Goal: Task Accomplishment & Management: Use online tool/utility

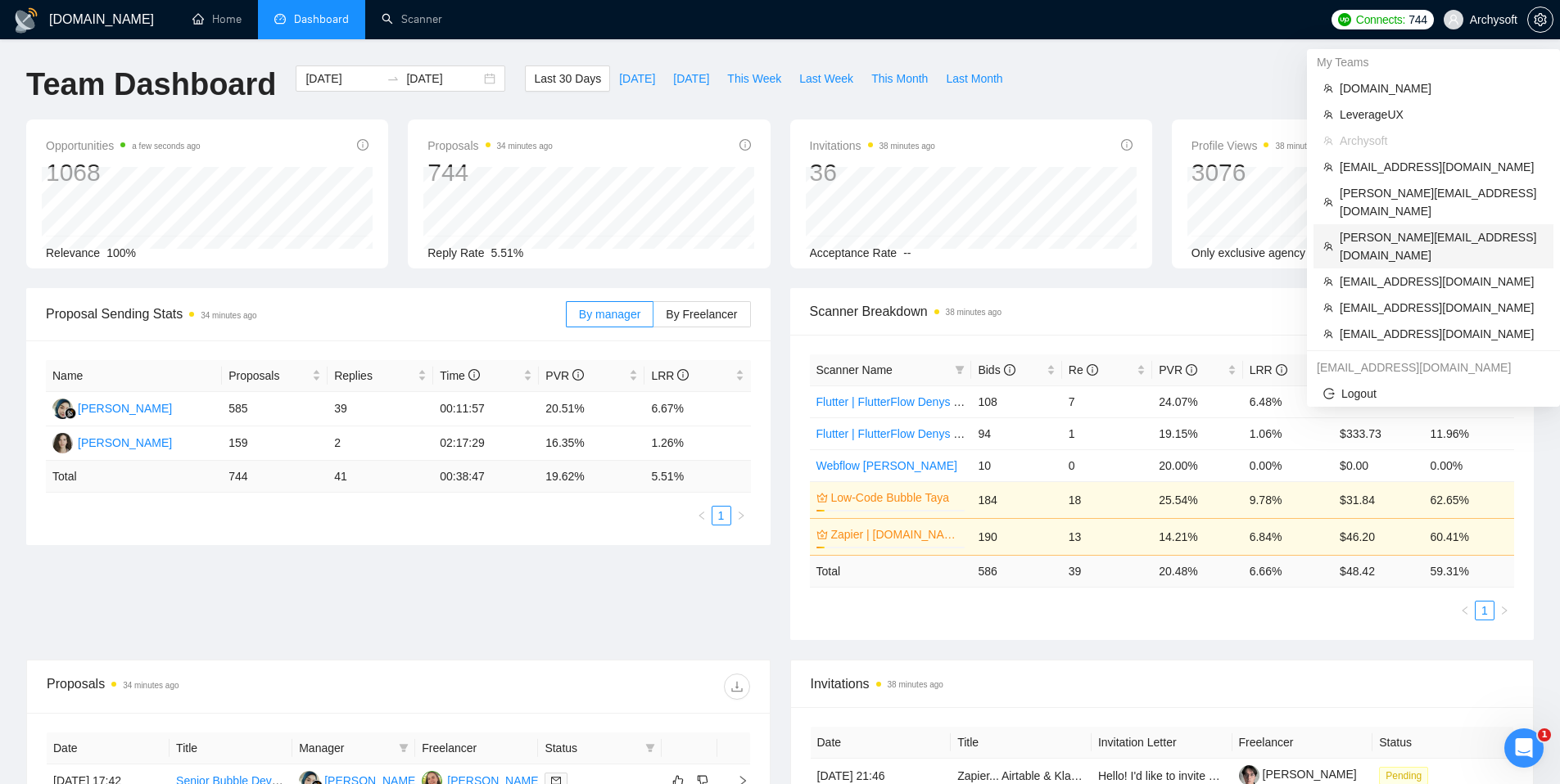
click at [1358, 228] on span "[PERSON_NAME][EMAIL_ADDRESS][DOMAIN_NAME]" at bounding box center [1441, 246] width 204 height 36
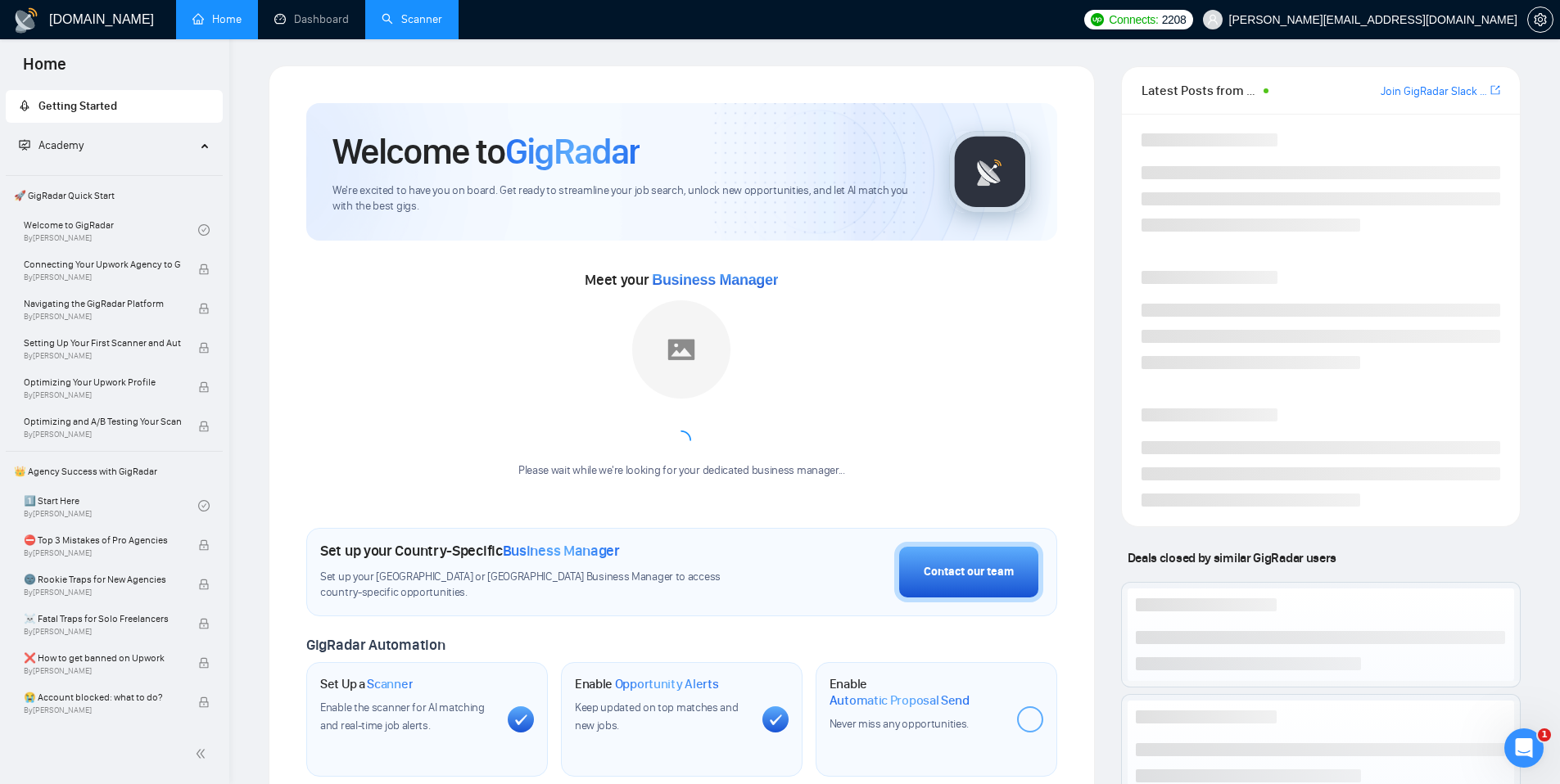
click at [409, 26] on link "Scanner" at bounding box center [412, 20] width 61 height 14
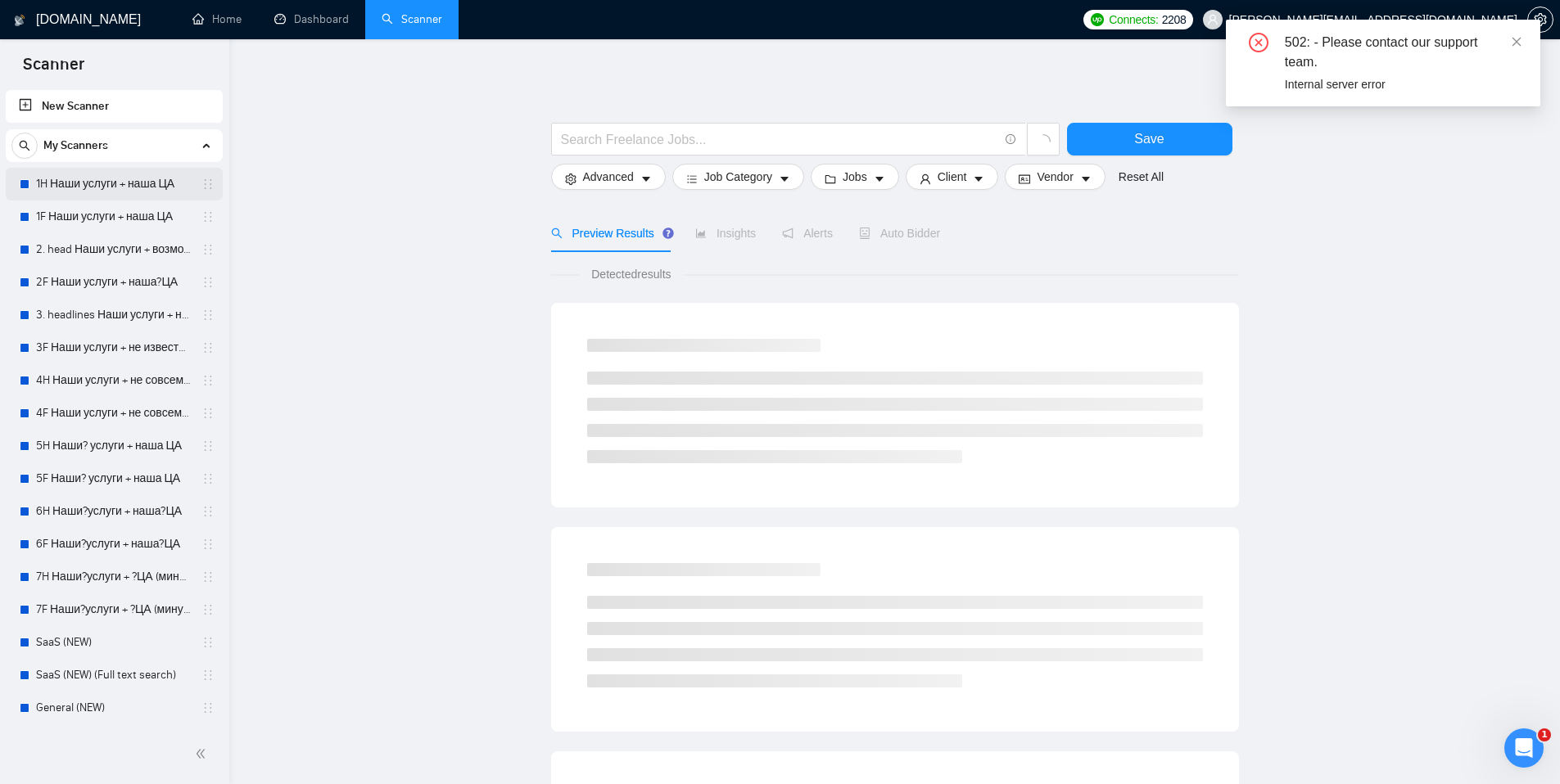
click at [132, 186] on link "1H Наши услуги + наша ЦА" at bounding box center [113, 184] width 155 height 33
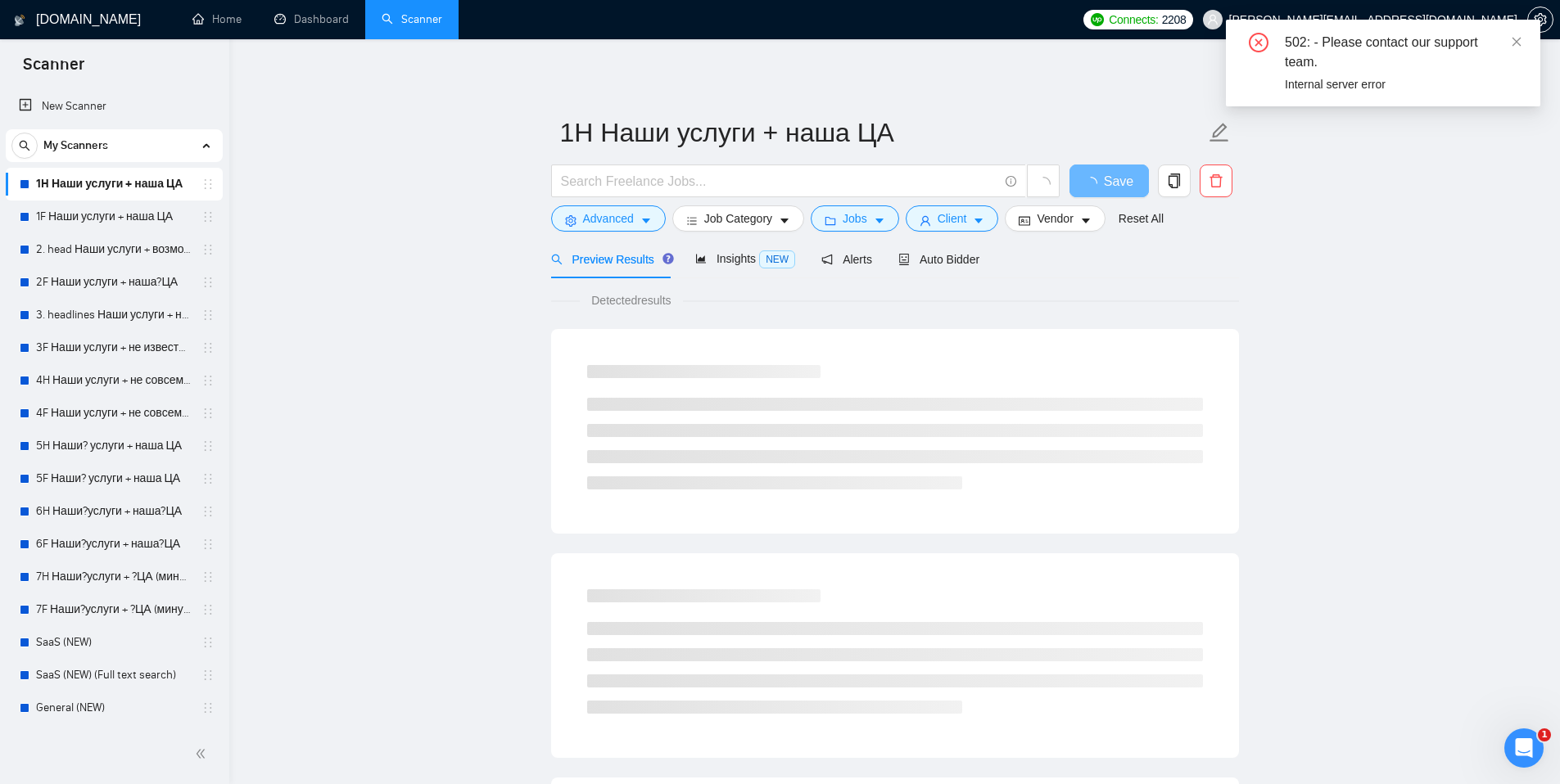
click at [1509, 40] on div "502: - Please contact our support team." at bounding box center [1402, 53] width 235 height 39
click at [1514, 42] on icon "close" at bounding box center [1516, 41] width 12 height 12
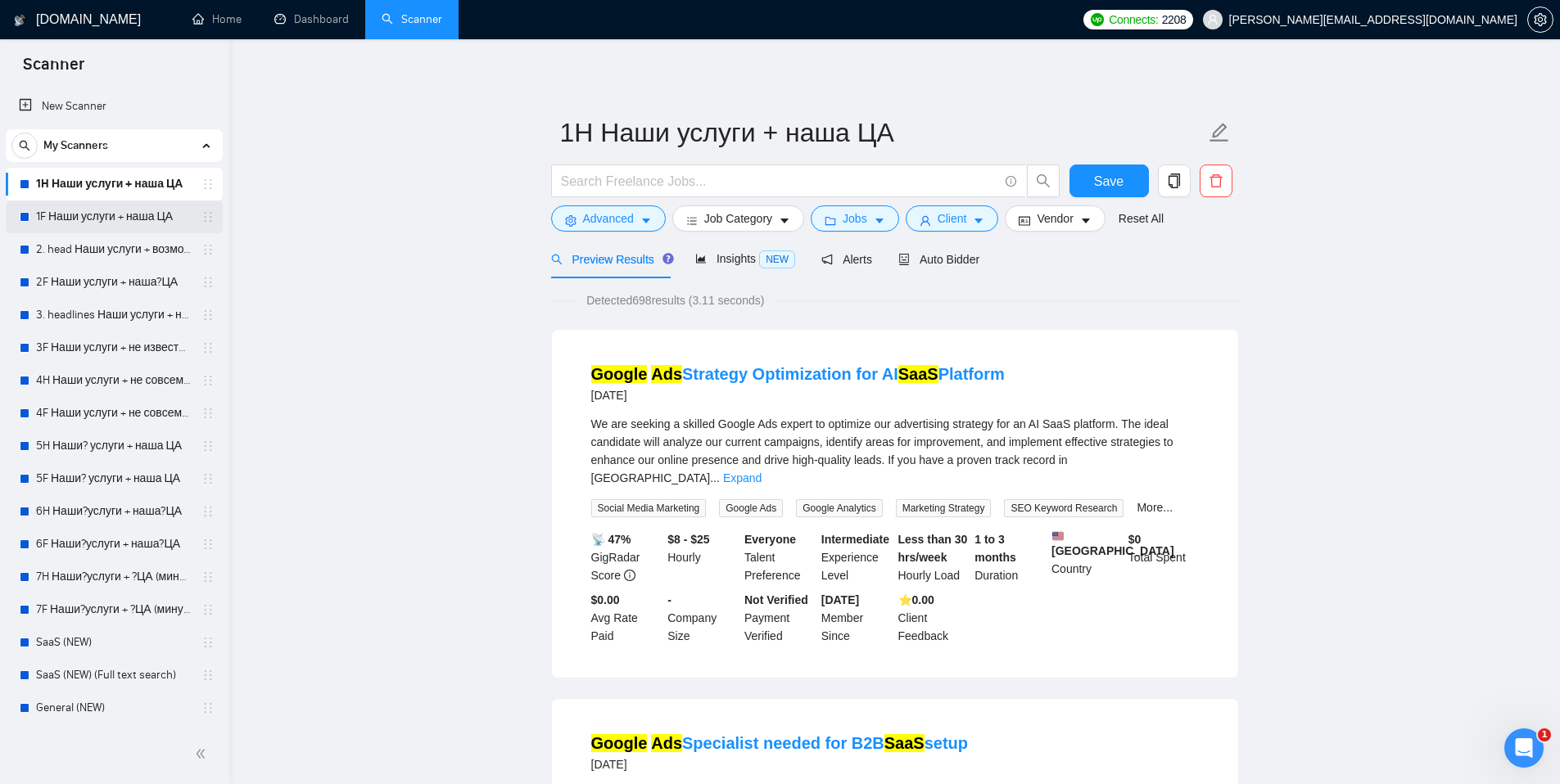
click at [121, 221] on link "1F Наши услуги + наша ЦА" at bounding box center [113, 217] width 155 height 33
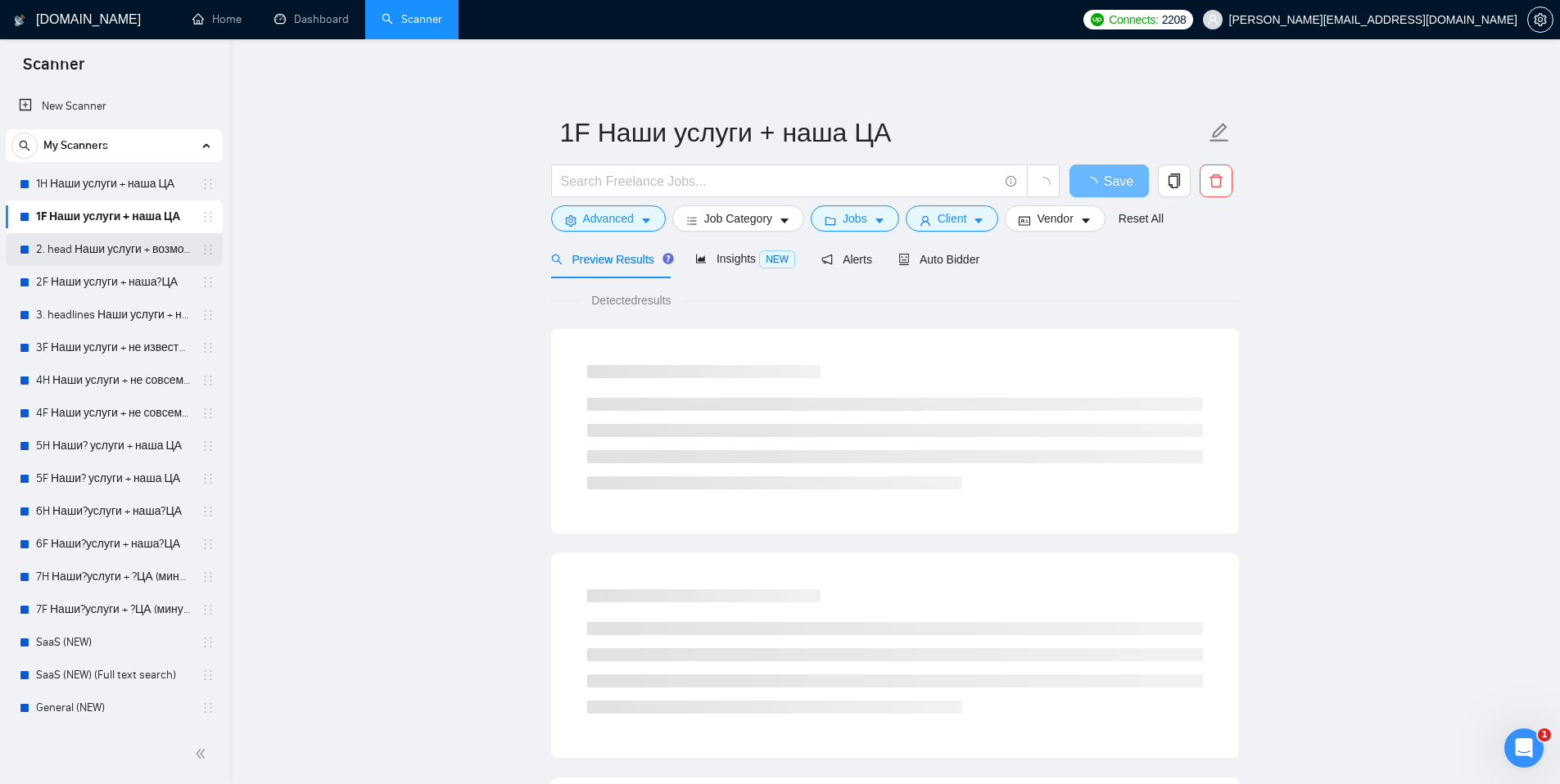
click at [116, 252] on link "2. head Наши услуги + возможно наша ЦА" at bounding box center [113, 250] width 155 height 33
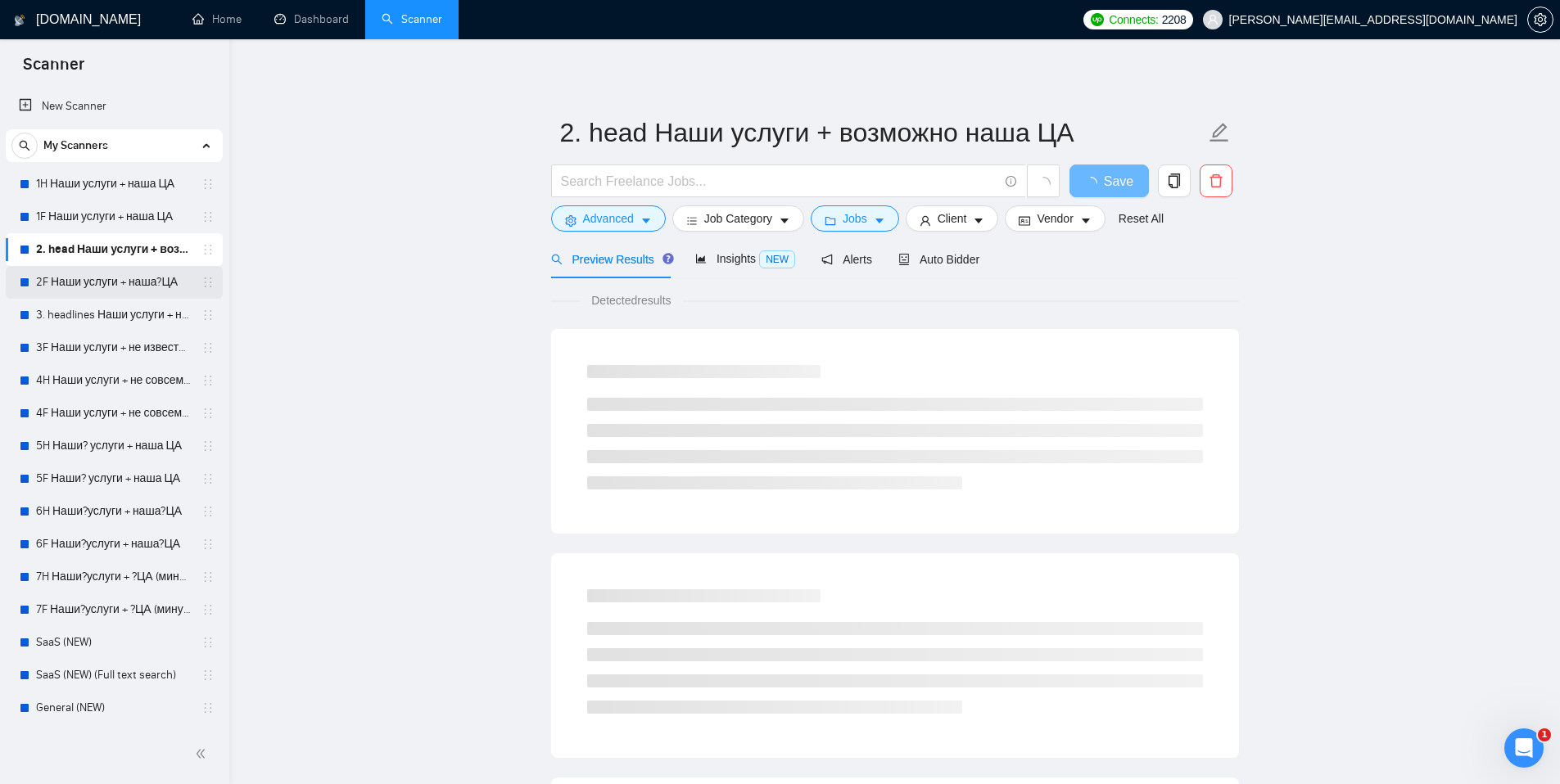
click at [117, 282] on link "2F Наши услуги + наша?ЦА" at bounding box center [113, 282] width 155 height 33
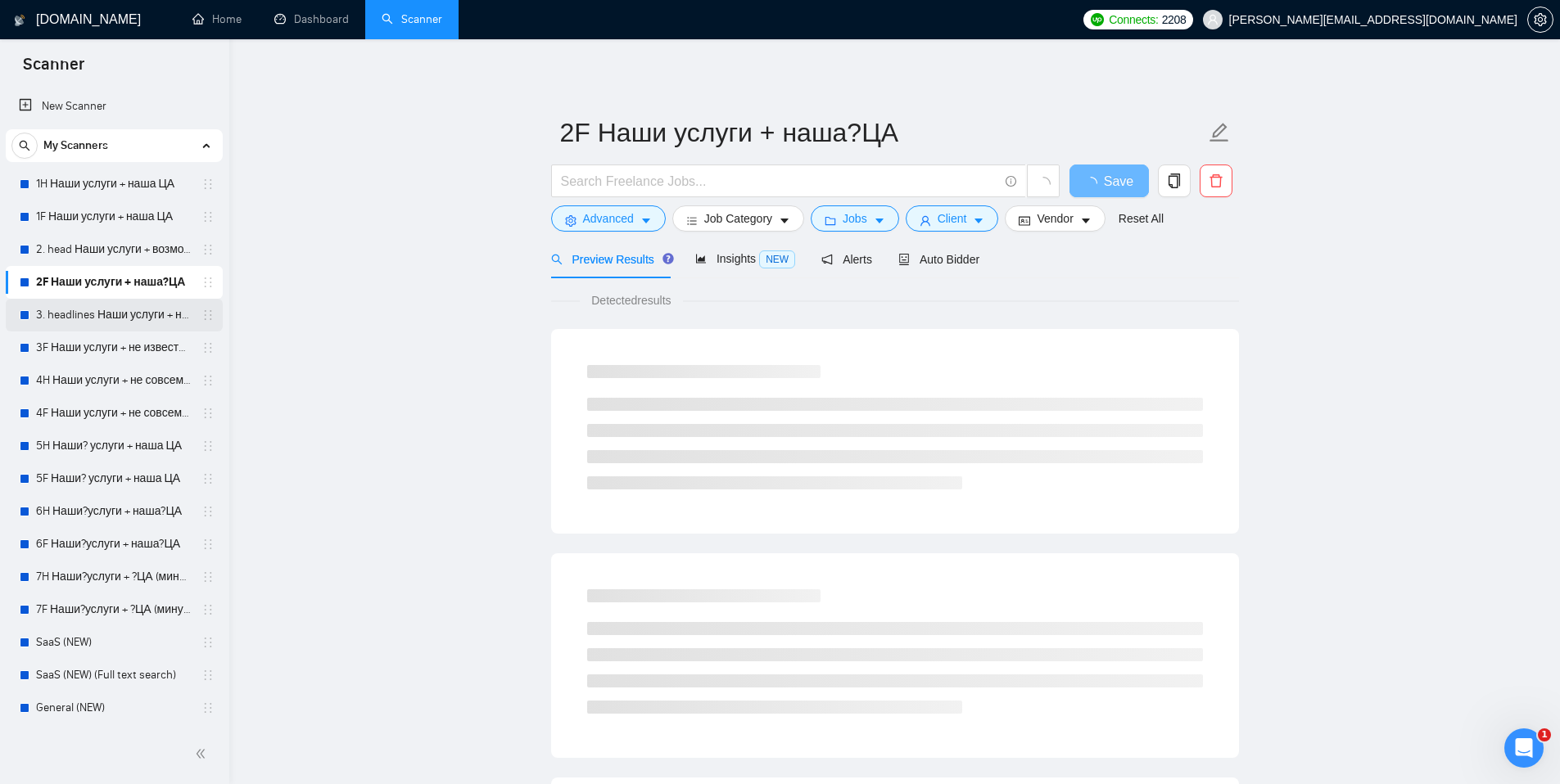
click at [119, 316] on link "3. headlines Наши услуги + не известна ЦА (минус наша ЦА)" at bounding box center [113, 315] width 155 height 33
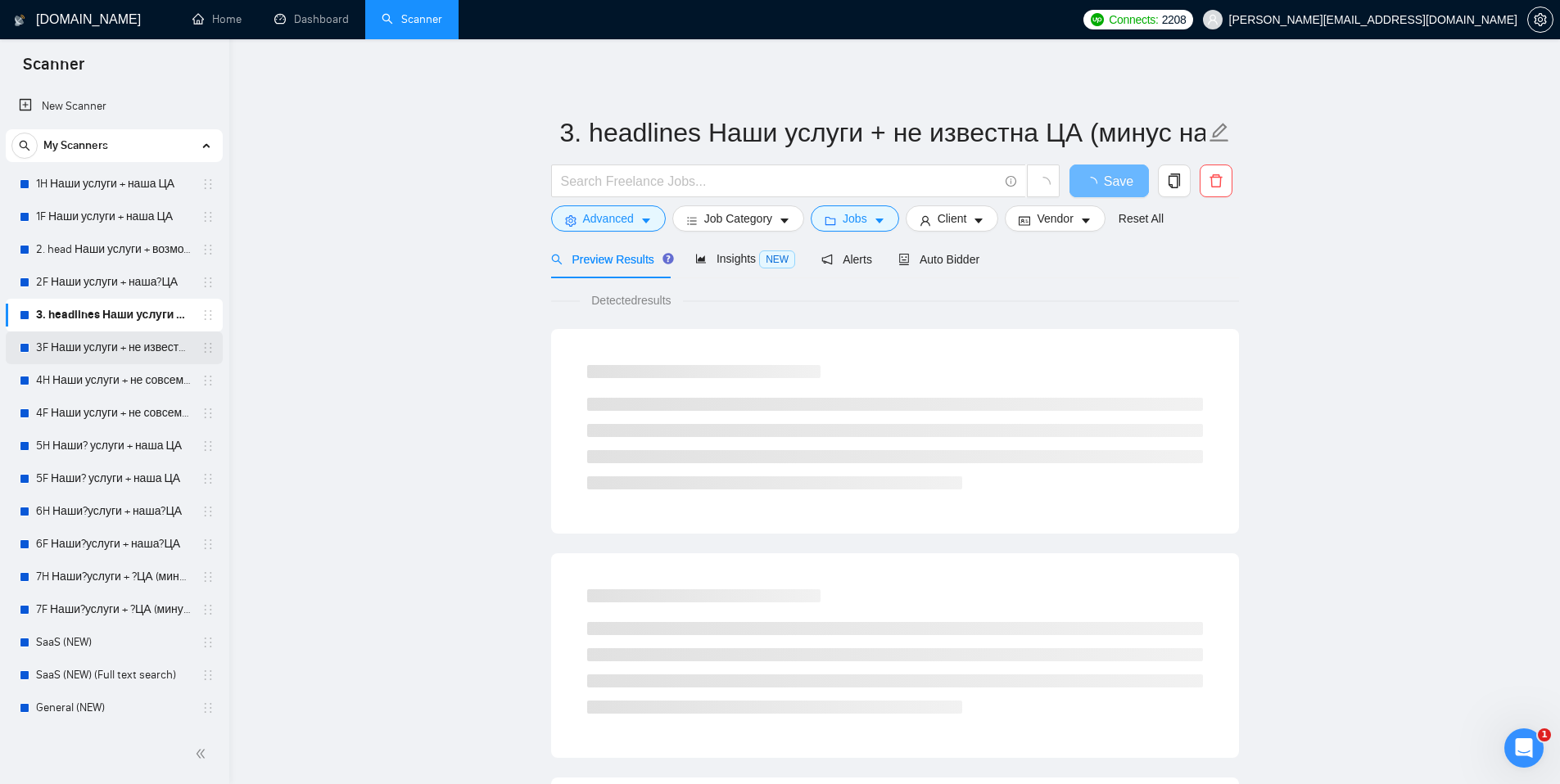
click at [123, 349] on link "3F Наши услуги + не известна ЦА (минус наша ЦА)" at bounding box center [113, 348] width 155 height 33
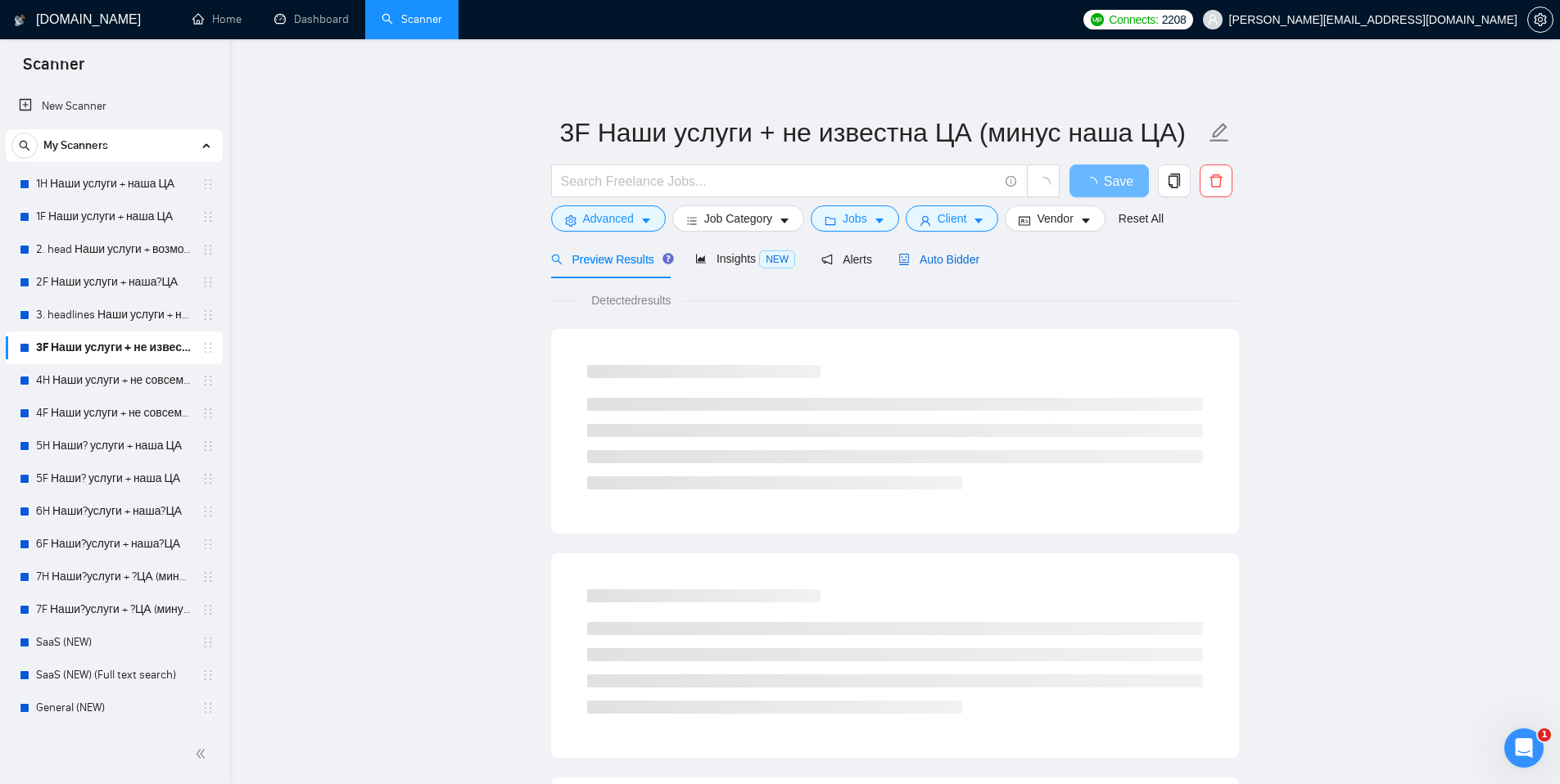
click at [950, 263] on span "Auto Bidder" at bounding box center [938, 260] width 81 height 13
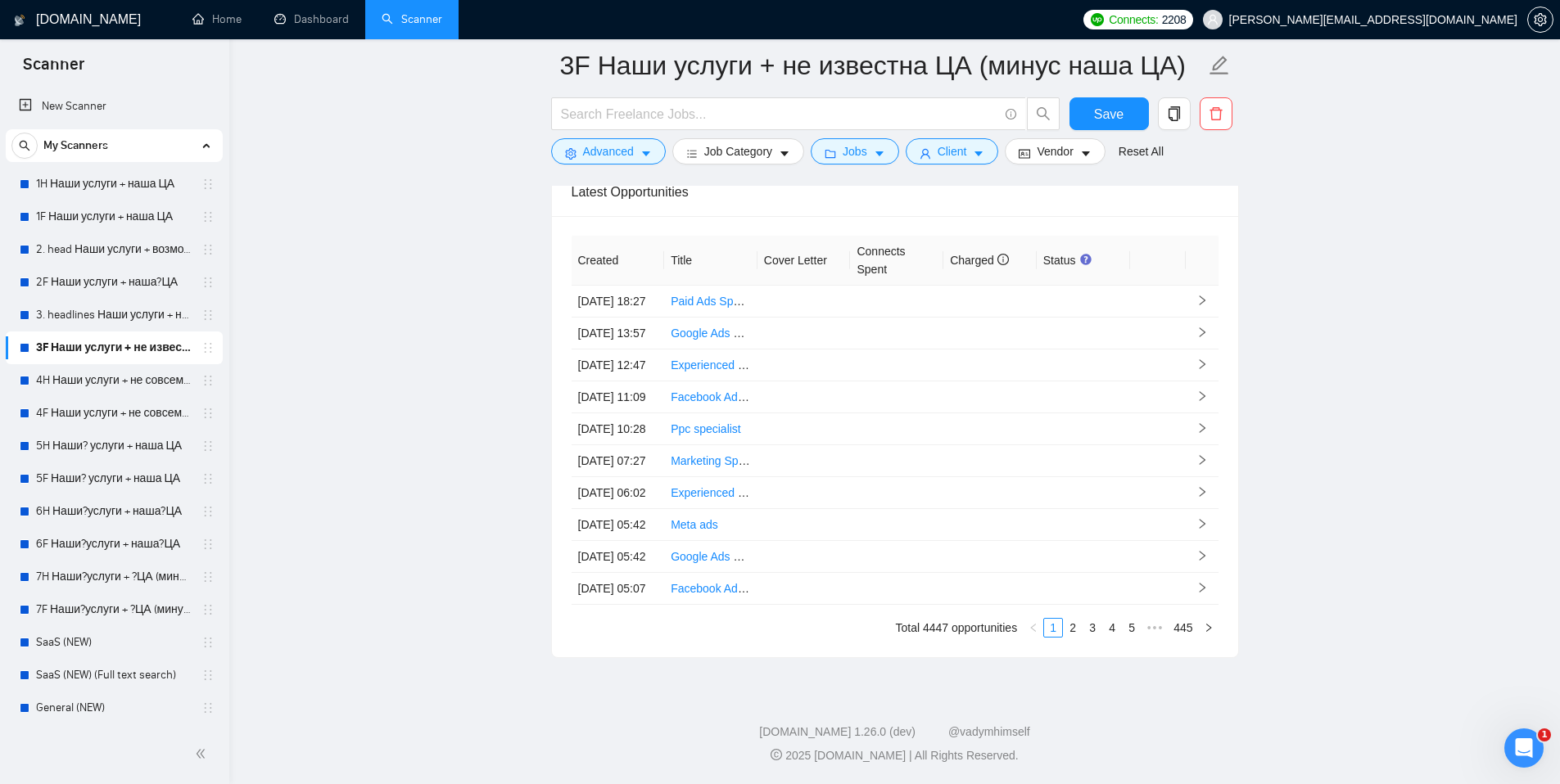
scroll to position [4016, 0]
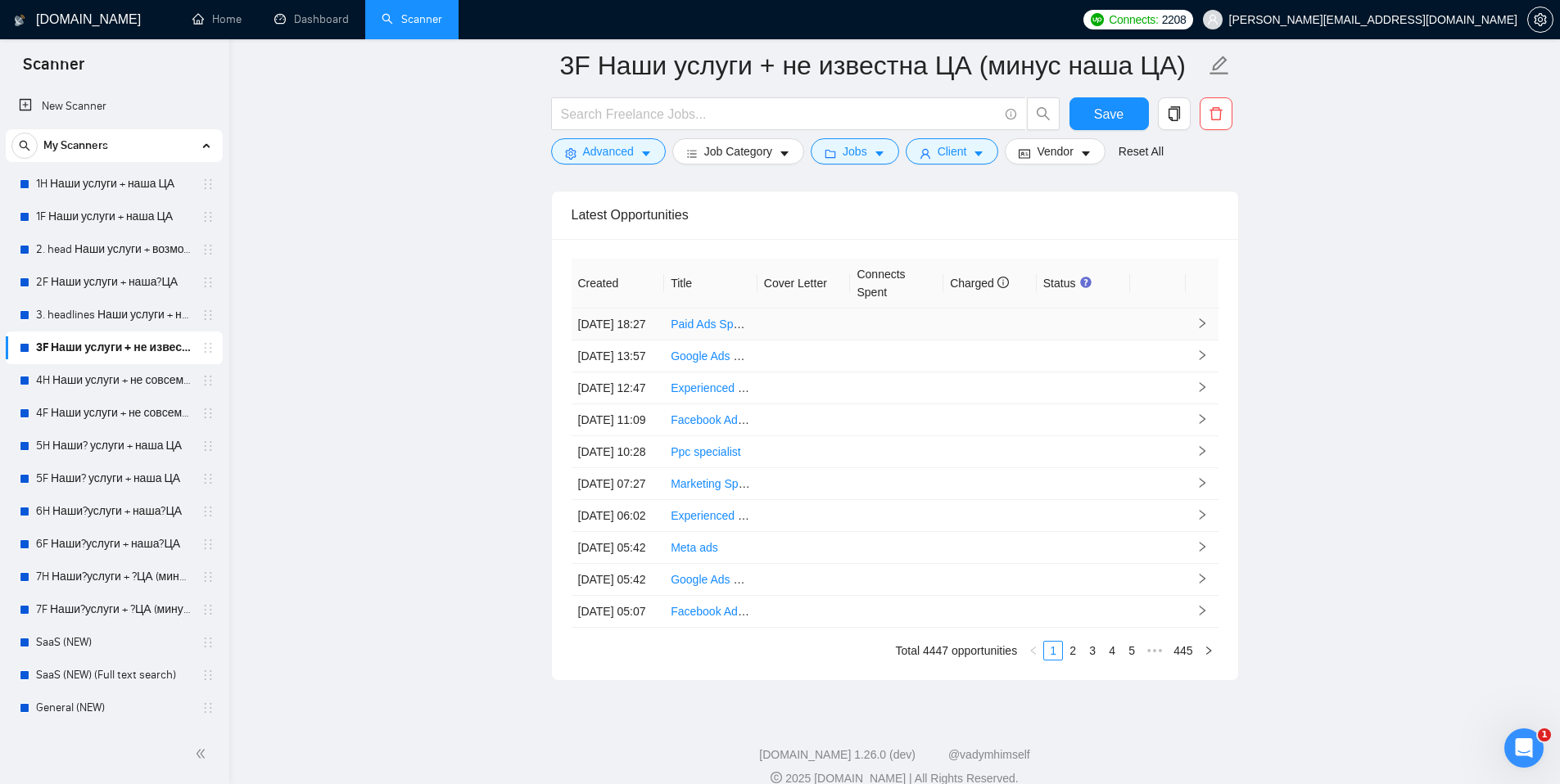
click at [876, 341] on td at bounding box center [896, 325] width 94 height 32
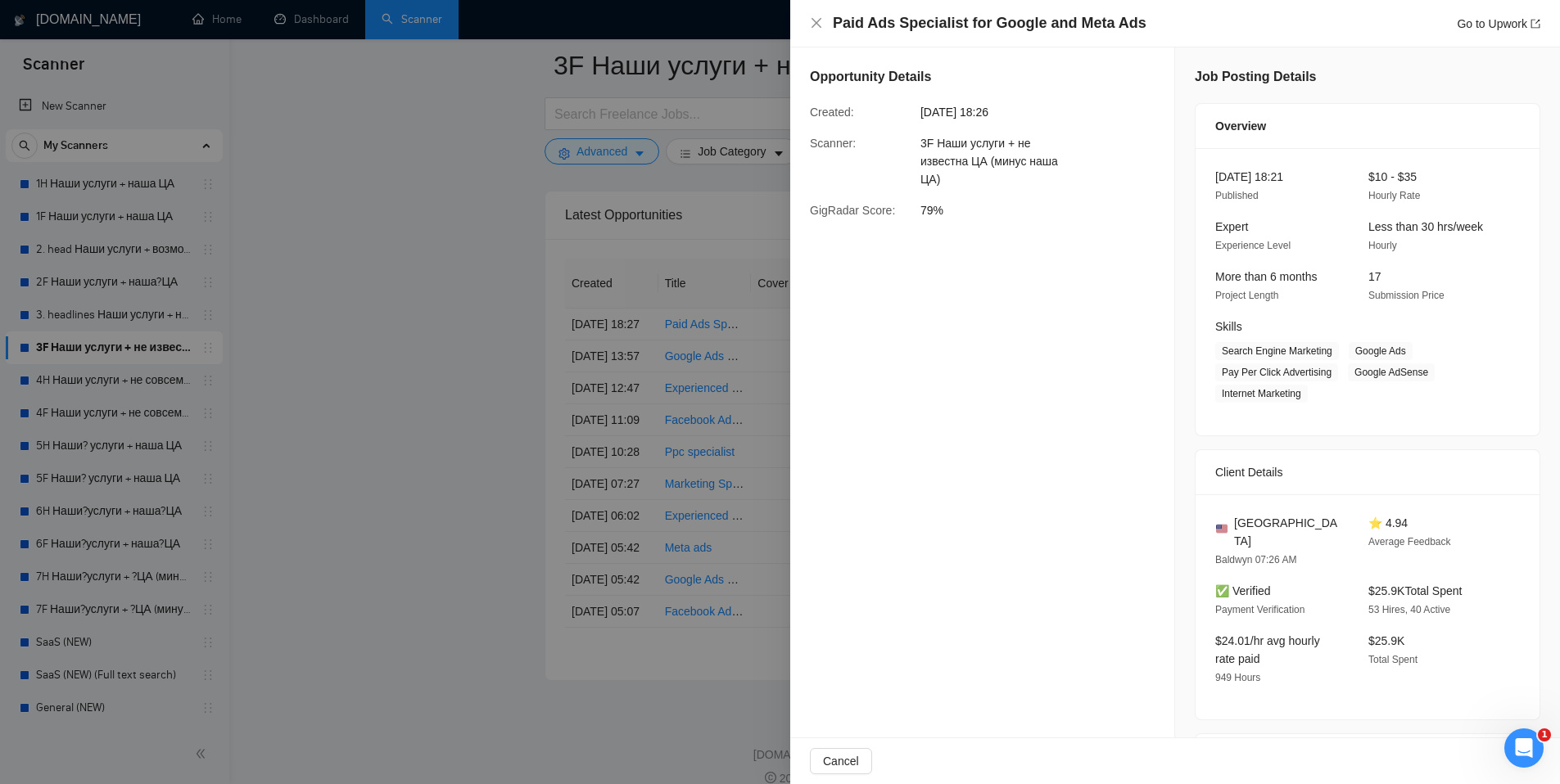
click at [426, 359] on div at bounding box center [780, 392] width 1560 height 784
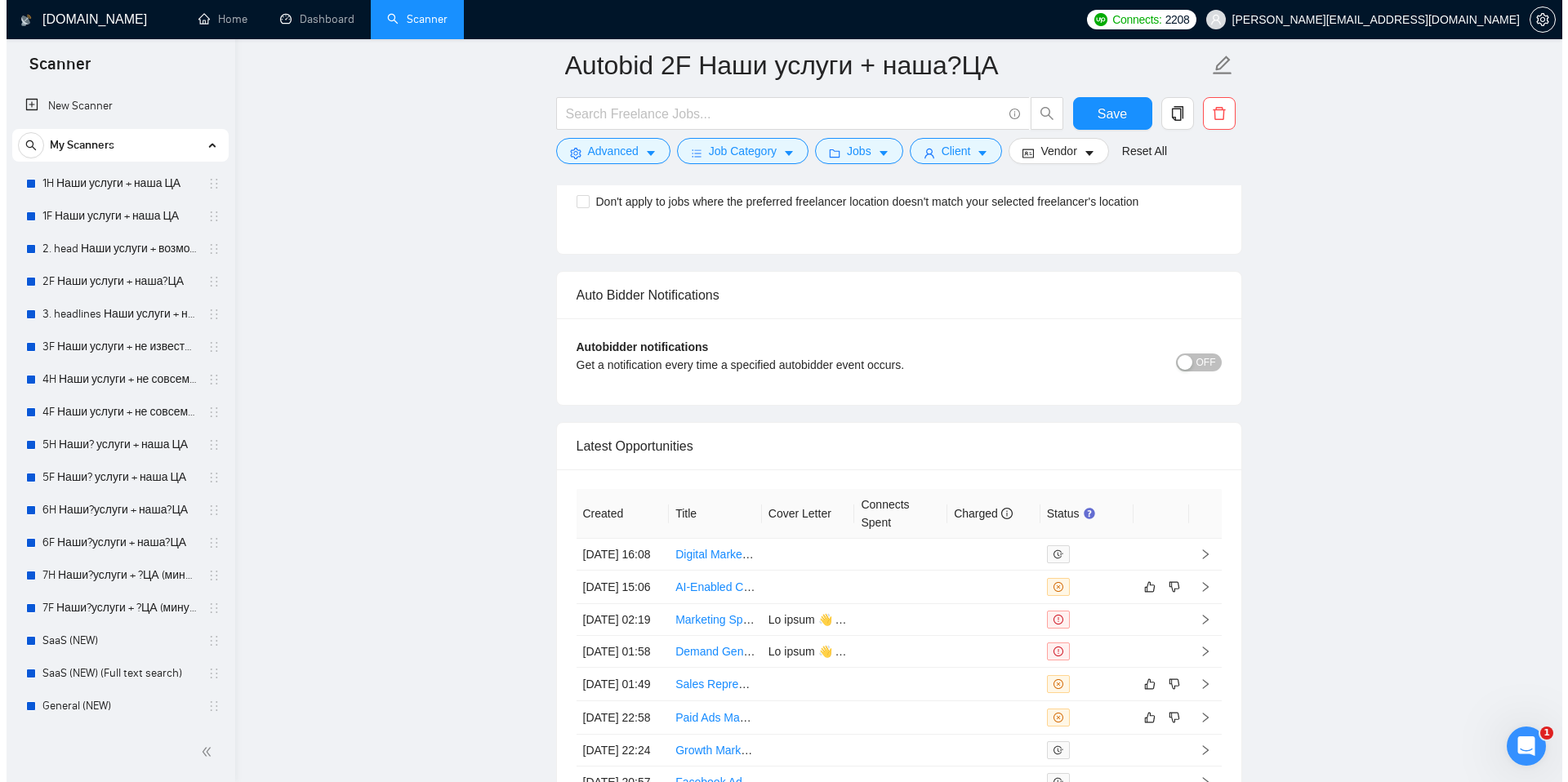
scroll to position [4106, 0]
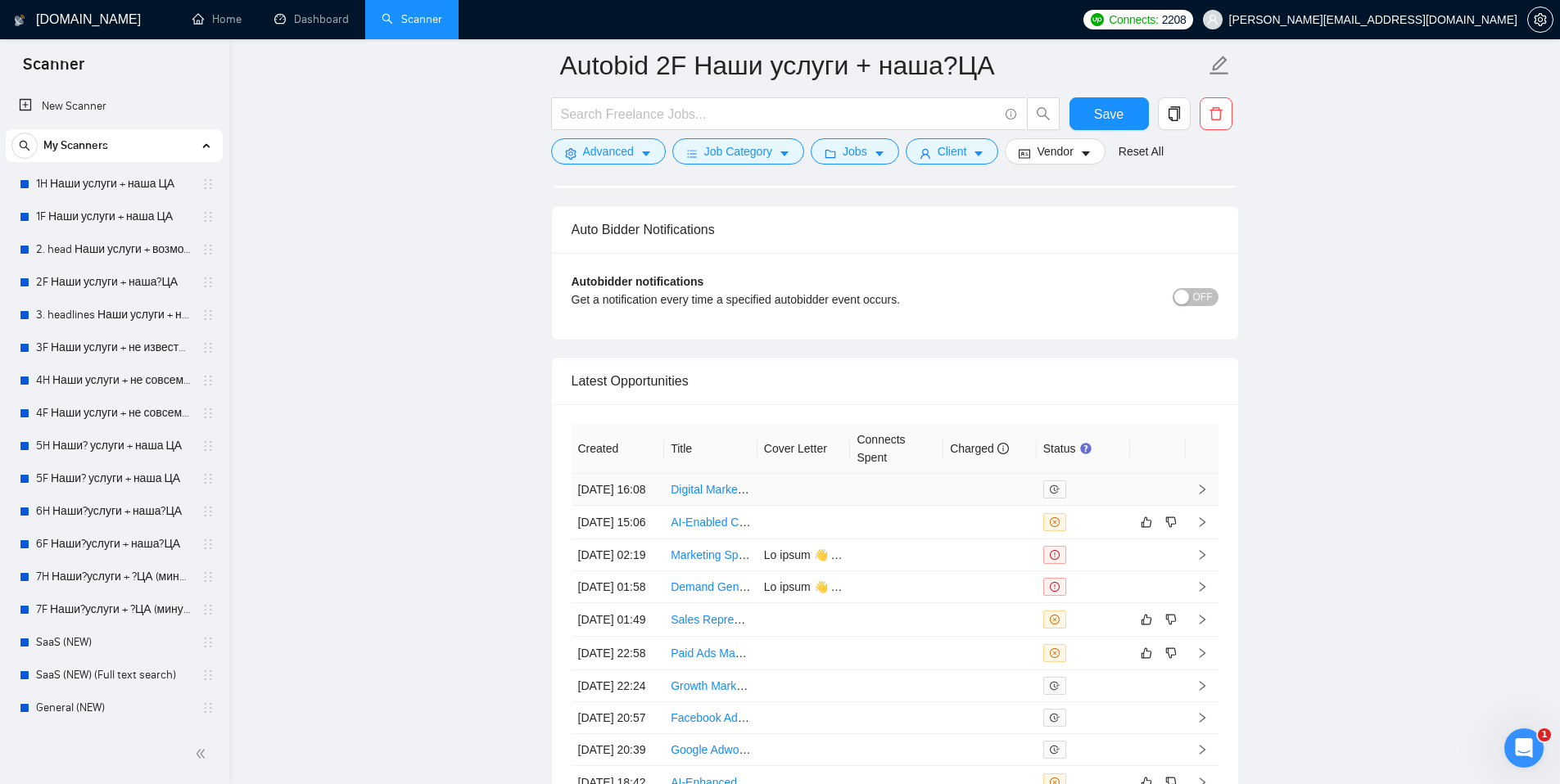
click at [870, 498] on td at bounding box center [896, 490] width 94 height 32
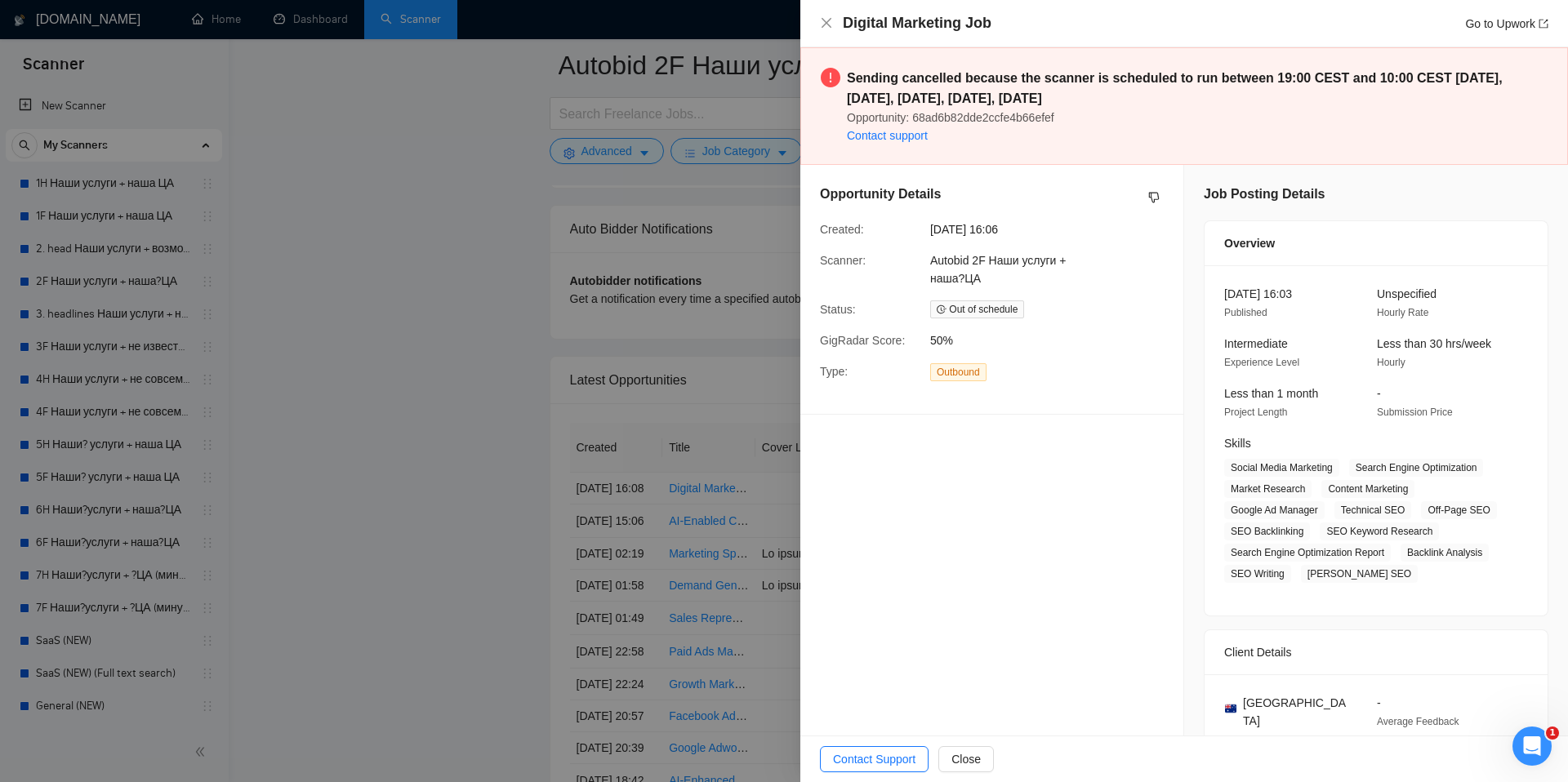
click at [461, 494] on div at bounding box center [784, 391] width 1568 height 782
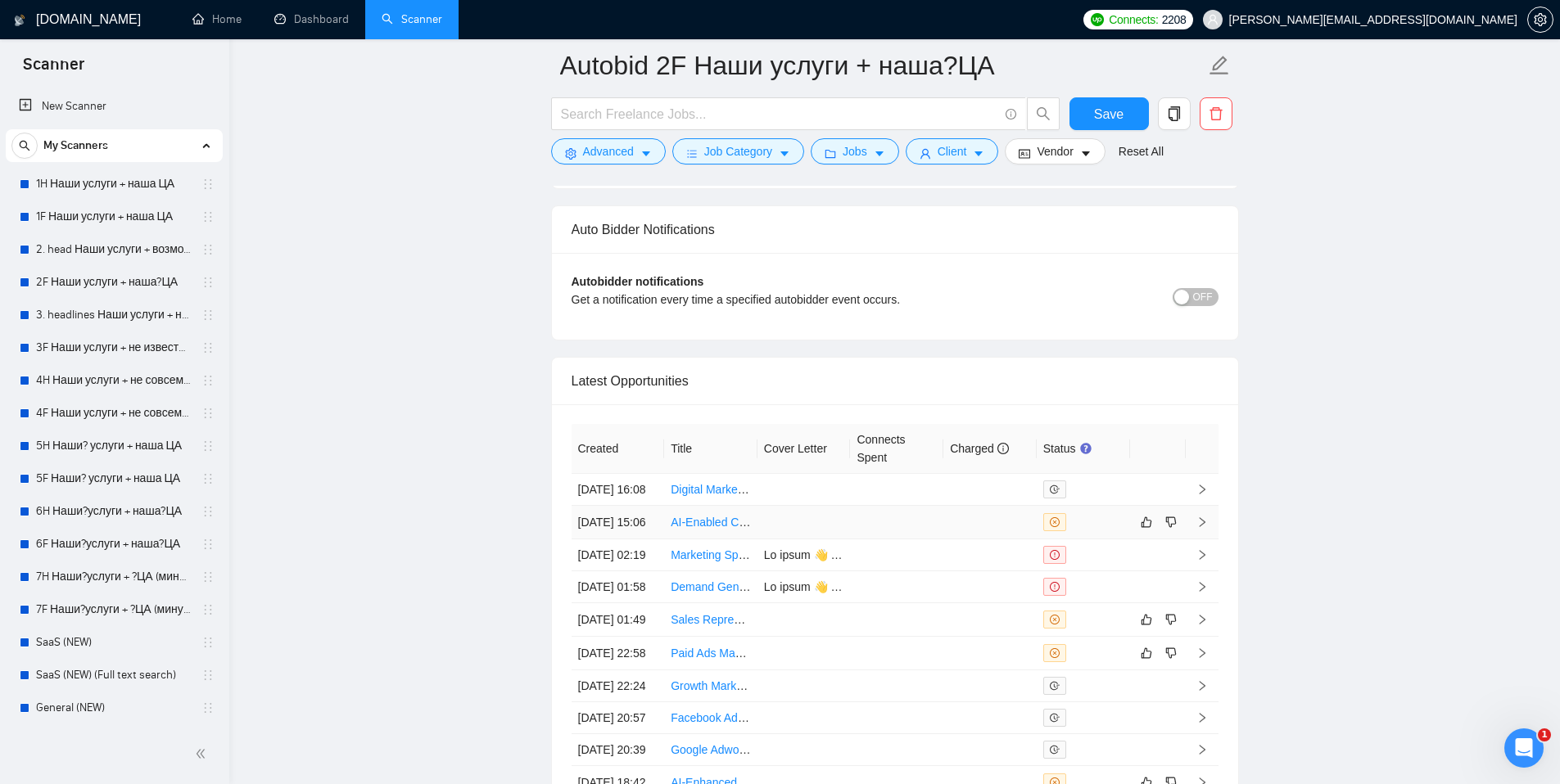
click at [863, 540] on td at bounding box center [896, 523] width 94 height 34
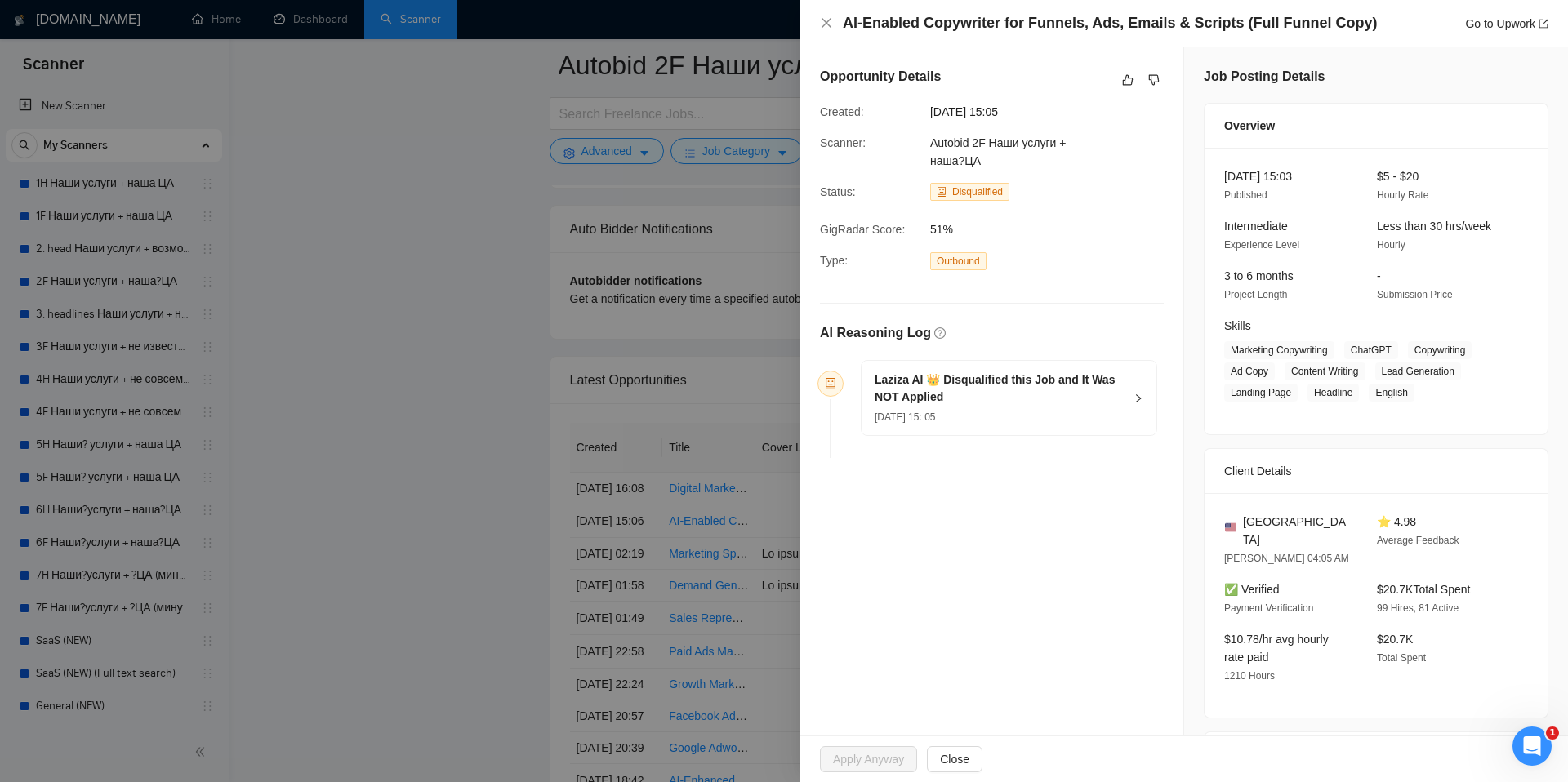
click at [1074, 417] on div "26 Aug, 2025 15: 05" at bounding box center [999, 416] width 249 height 18
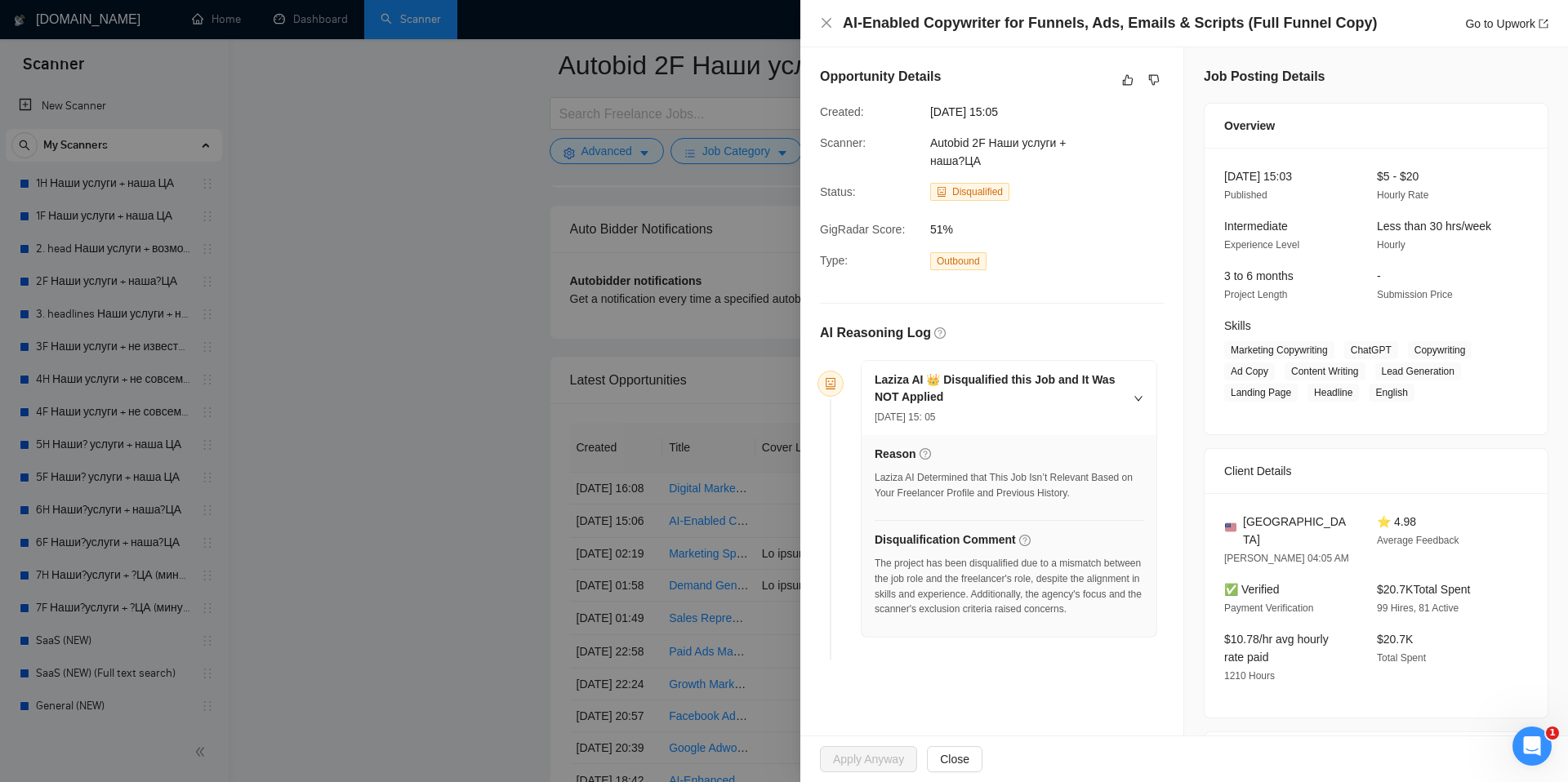
click at [1070, 408] on div "26 Aug, 2025 15: 05" at bounding box center [999, 416] width 249 height 18
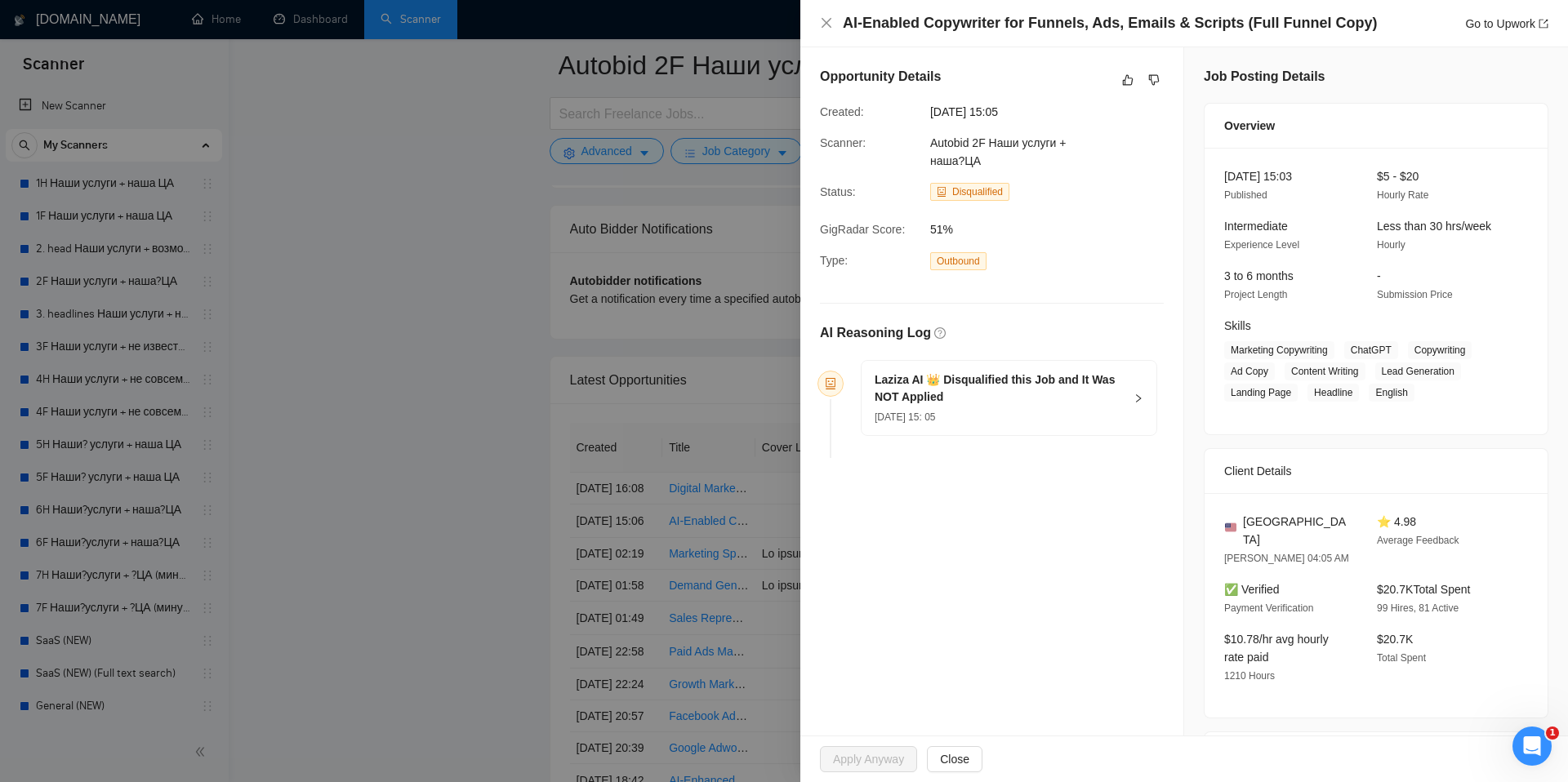
click at [521, 463] on div at bounding box center [784, 391] width 1568 height 782
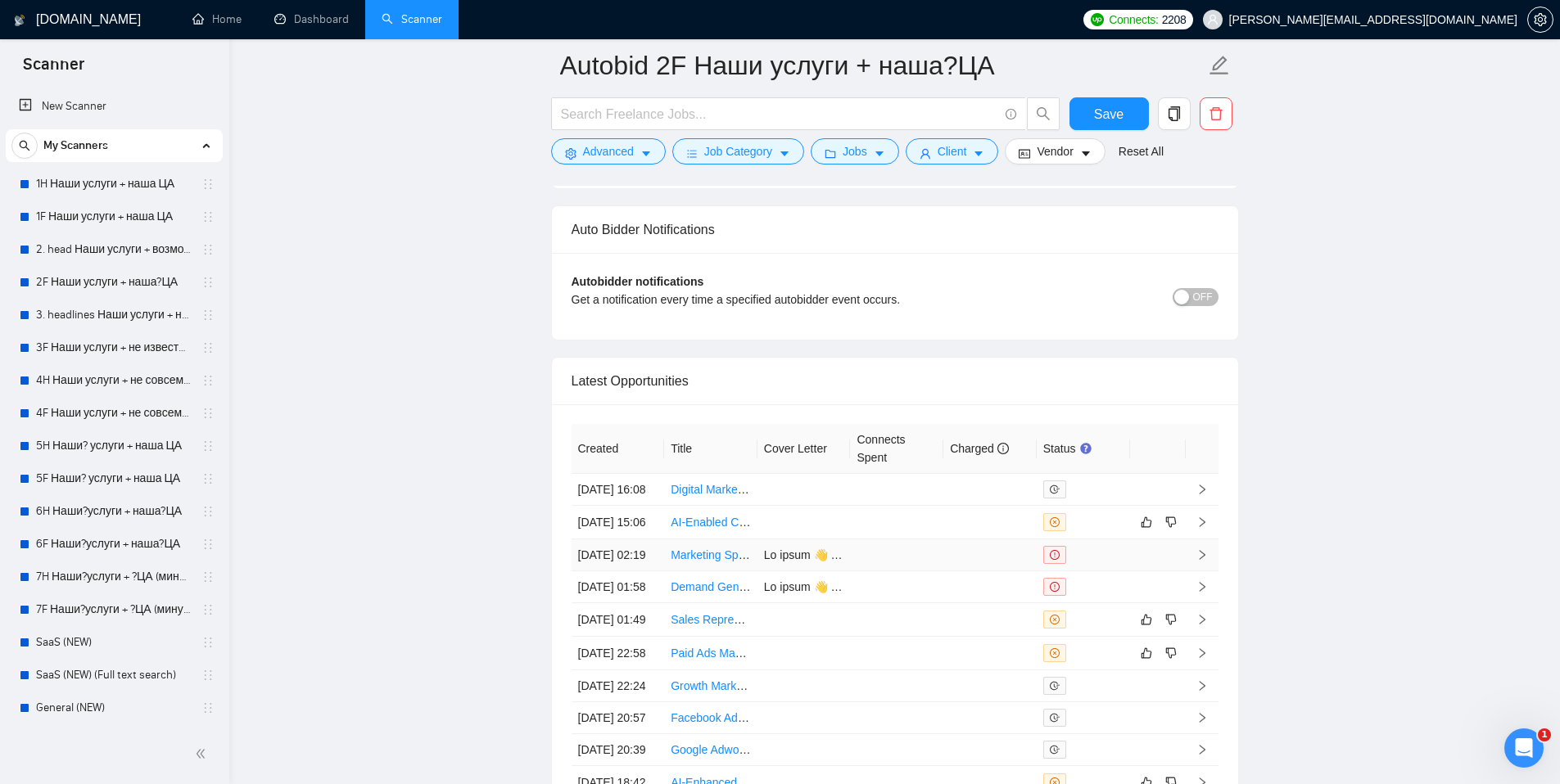
click at [929, 572] on td at bounding box center [896, 556] width 94 height 32
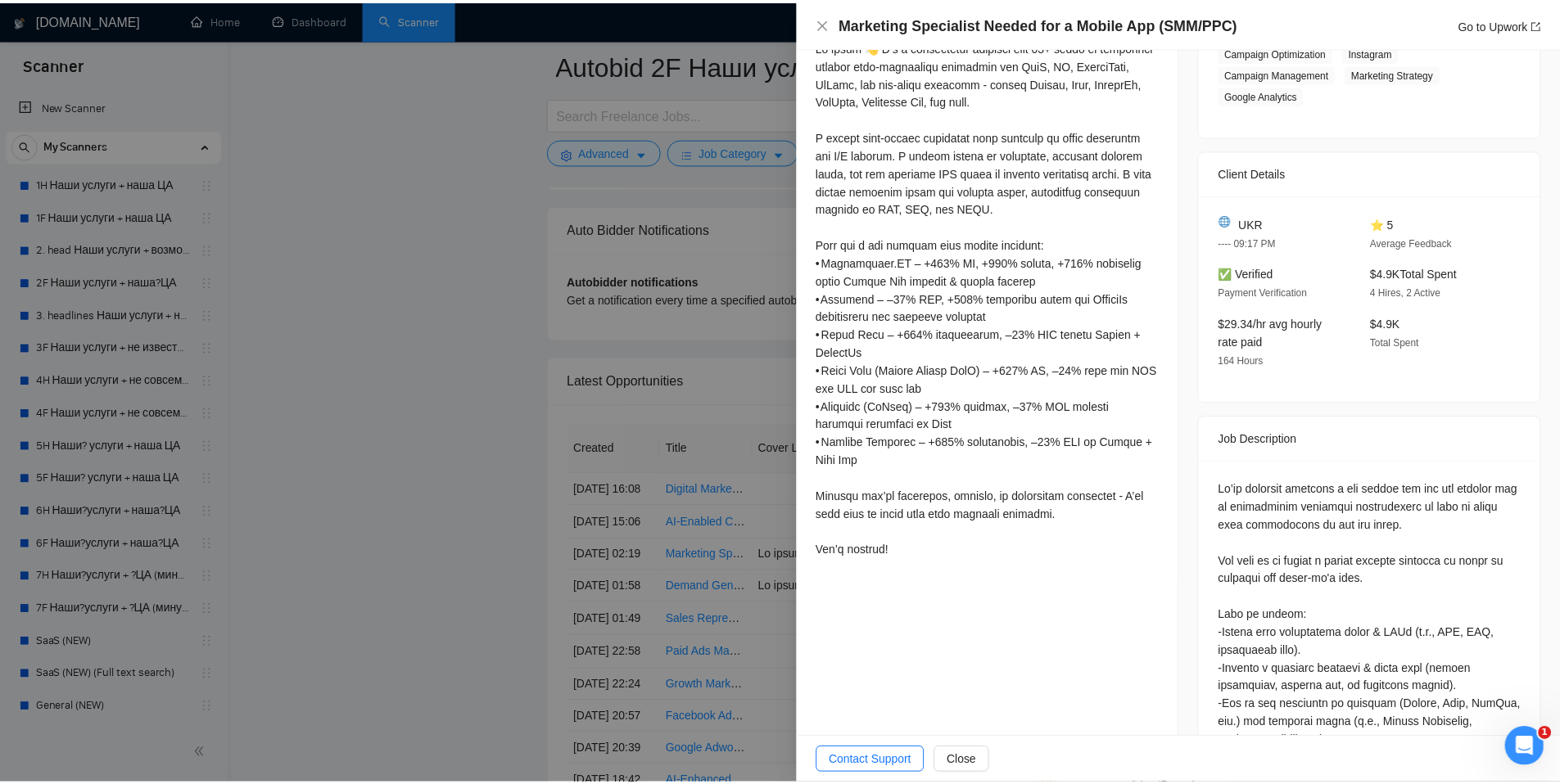
scroll to position [433, 0]
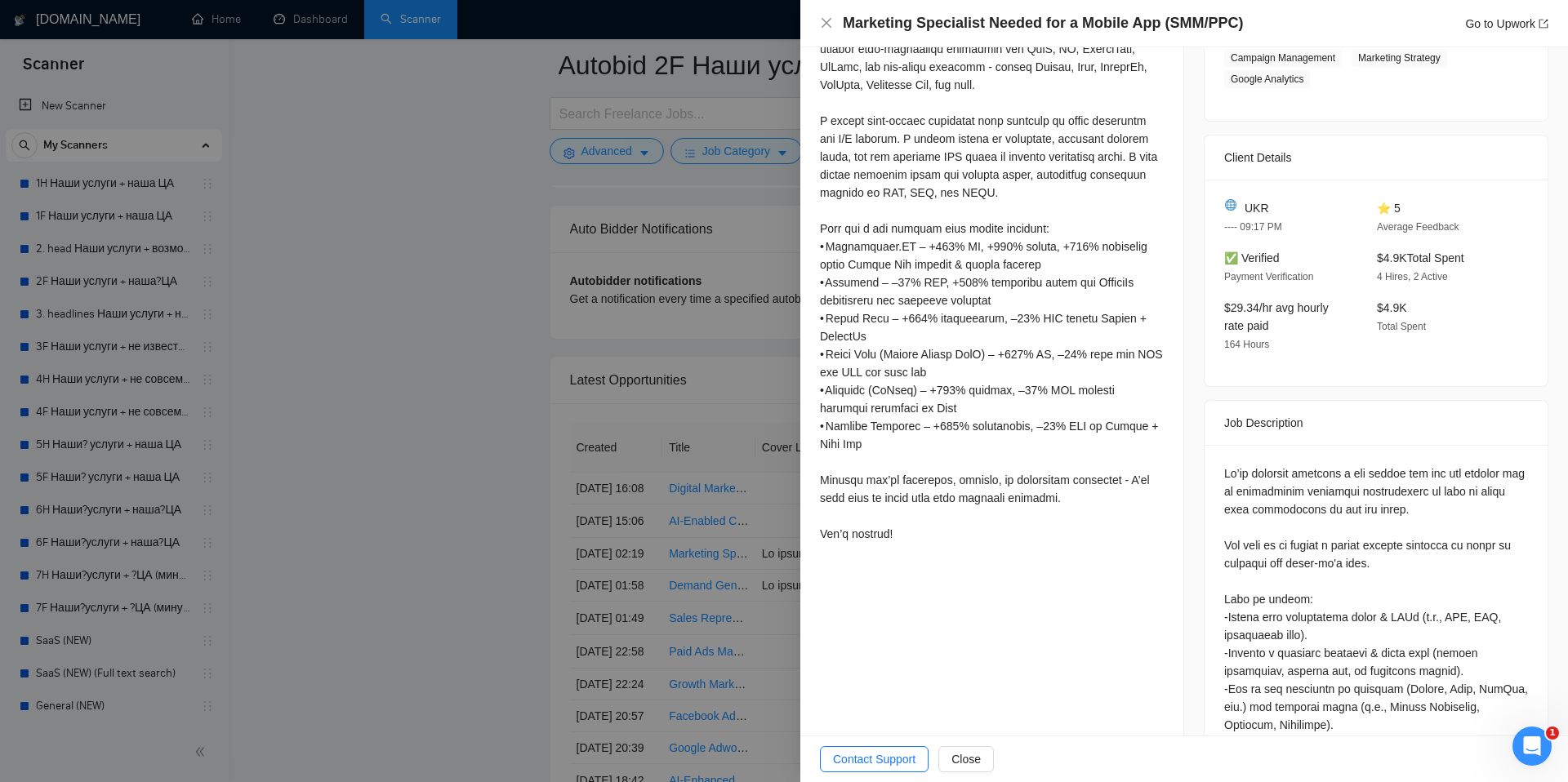
click at [450, 494] on div at bounding box center [784, 391] width 1568 height 782
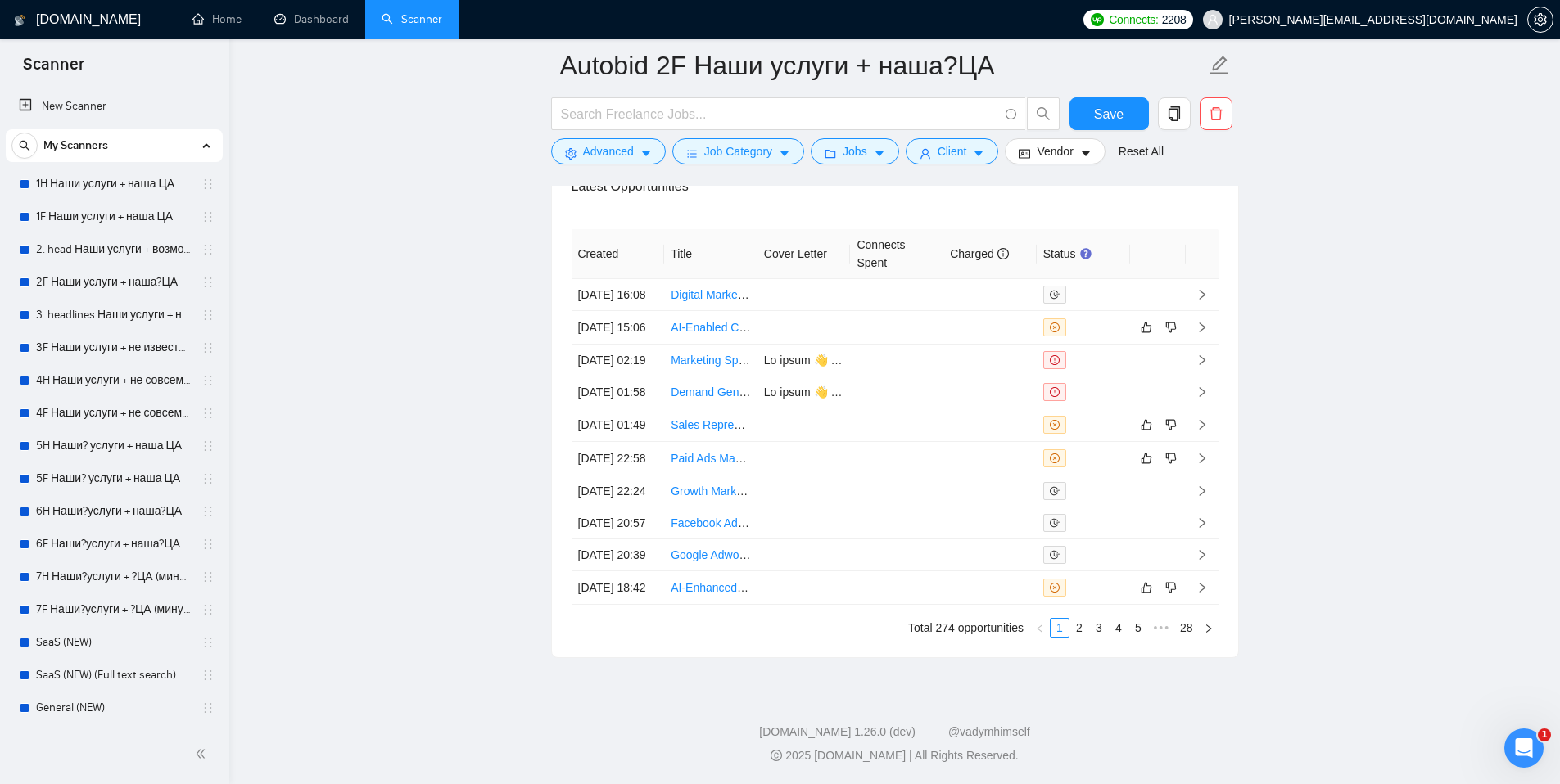
scroll to position [4485, 0]
click at [1083, 630] on link "2" at bounding box center [1079, 628] width 18 height 18
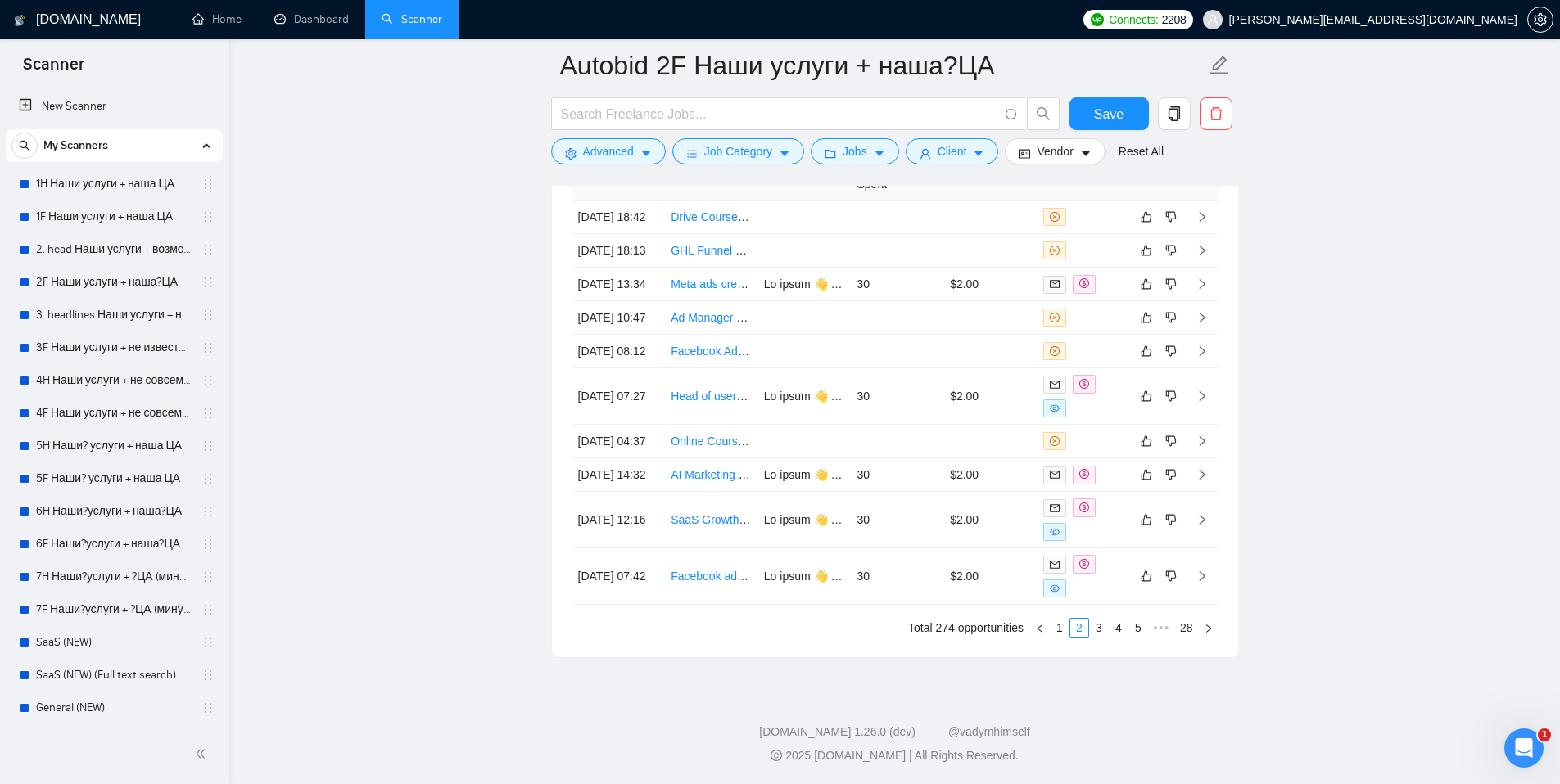
click at [1094, 632] on div "Created Title Cover Letter Connects Spent Charged Status 25 Aug, 2025 18:42 Dri…" at bounding box center [895, 394] width 647 height 487
click at [1094, 637] on link "3" at bounding box center [1099, 628] width 18 height 18
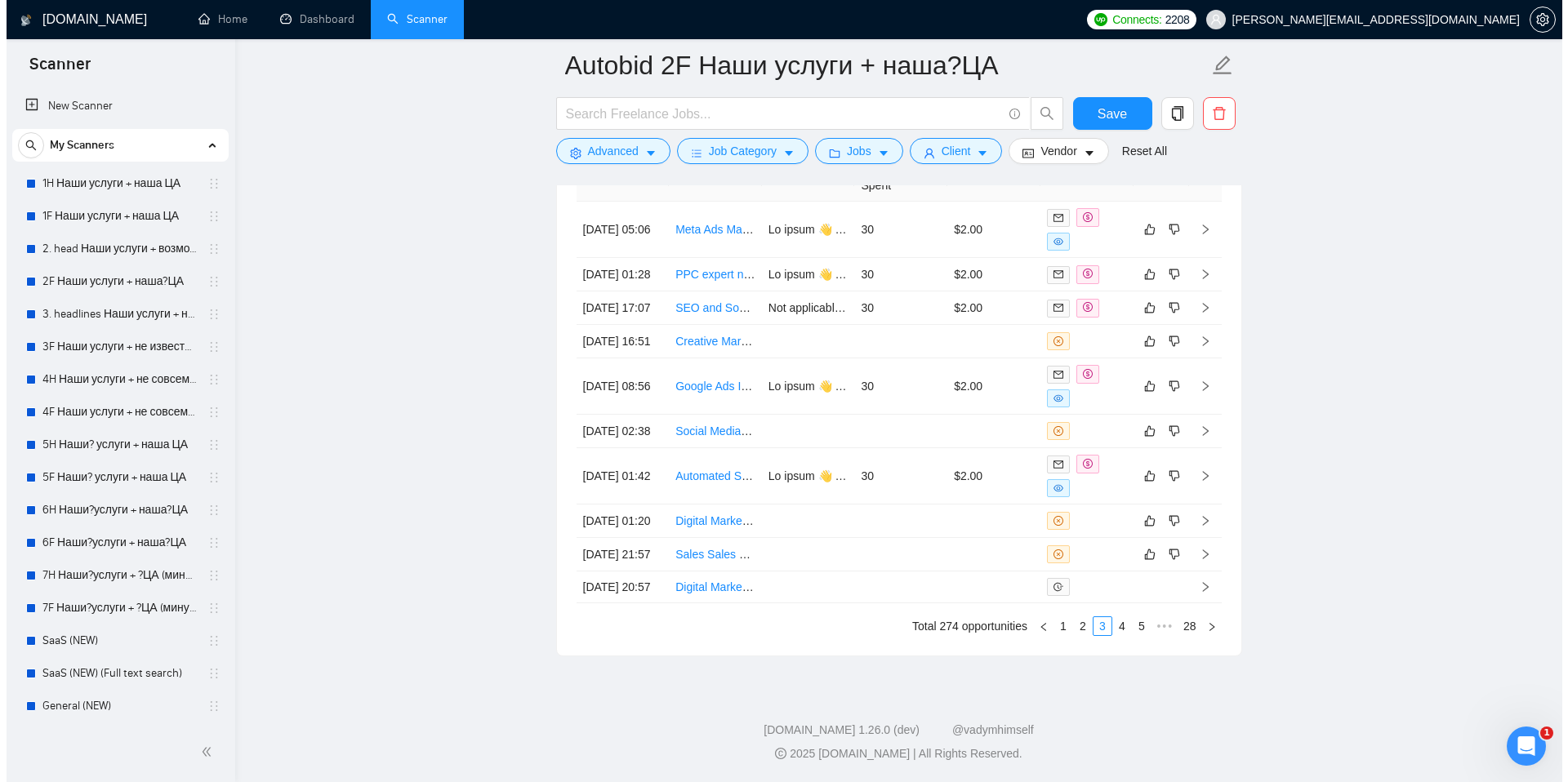
scroll to position [4293, 0]
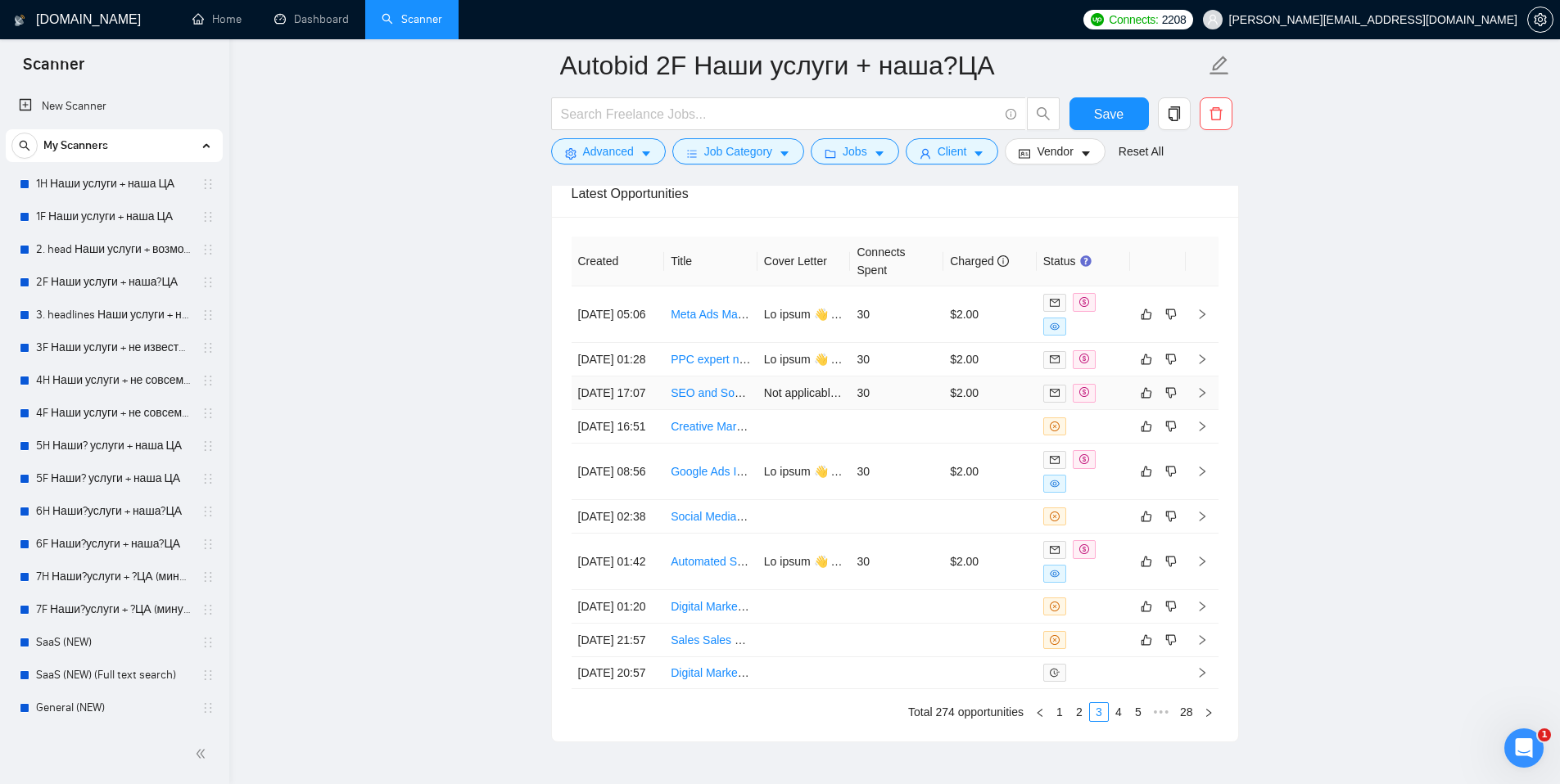
click at [893, 410] on td "30" at bounding box center [896, 393] width 94 height 34
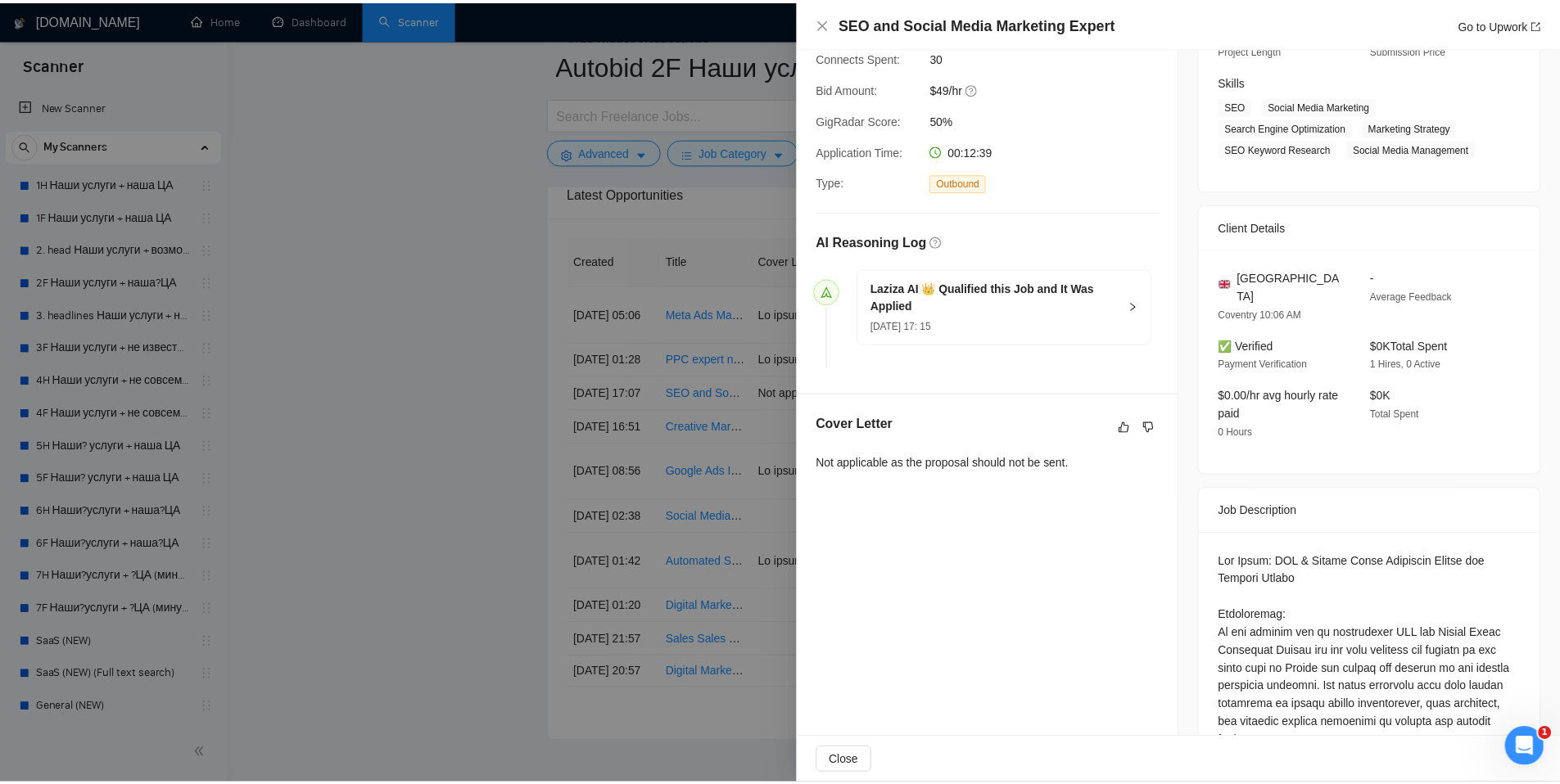
scroll to position [244, 0]
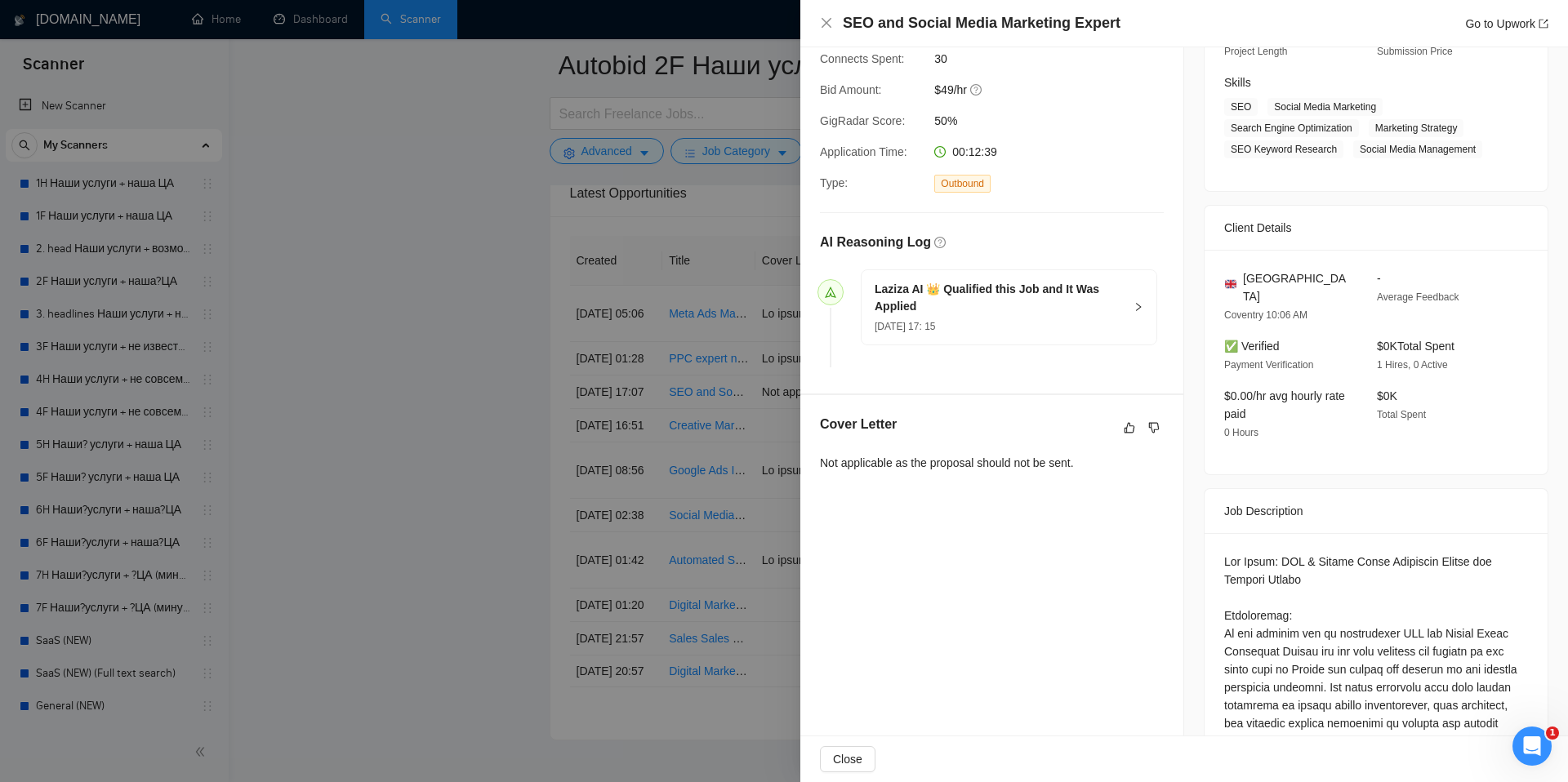
click at [1128, 324] on div "Laziza AI 👑 Qualified this Job and It Was Applied 23 Aug, 2025 17: 15" at bounding box center [1008, 308] width 295 height 75
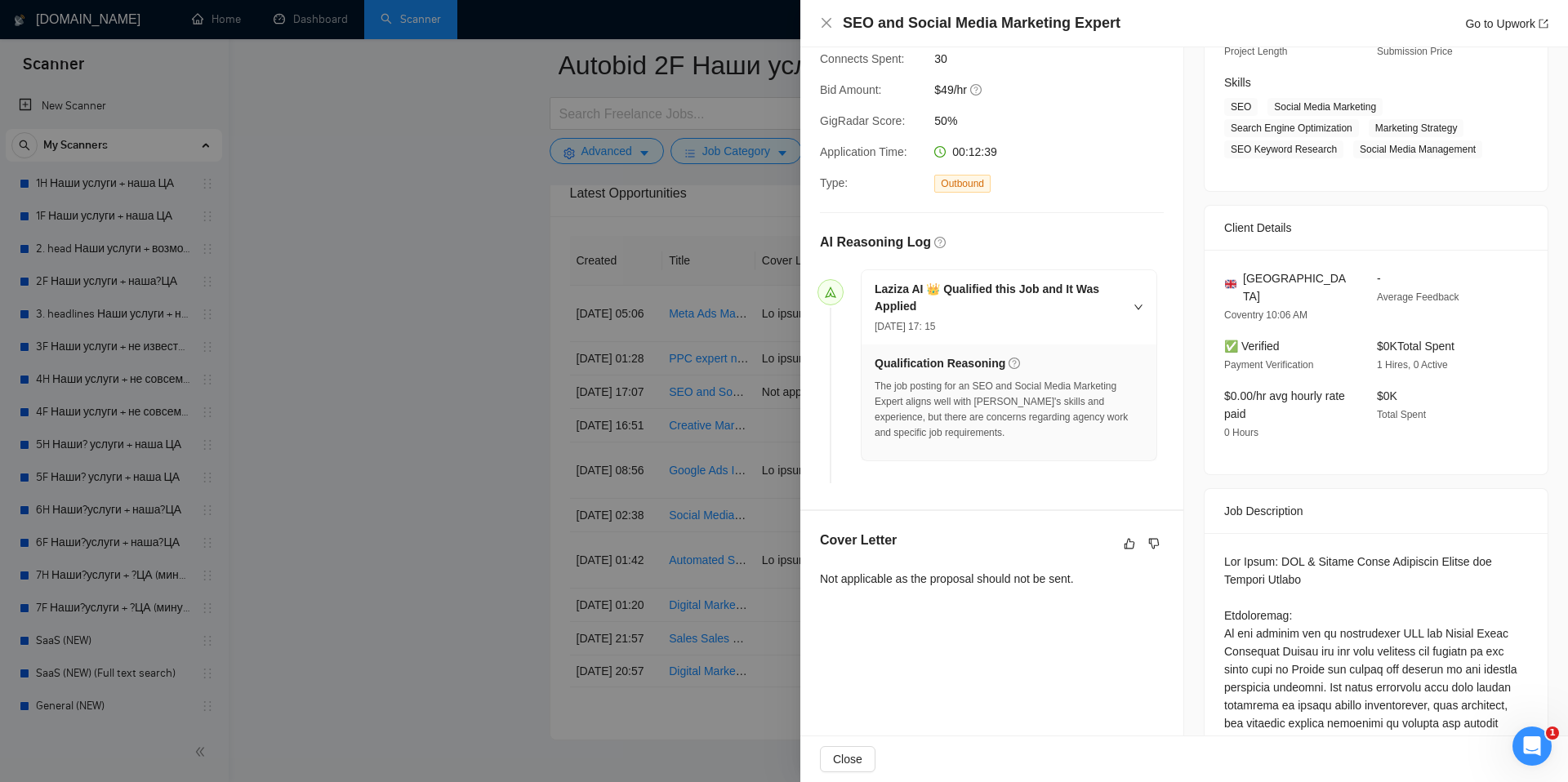
click at [504, 393] on div at bounding box center [784, 391] width 1568 height 782
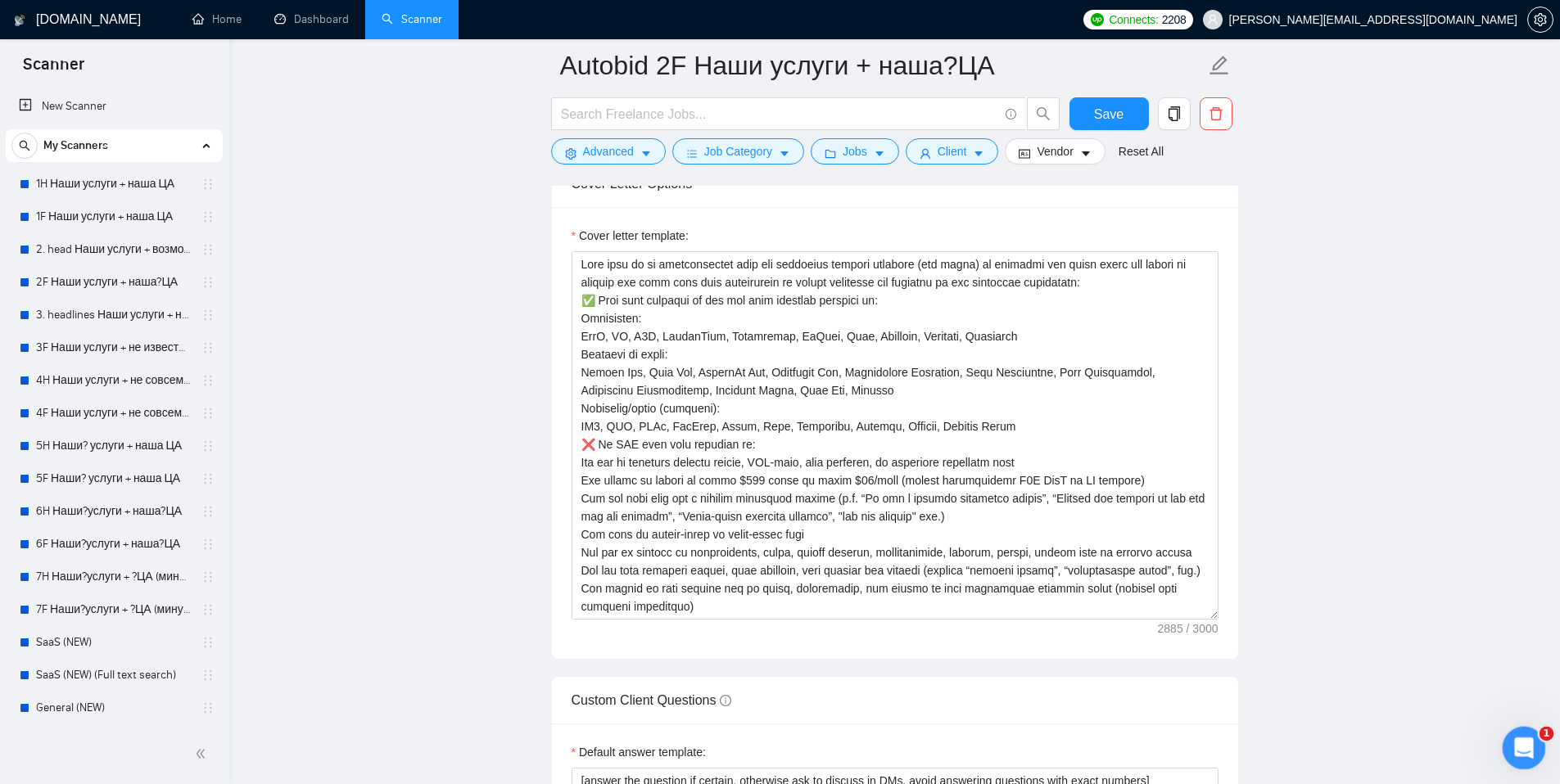
click at [1511, 739] on div "Open Intercom Messenger" at bounding box center [1521, 746] width 54 height 54
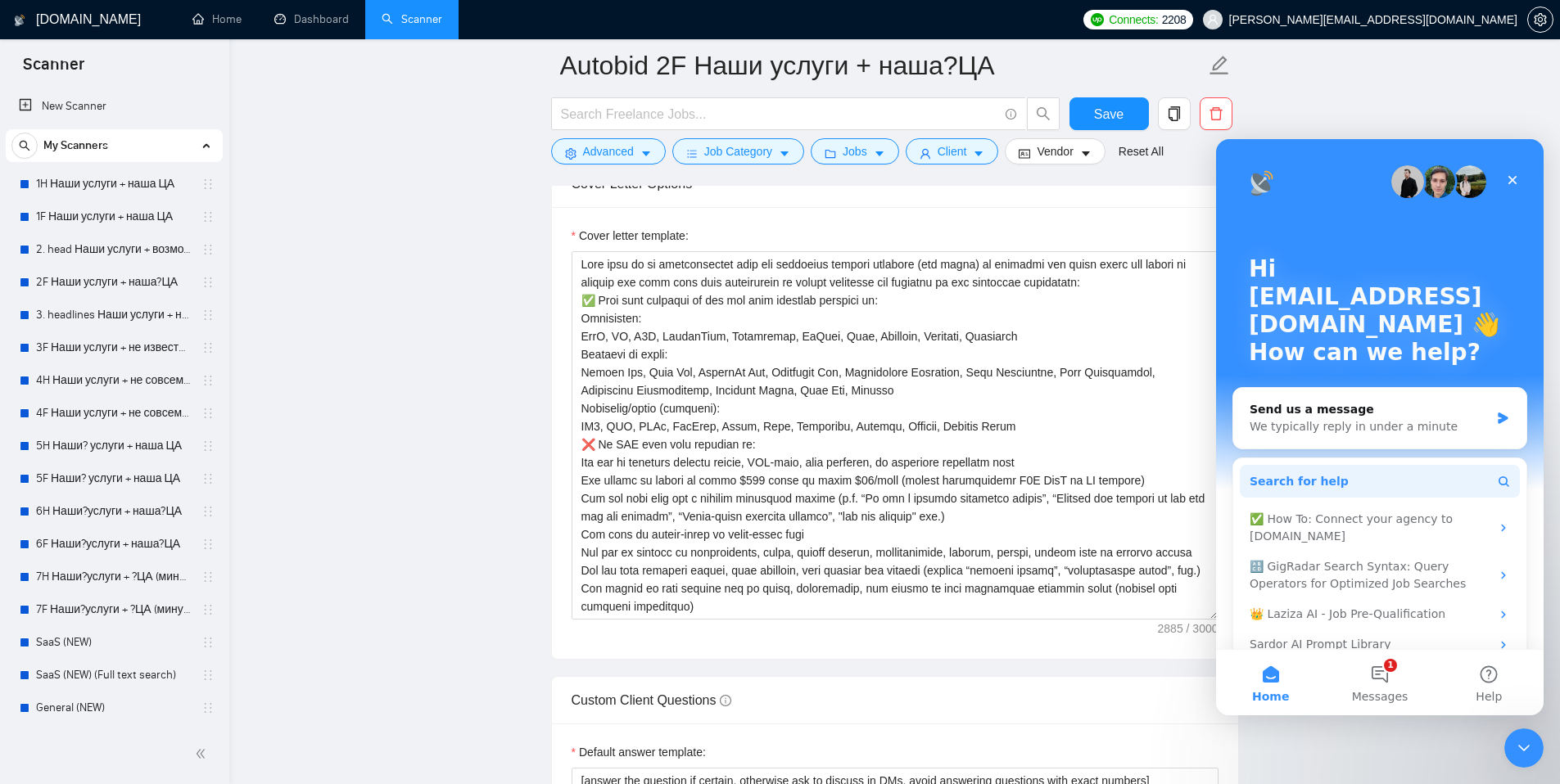
click at [1338, 484] on button "Search for help" at bounding box center [1380, 481] width 280 height 33
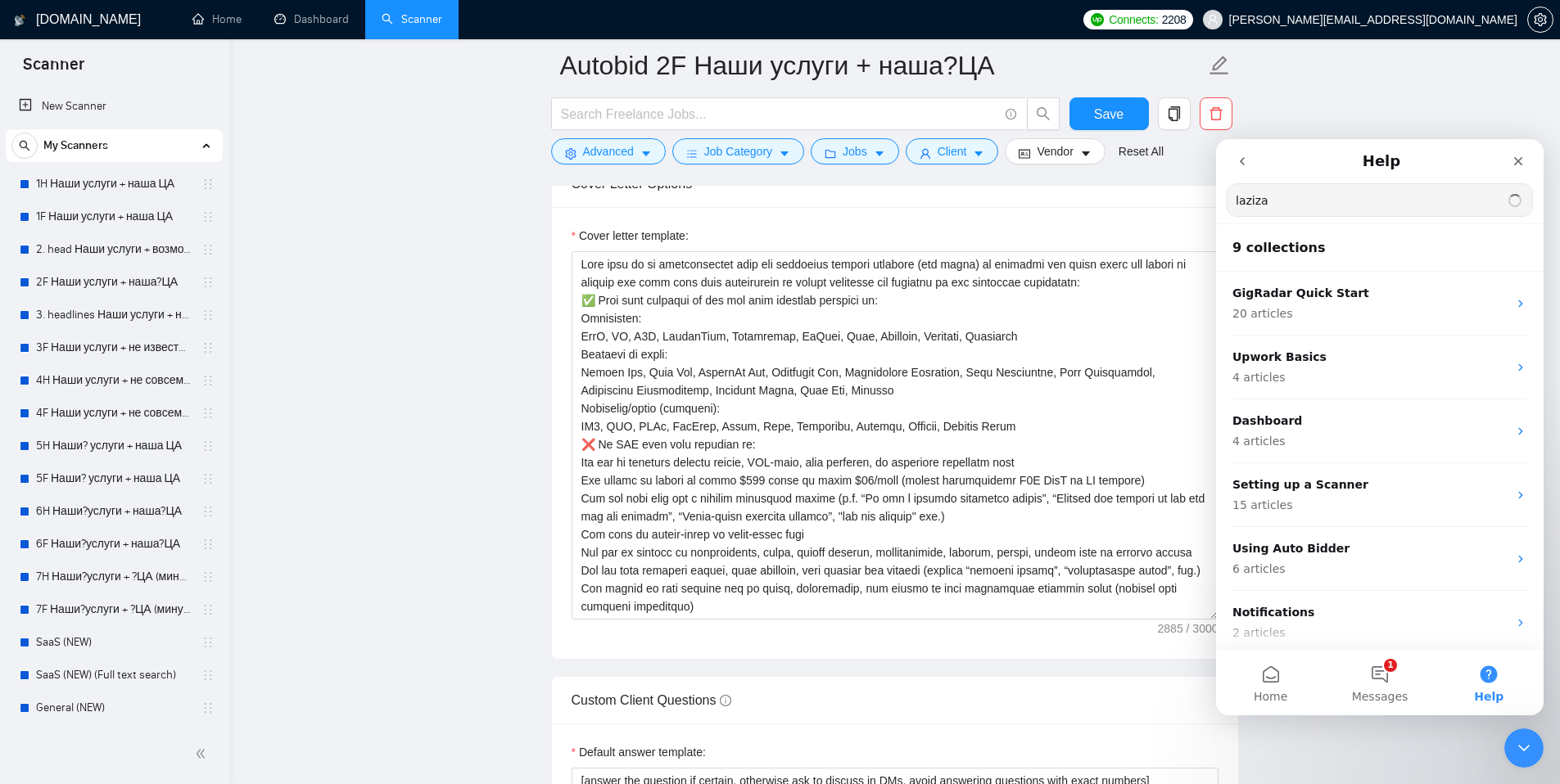
type input "laziza"
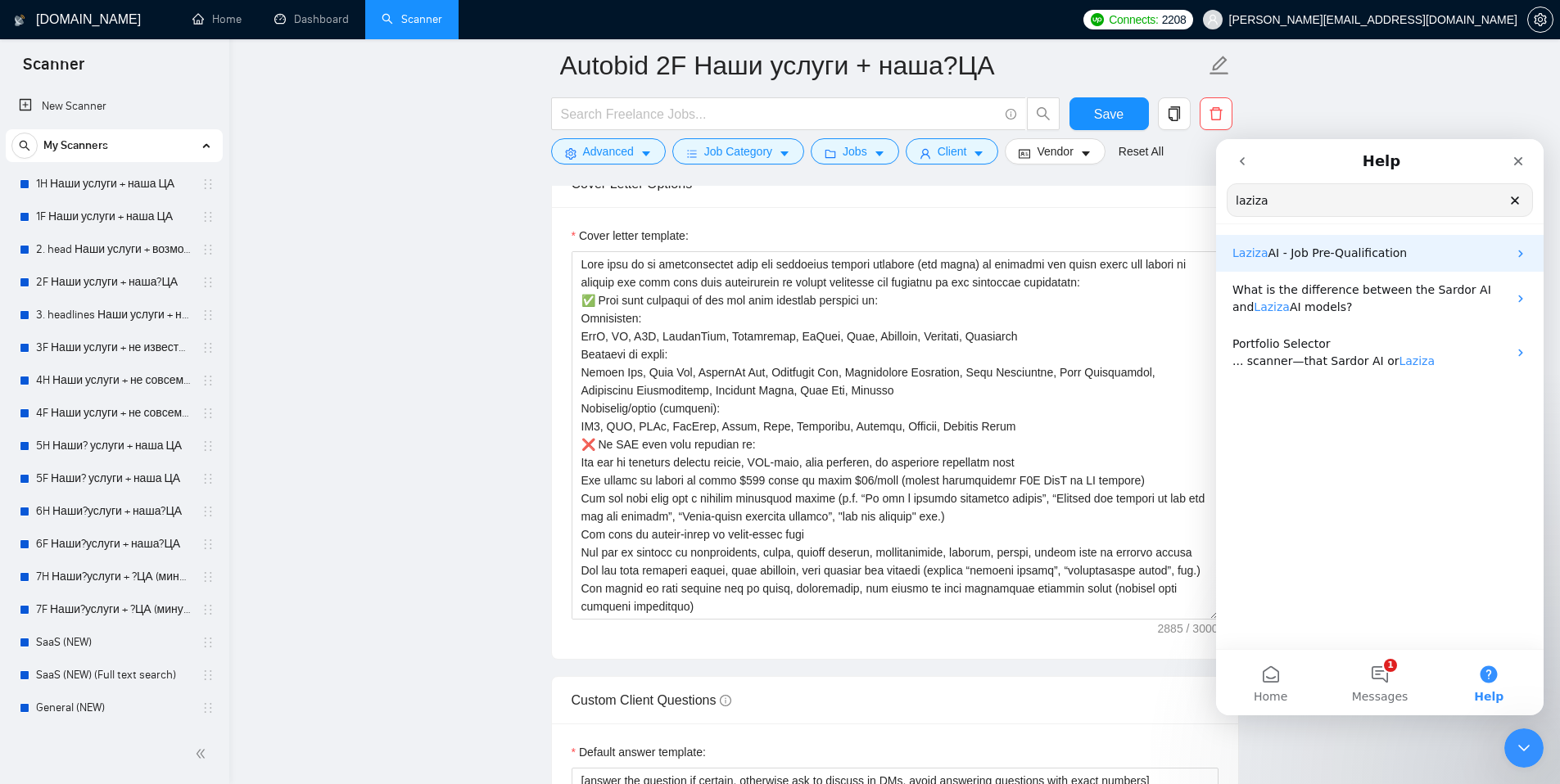
click at [1463, 255] on p "Laziza AI - Job Pre-Qualification" at bounding box center [1370, 252] width 275 height 17
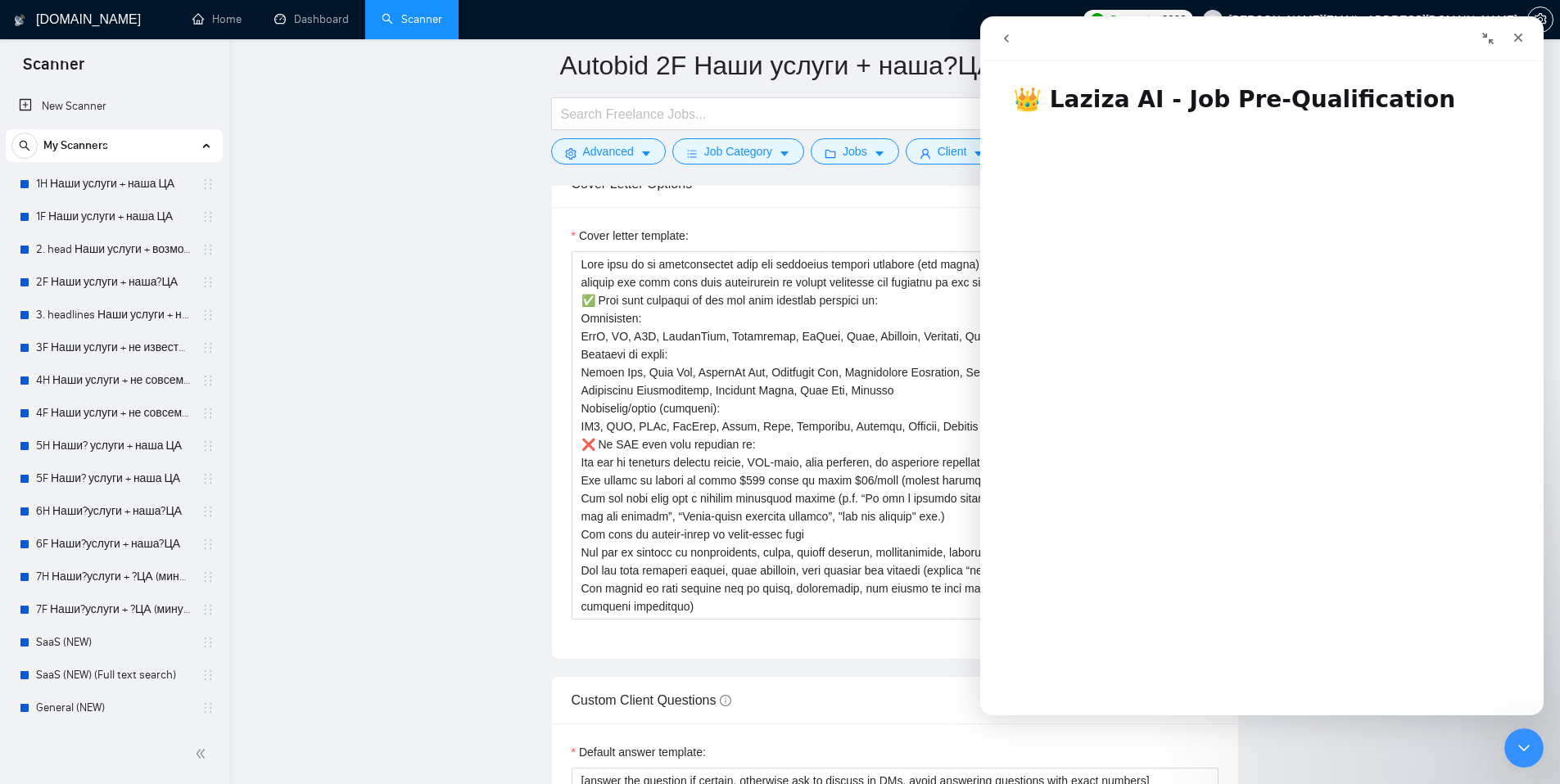
click at [1079, 100] on h1 "👑 Laziza AI - Job Pre-Qualification" at bounding box center [1262, 93] width 564 height 49
click at [1489, 37] on icon "Collapse window" at bounding box center [1488, 38] width 13 height 13
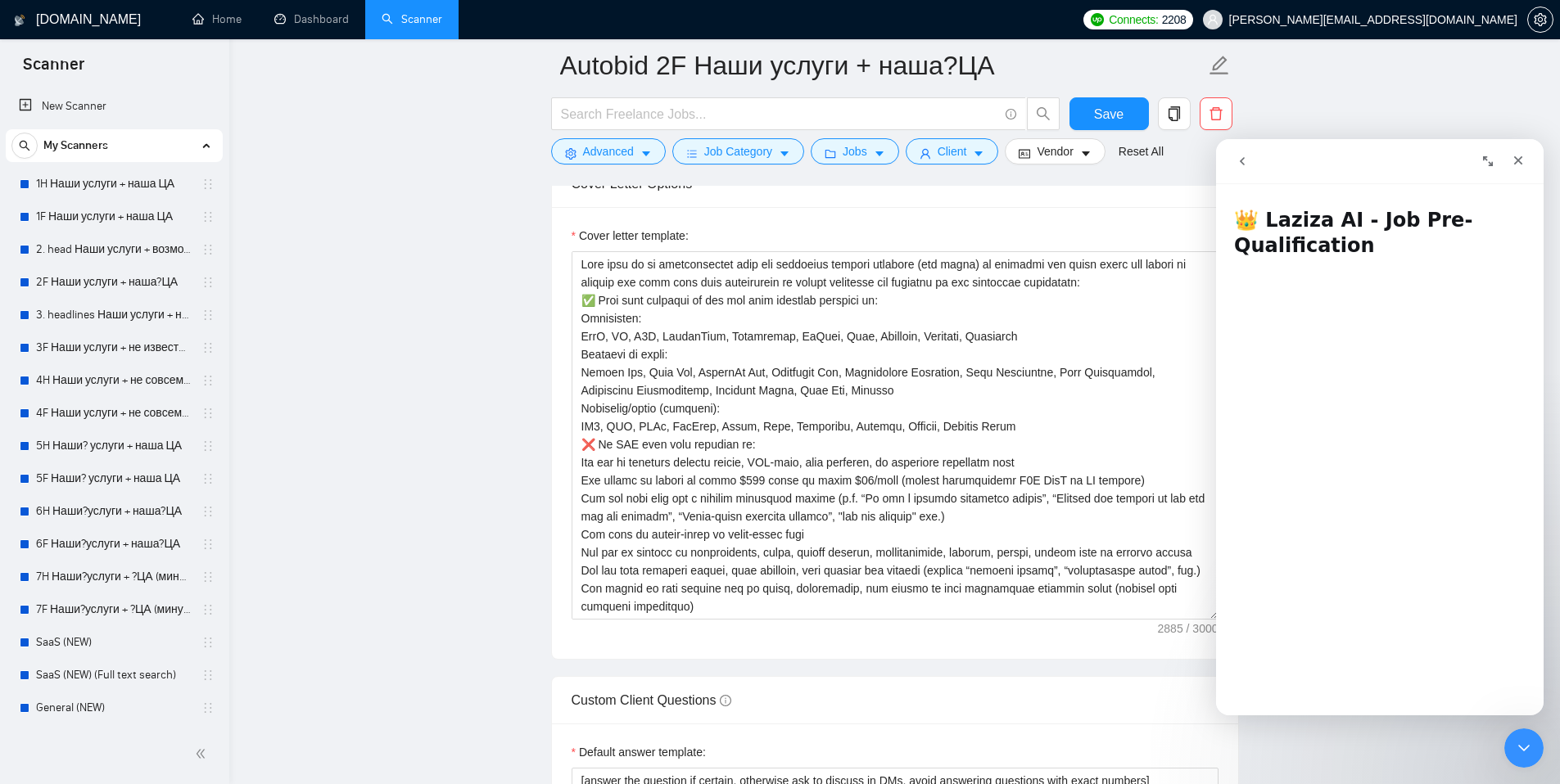
click at [1486, 161] on icon "Expand window" at bounding box center [1488, 161] width 13 height 13
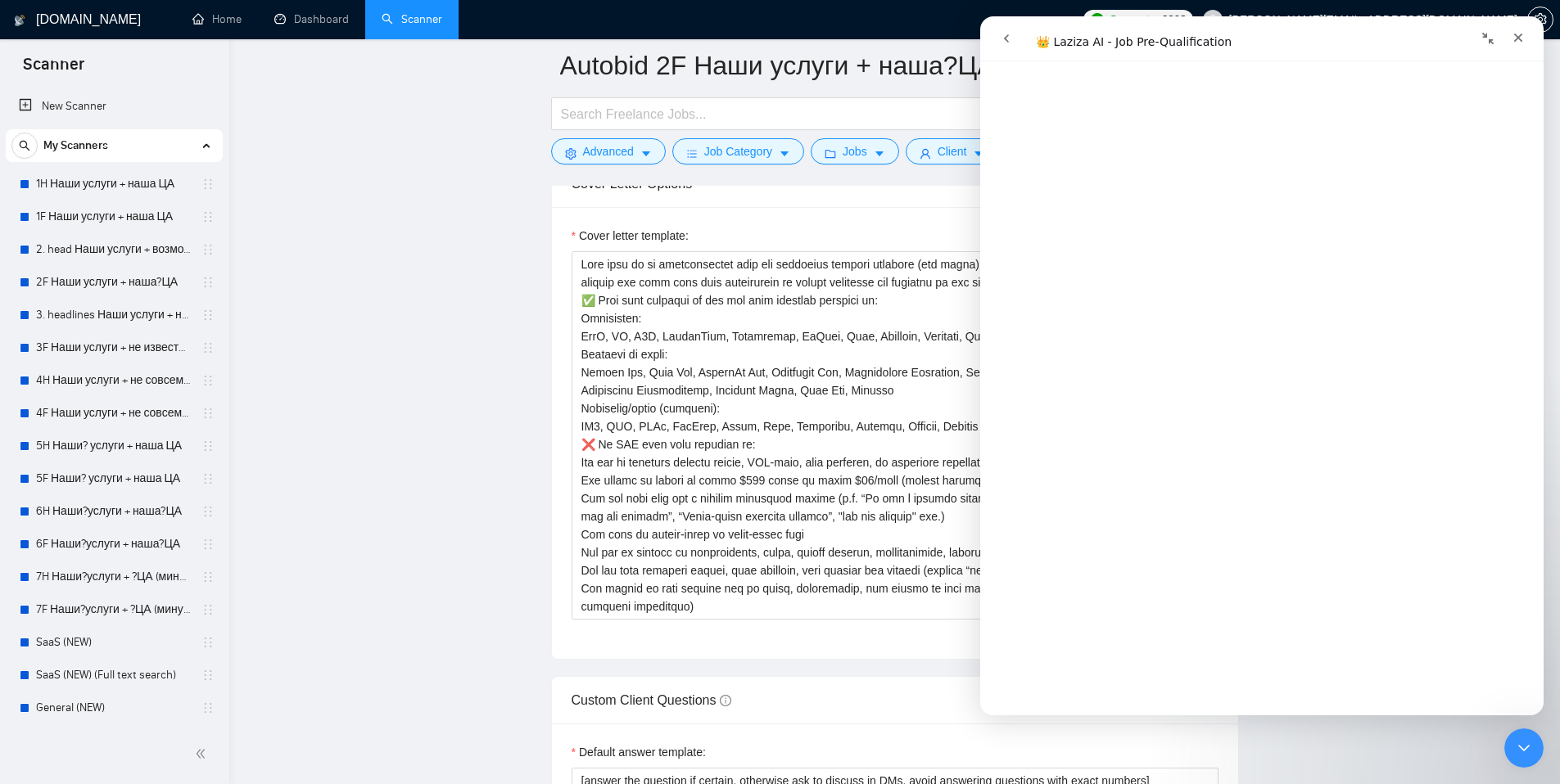
scroll to position [3273, 0]
click at [1259, 693] on link "Open in help center" at bounding box center [1261, 690] width 131 height 13
click at [281, 275] on main "Autobid 2F Наши услуги + наша?ЦА Save Advanced Job Category Jobs Client Vendor …" at bounding box center [894, 482] width 1278 height 4981
click at [1527, 747] on icon "Close Intercom Messenger" at bounding box center [1522, 746] width 20 height 20
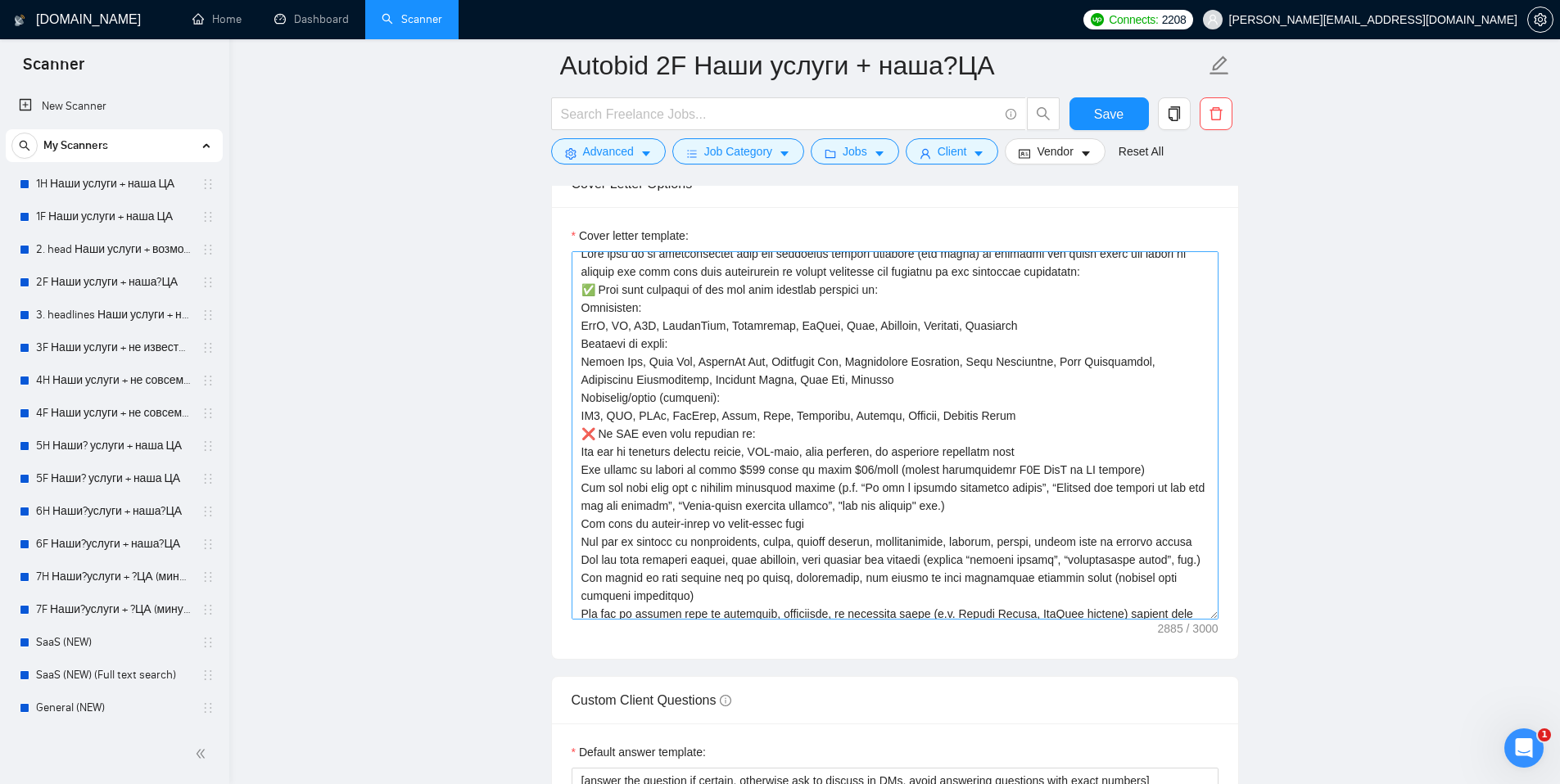
scroll to position [0, 0]
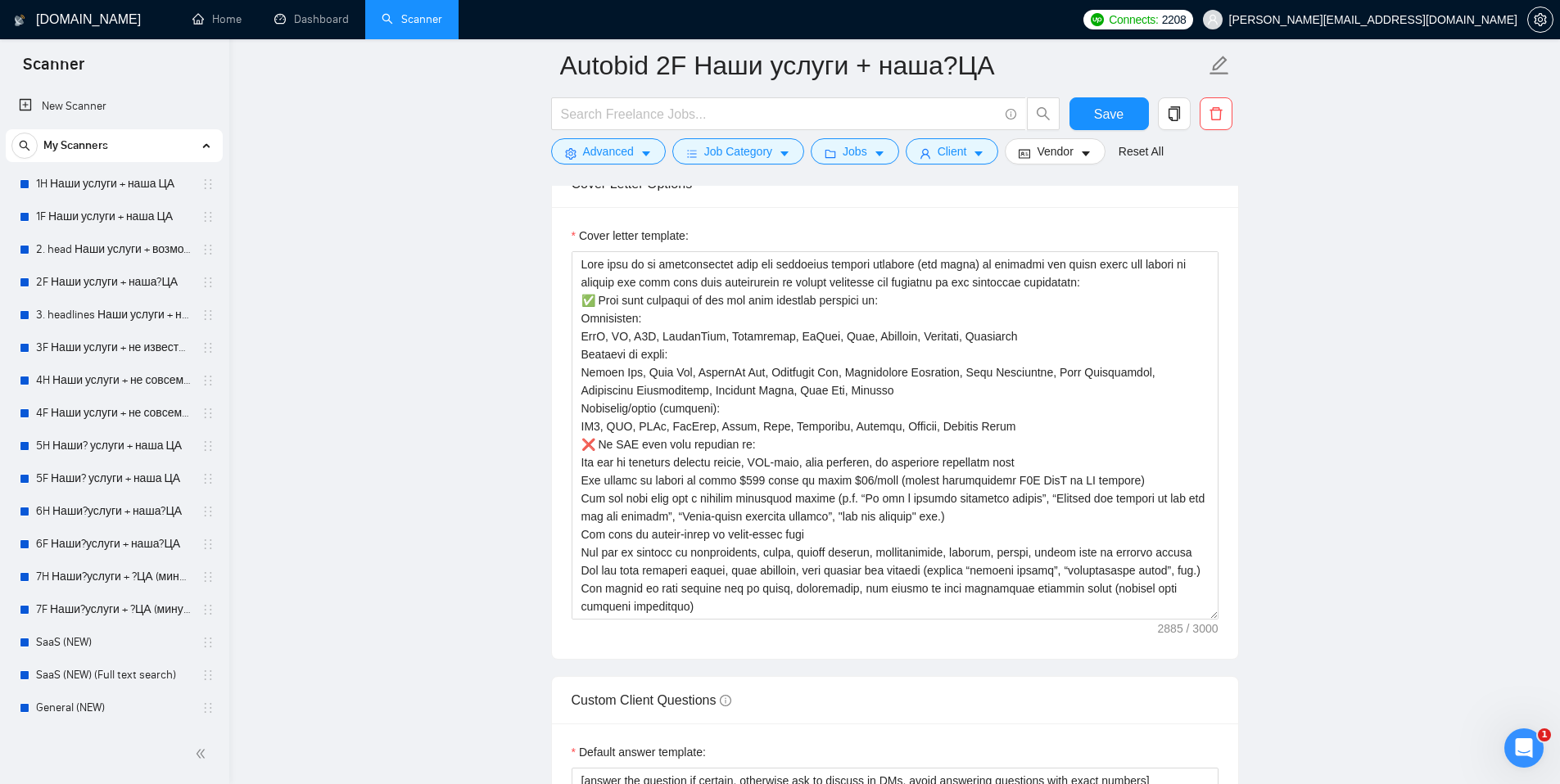
click at [464, 382] on main "Autobid 2F Наши услуги + наша?ЦА Save Advanced Job Category Jobs Client Vendor …" at bounding box center [894, 482] width 1278 height 4981
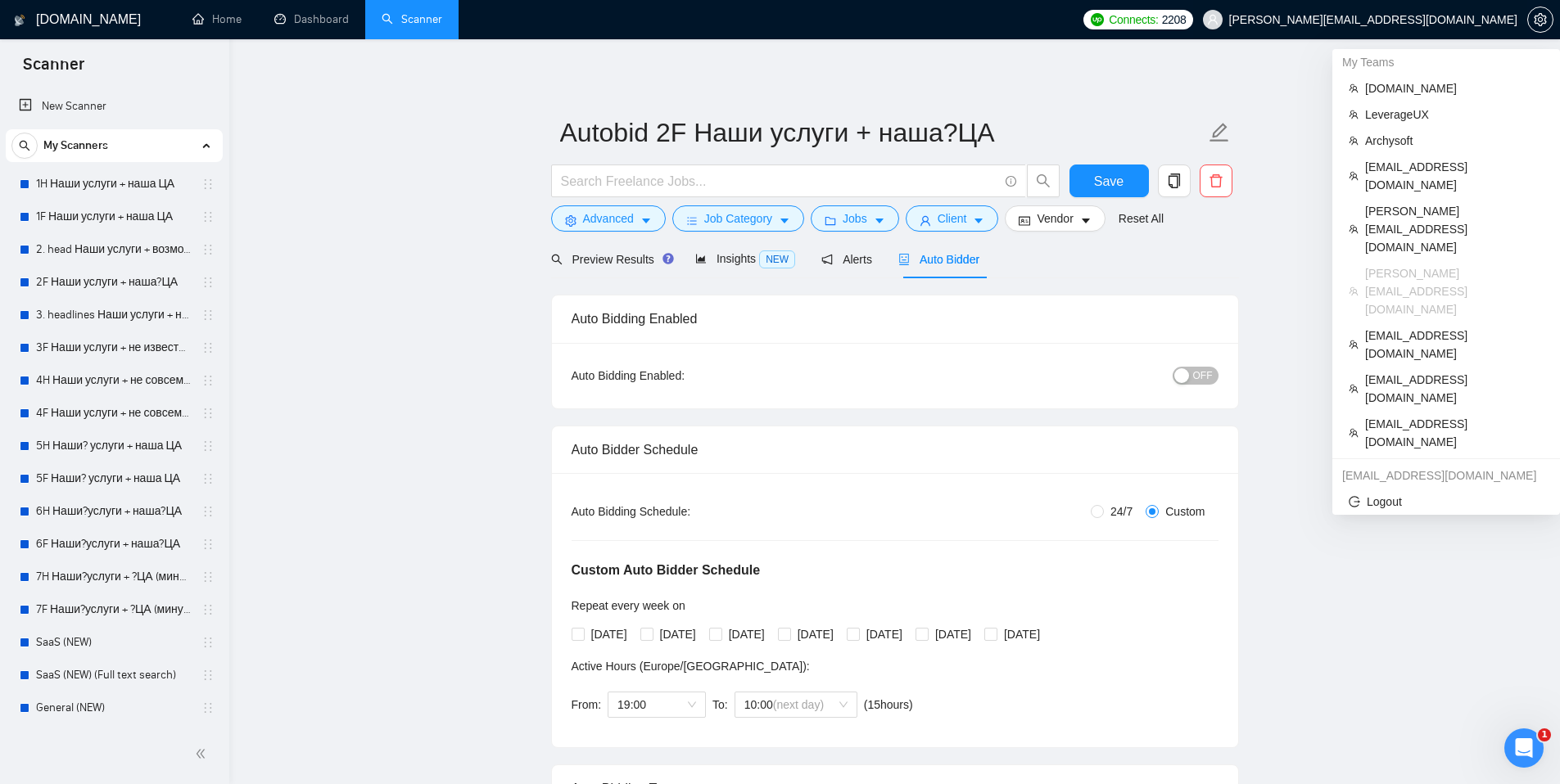
click at [1437, 20] on span "[PERSON_NAME][EMAIL_ADDRESS][DOMAIN_NAME]" at bounding box center [1373, 20] width 288 height 0
click at [1457, 2] on span "[PERSON_NAME][EMAIL_ADDRESS][DOMAIN_NAME]" at bounding box center [1359, 20] width 334 height 53
click at [1435, 20] on span "[PERSON_NAME][EMAIL_ADDRESS][DOMAIN_NAME]" at bounding box center [1373, 20] width 288 height 0
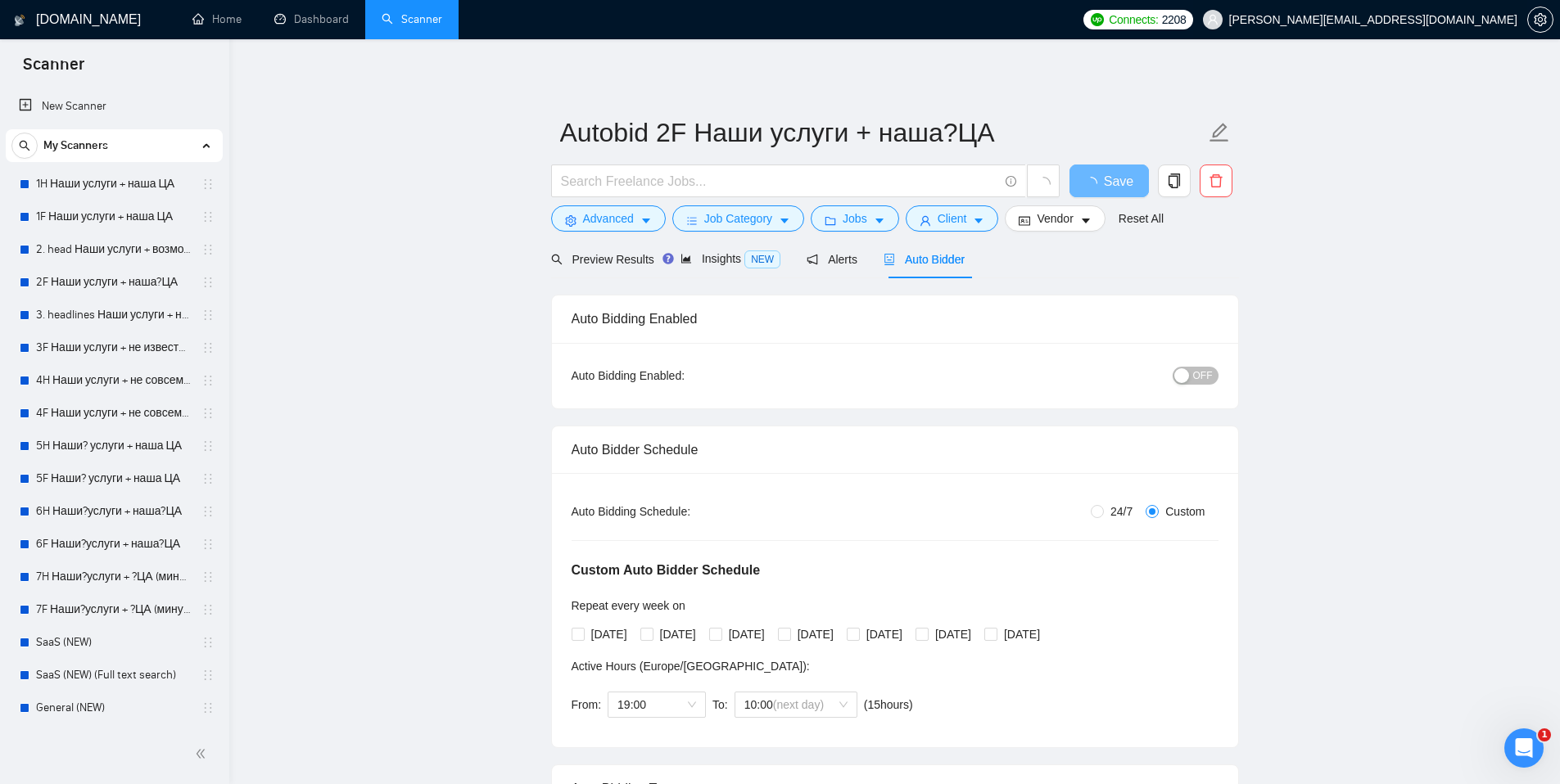
click at [1379, 20] on span "[PERSON_NAME][EMAIL_ADDRESS][DOMAIN_NAME]" at bounding box center [1373, 20] width 288 height 0
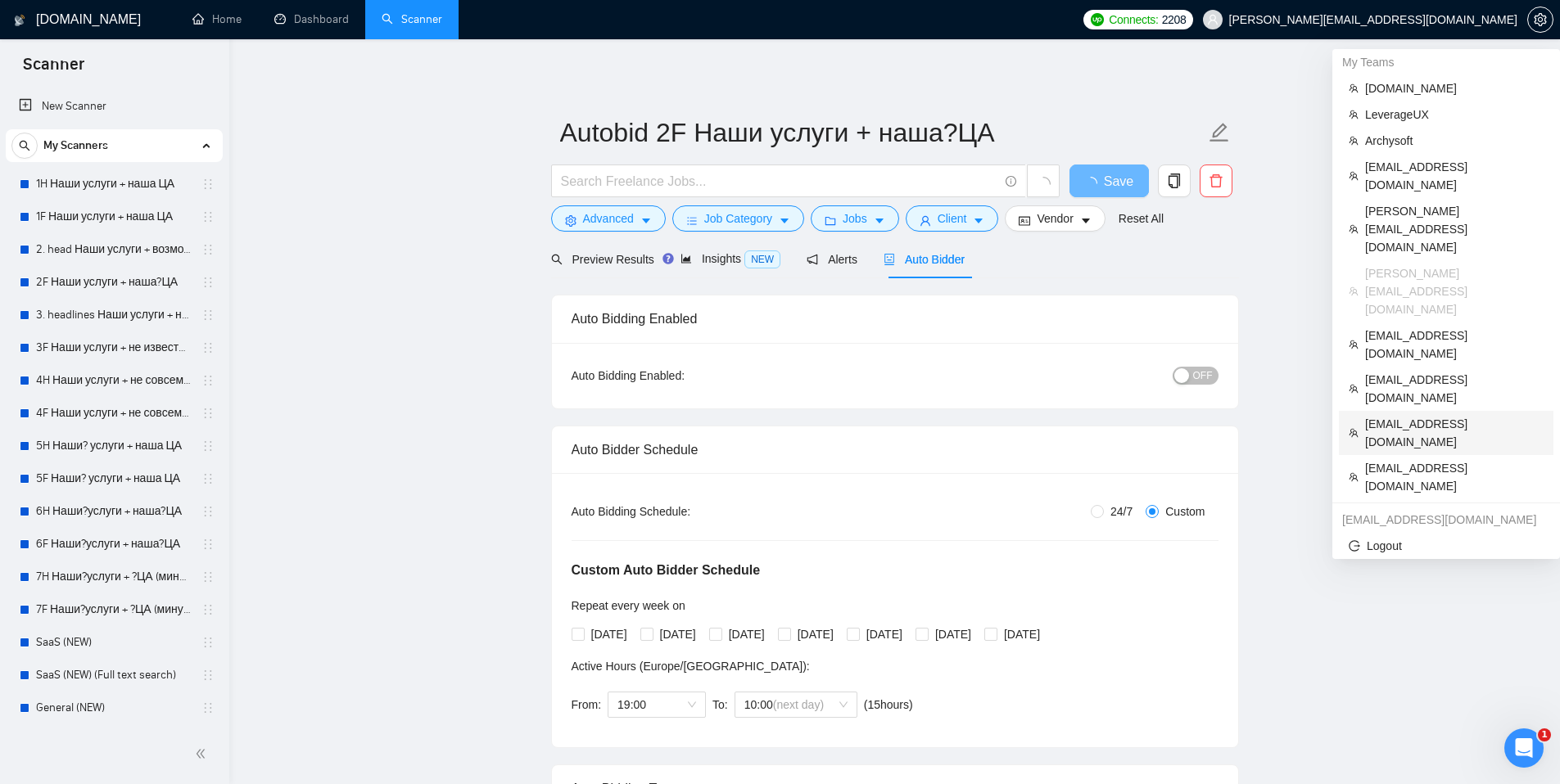
click at [1386, 415] on span "[EMAIL_ADDRESS][DOMAIN_NAME]" at bounding box center [1454, 433] width 178 height 36
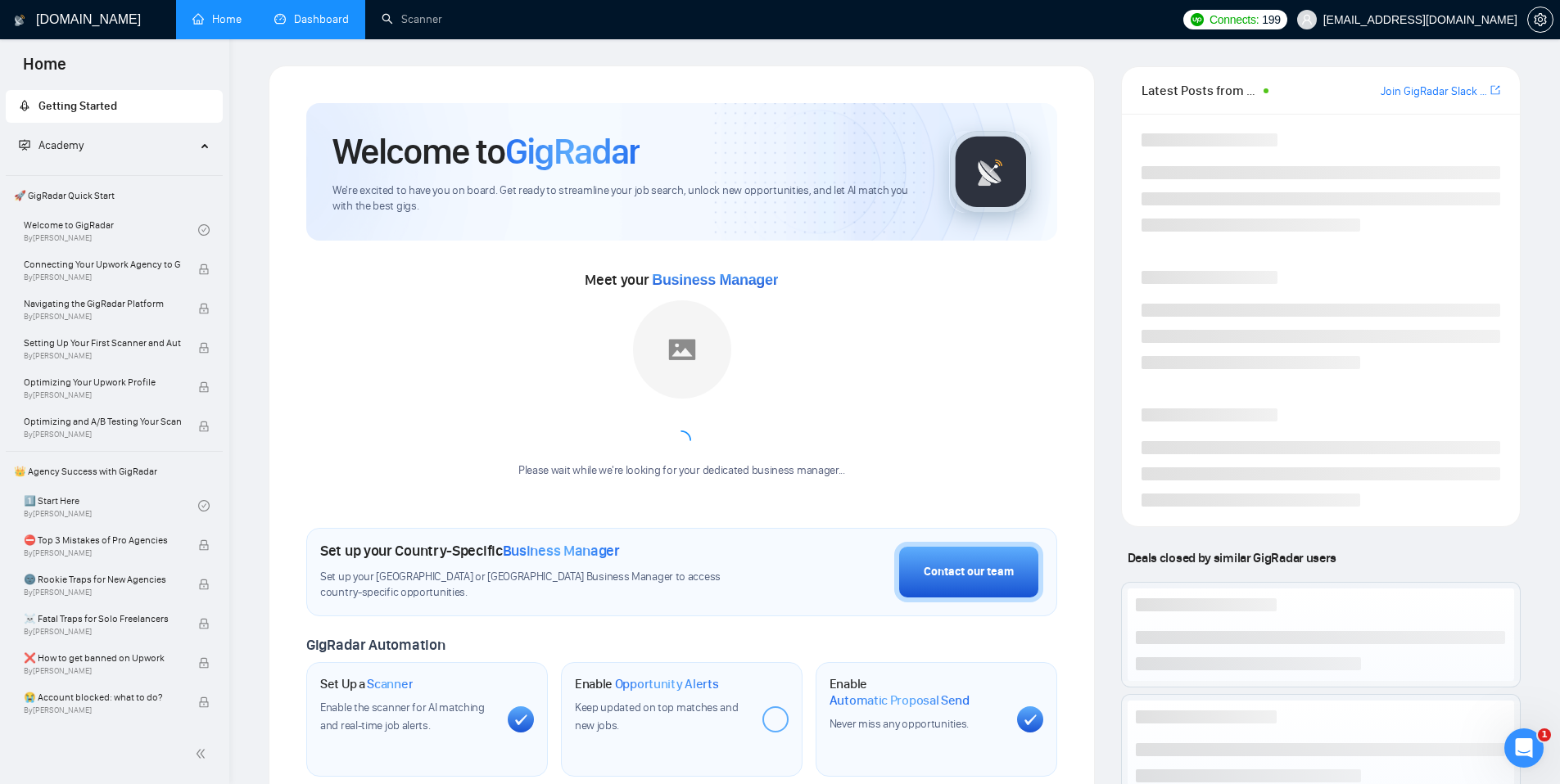
click at [318, 37] on li "Dashboard" at bounding box center [311, 20] width 107 height 39
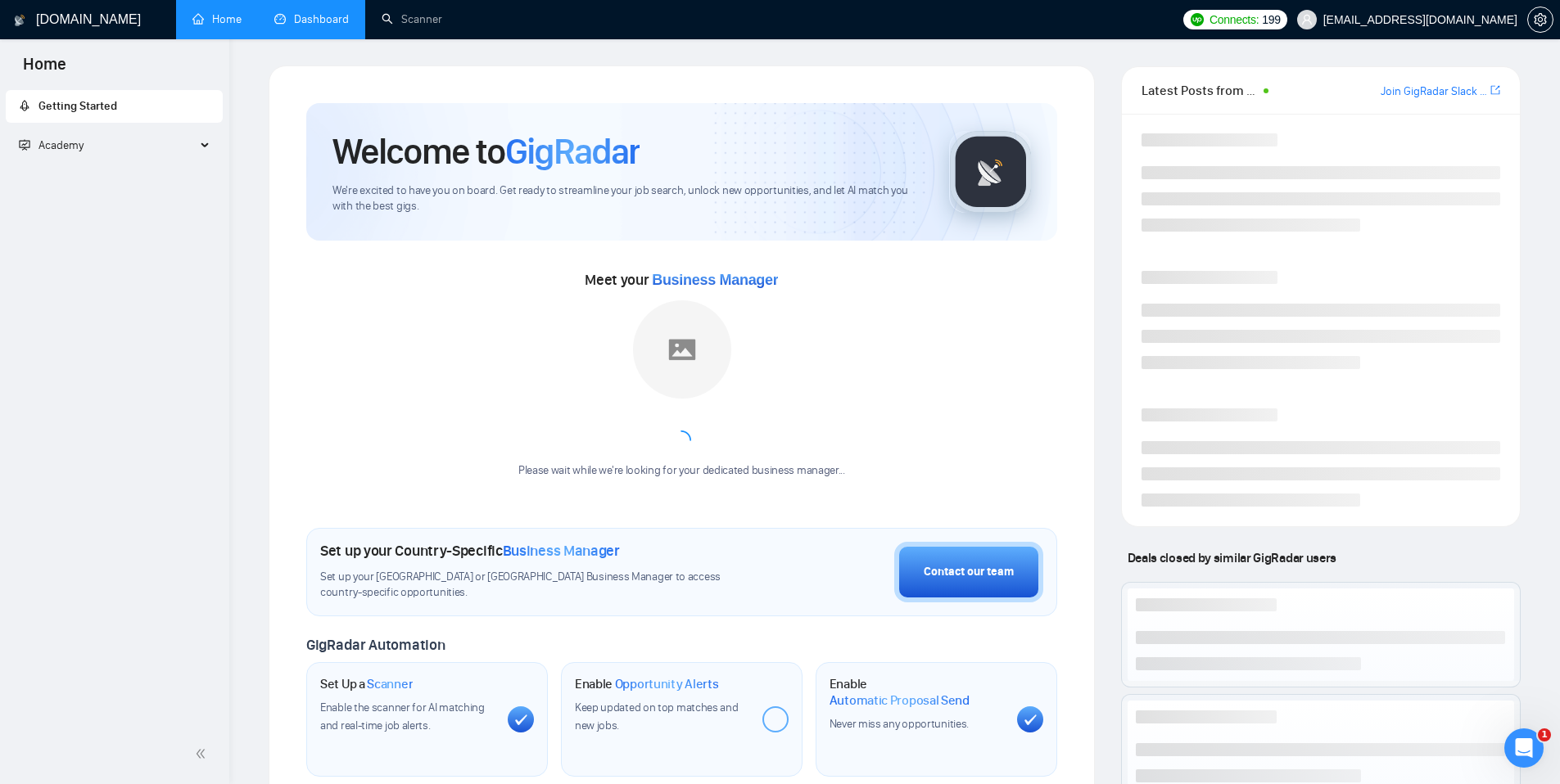
click at [317, 26] on link "Dashboard" at bounding box center [312, 20] width 75 height 14
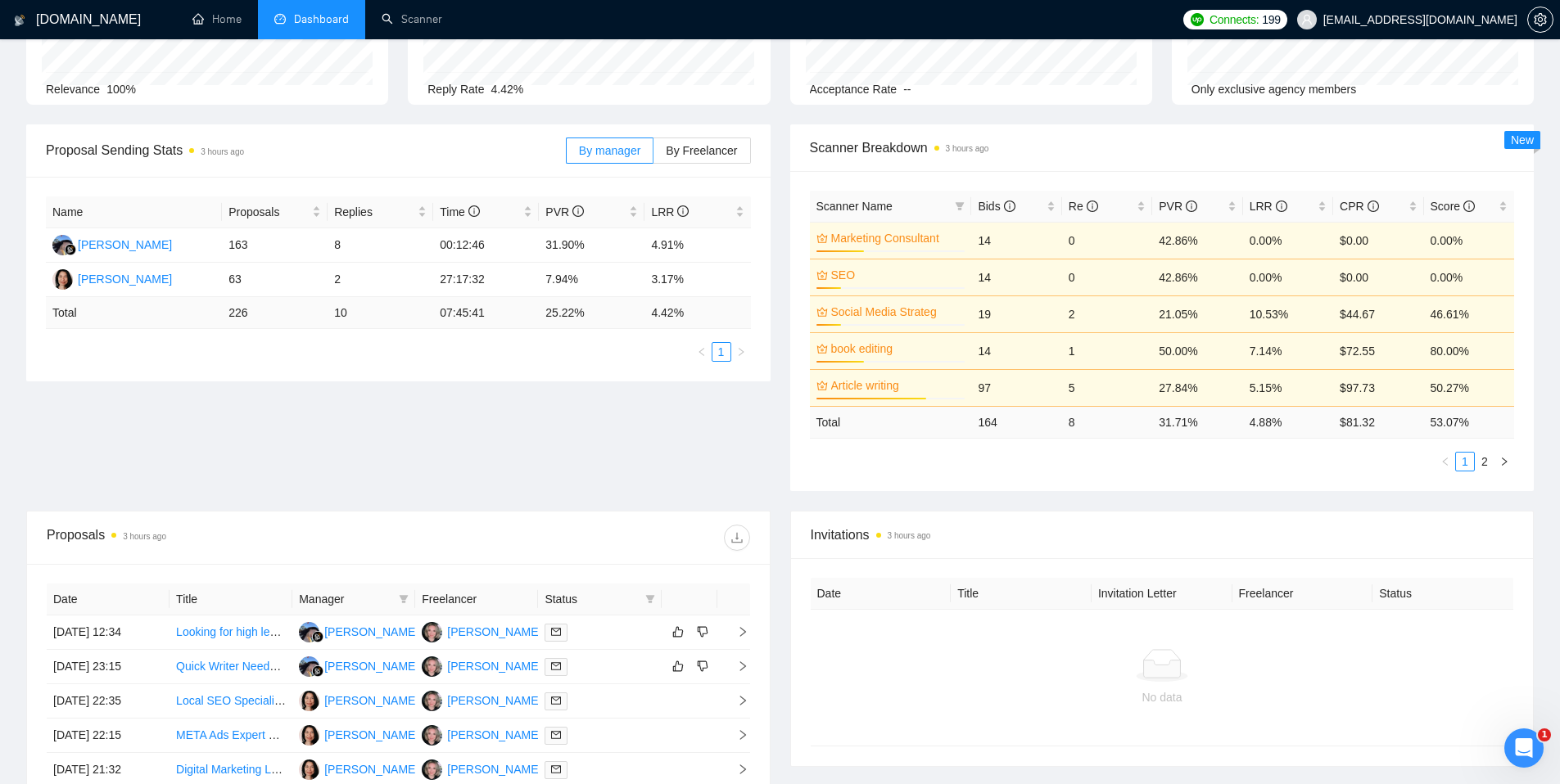
scroll to position [260, 0]
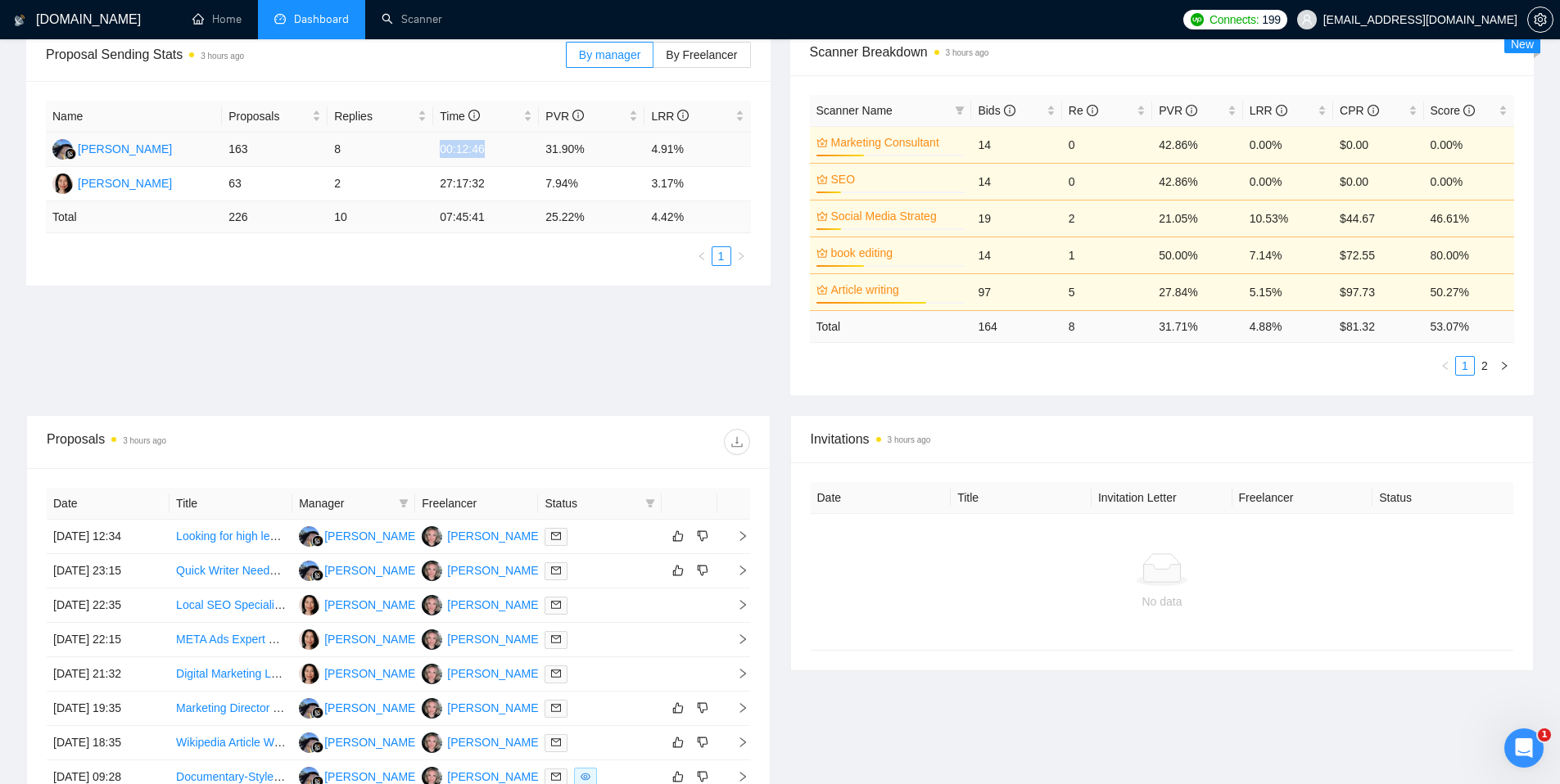
drag, startPoint x: 503, startPoint y: 147, endPoint x: 414, endPoint y: 143, distance: 89.1
click at [414, 143] on tr "[PERSON_NAME] 163 8 00:12:46 31.90% 4.91%" at bounding box center [398, 150] width 705 height 35
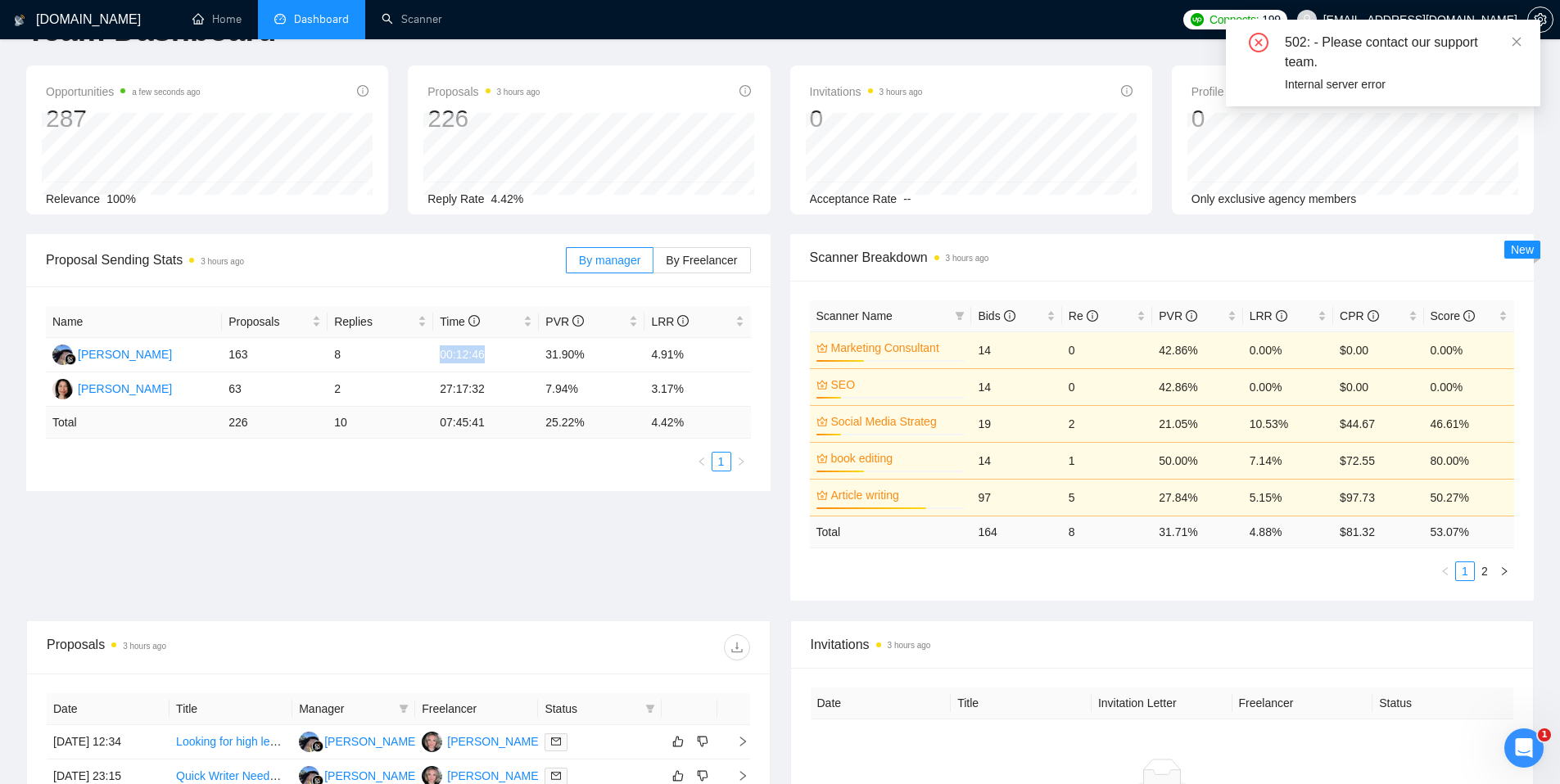
scroll to position [0, 0]
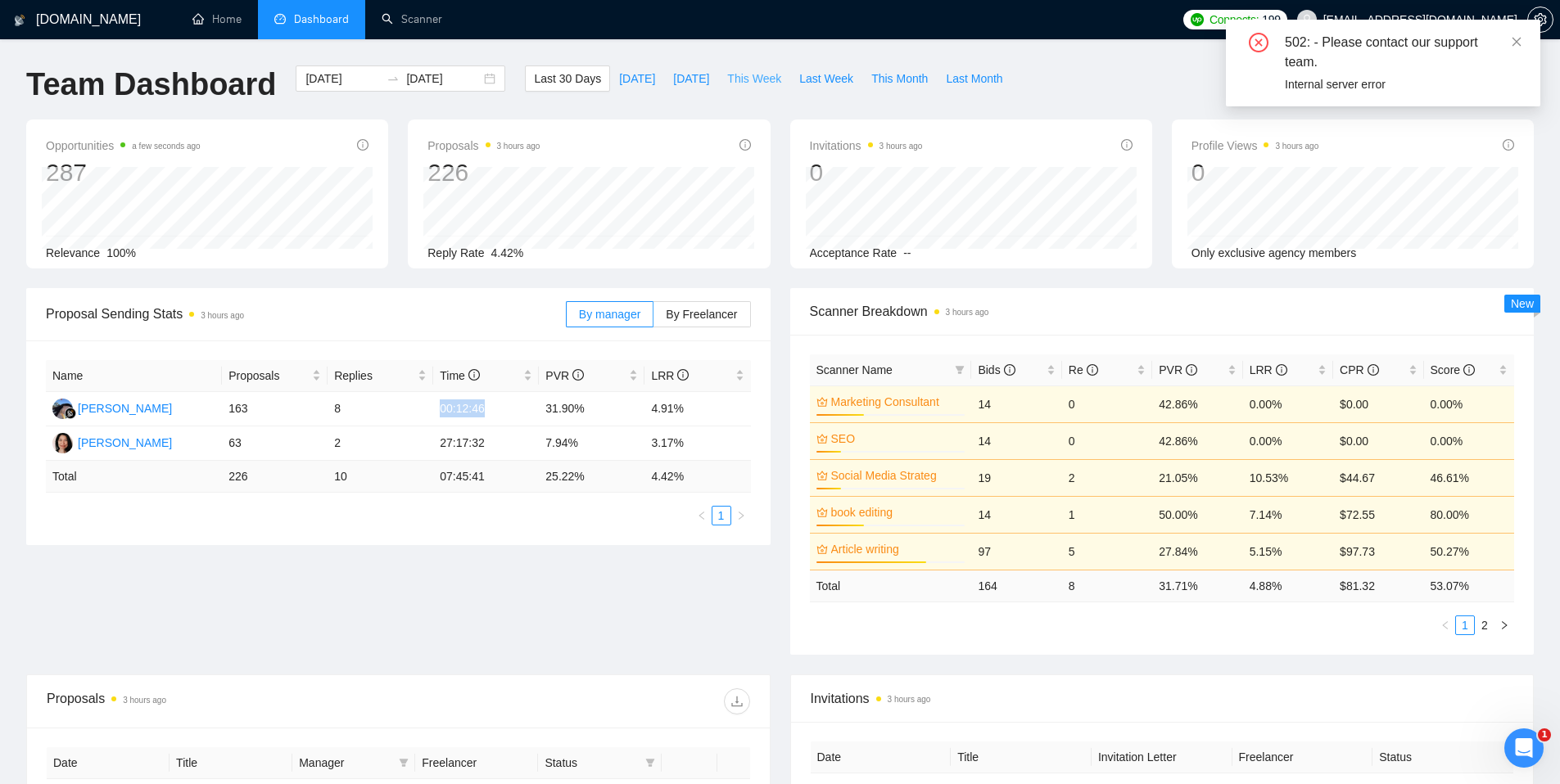
click at [755, 83] on span "This Week" at bounding box center [754, 78] width 54 height 18
type input "[DATE]"
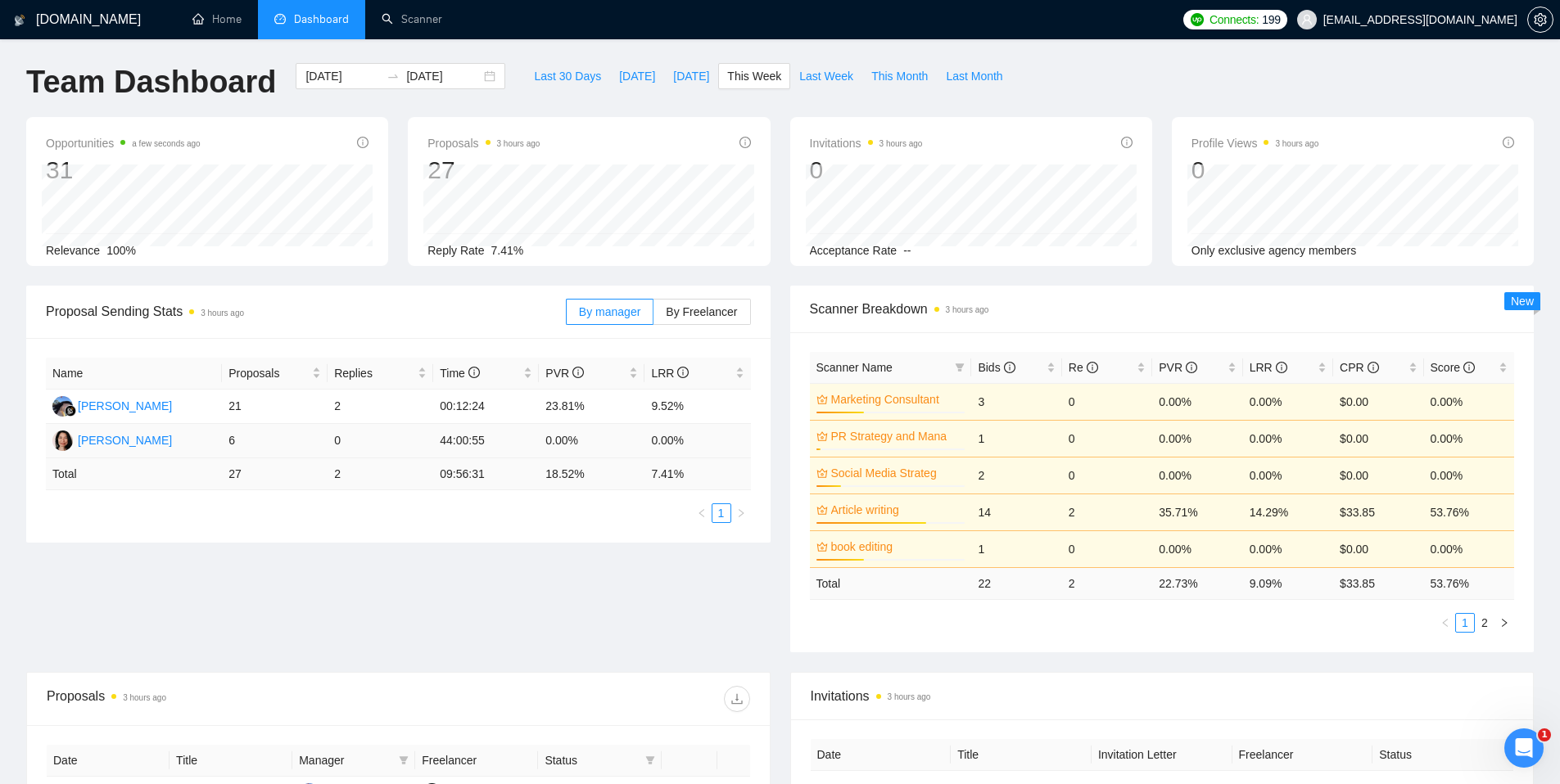
scroll to position [21, 0]
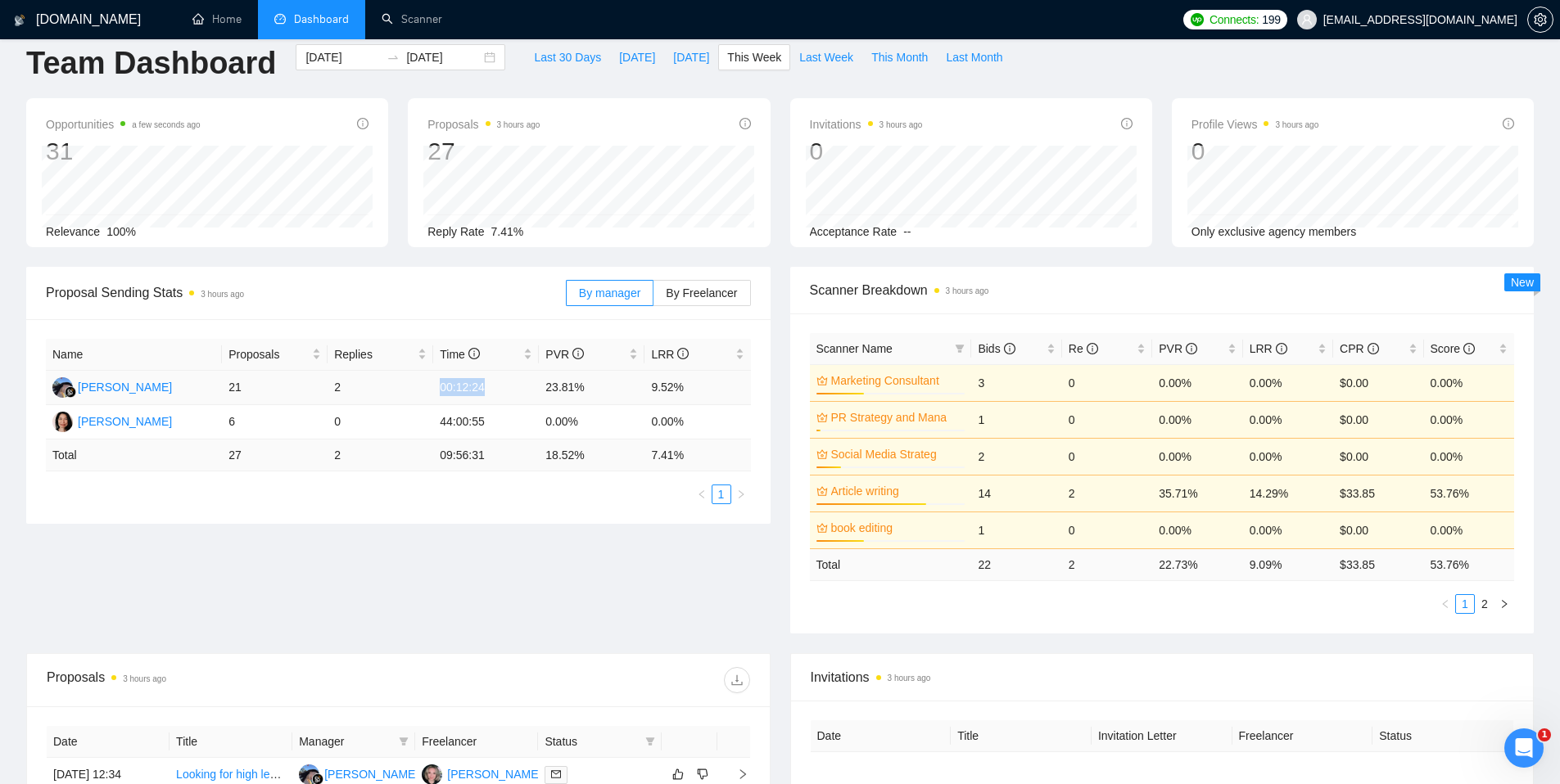
drag, startPoint x: 516, startPoint y: 387, endPoint x: 425, endPoint y: 381, distance: 91.2
click at [425, 381] on tr "[PERSON_NAME] 21 2 00:12:24 23.81% 9.52%" at bounding box center [398, 388] width 705 height 35
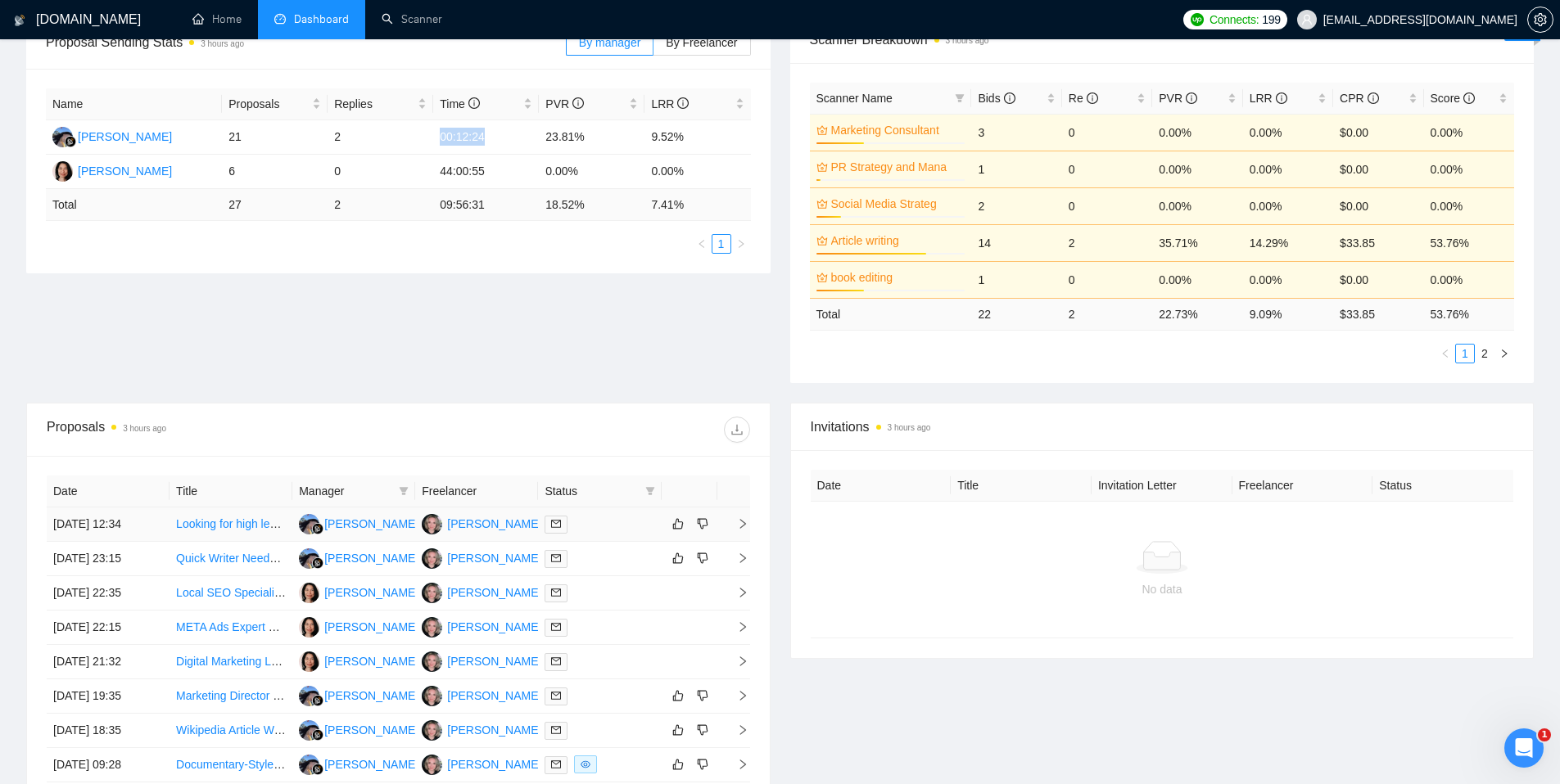
scroll to position [424, 0]
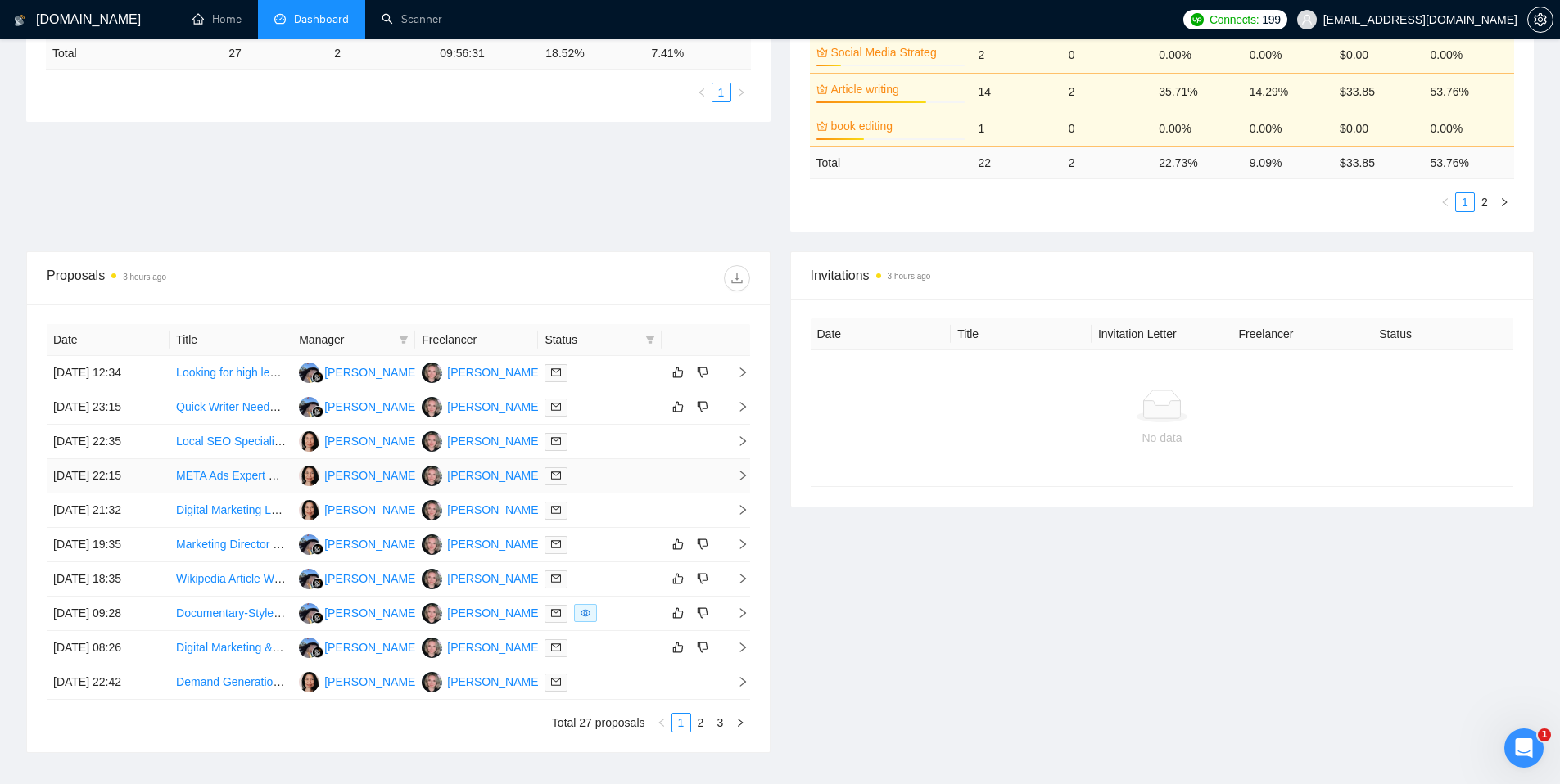
click at [605, 474] on div at bounding box center [598, 475] width 110 height 19
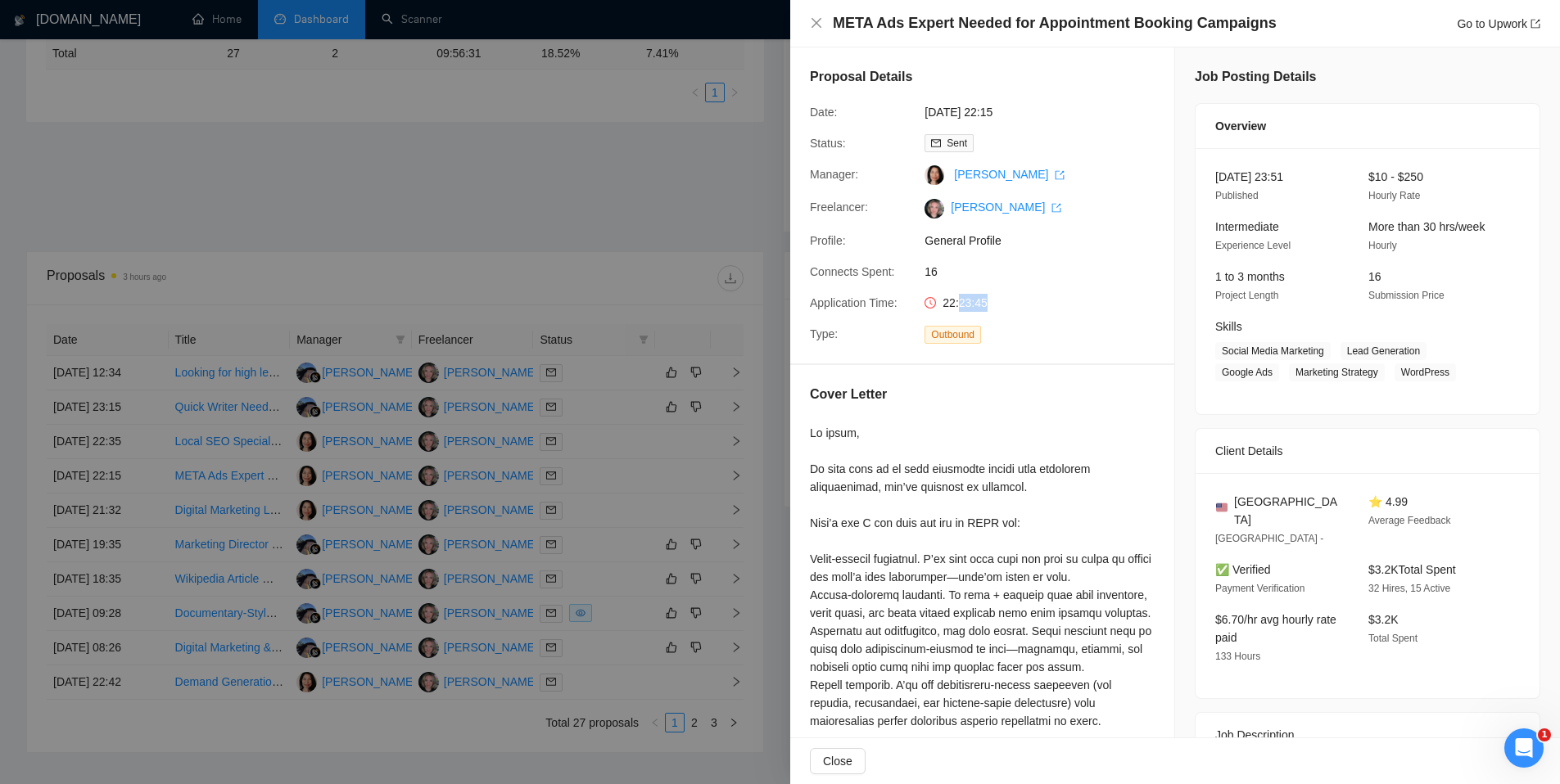
drag, startPoint x: 1073, startPoint y: 305, endPoint x: 962, endPoint y: 298, distance: 111.2
click at [962, 298] on div "22:23:45" at bounding box center [1004, 303] width 173 height 18
click at [608, 144] on div at bounding box center [780, 392] width 1560 height 784
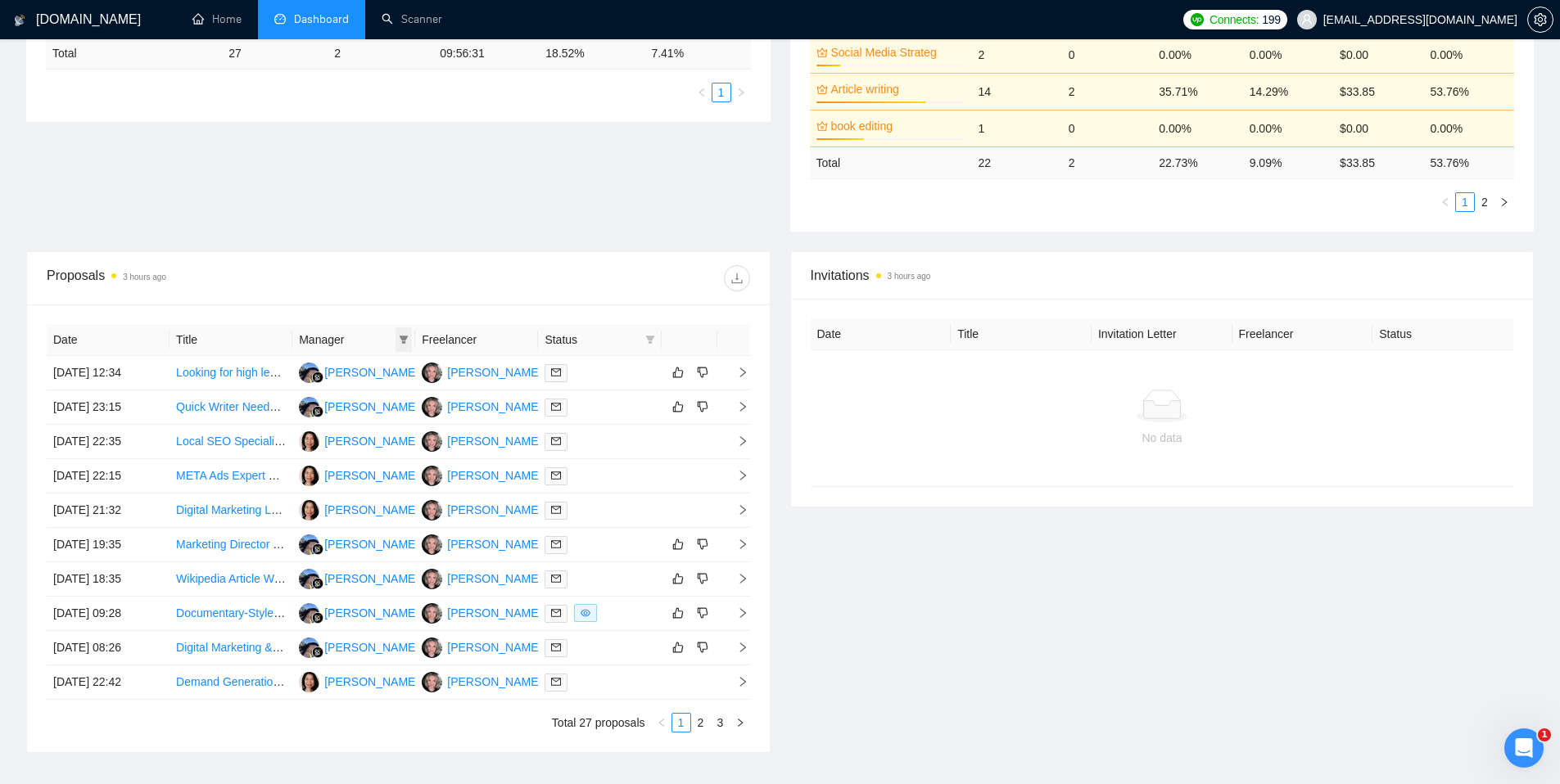
click at [405, 335] on icon "filter" at bounding box center [404, 339] width 9 height 8
click at [343, 381] on li "[PERSON_NAME]" at bounding box center [357, 370] width 152 height 26
checkbox input "true"
click at [402, 433] on button "OK" at bounding box center [410, 430] width 29 height 20
click at [1533, 17] on icon "setting" at bounding box center [1539, 20] width 12 height 13
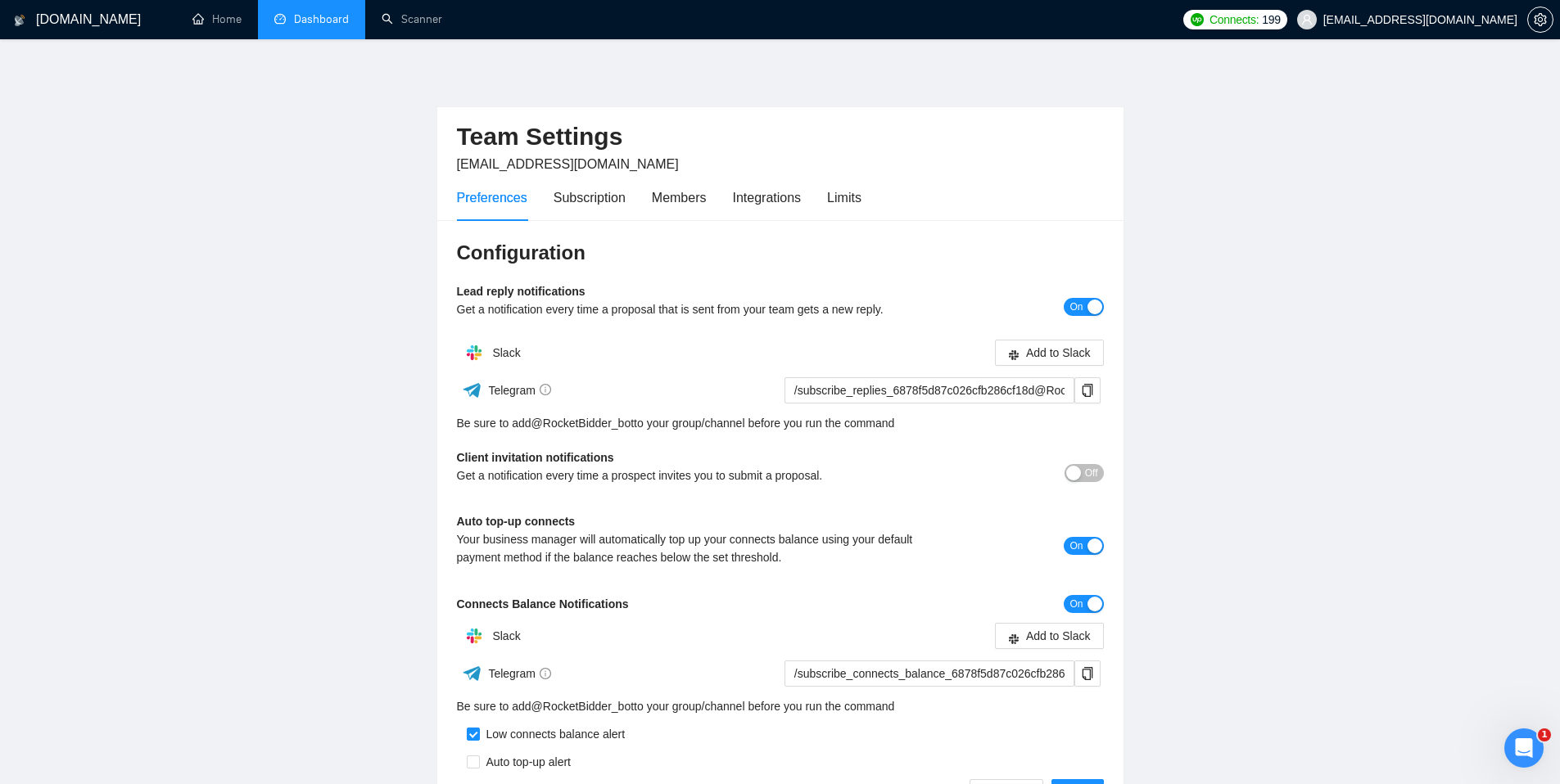
click at [335, 25] on link "Dashboard" at bounding box center [312, 20] width 75 height 14
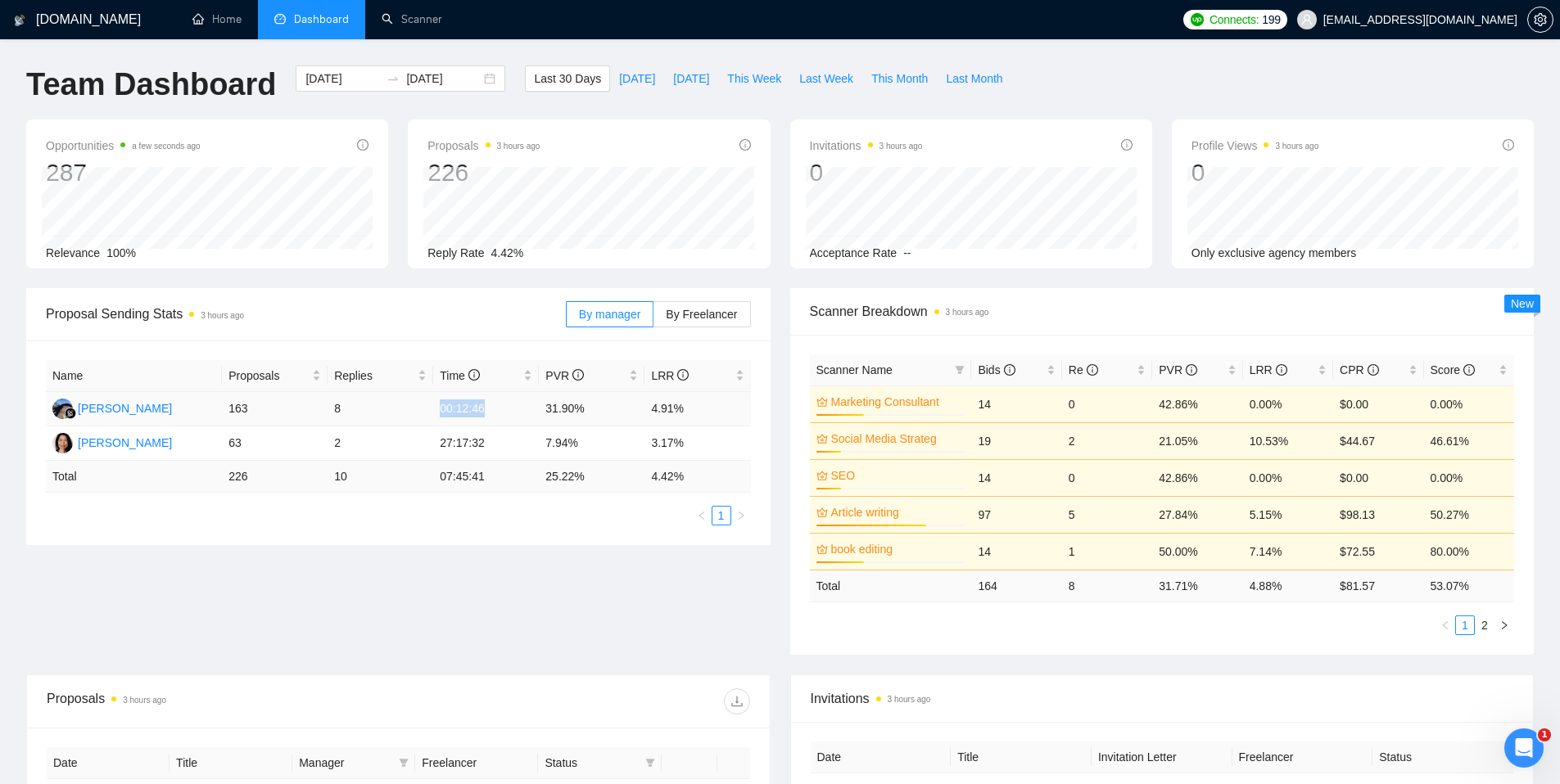
drag, startPoint x: 440, startPoint y: 410, endPoint x: 490, endPoint y: 412, distance: 50.0
click at [490, 412] on td "00:12:46" at bounding box center [486, 409] width 105 height 35
click at [466, 606] on div "Proposal Sending Stats 3 hours ago By manager By Freelancer Name Proposals Repl…" at bounding box center [780, 481] width 1527 height 386
drag, startPoint x: 499, startPoint y: 407, endPoint x: 426, endPoint y: 408, distance: 73.0
click at [426, 408] on tr "[PERSON_NAME] 163 8 00:12:46 31.90% 4.91%" at bounding box center [398, 409] width 705 height 35
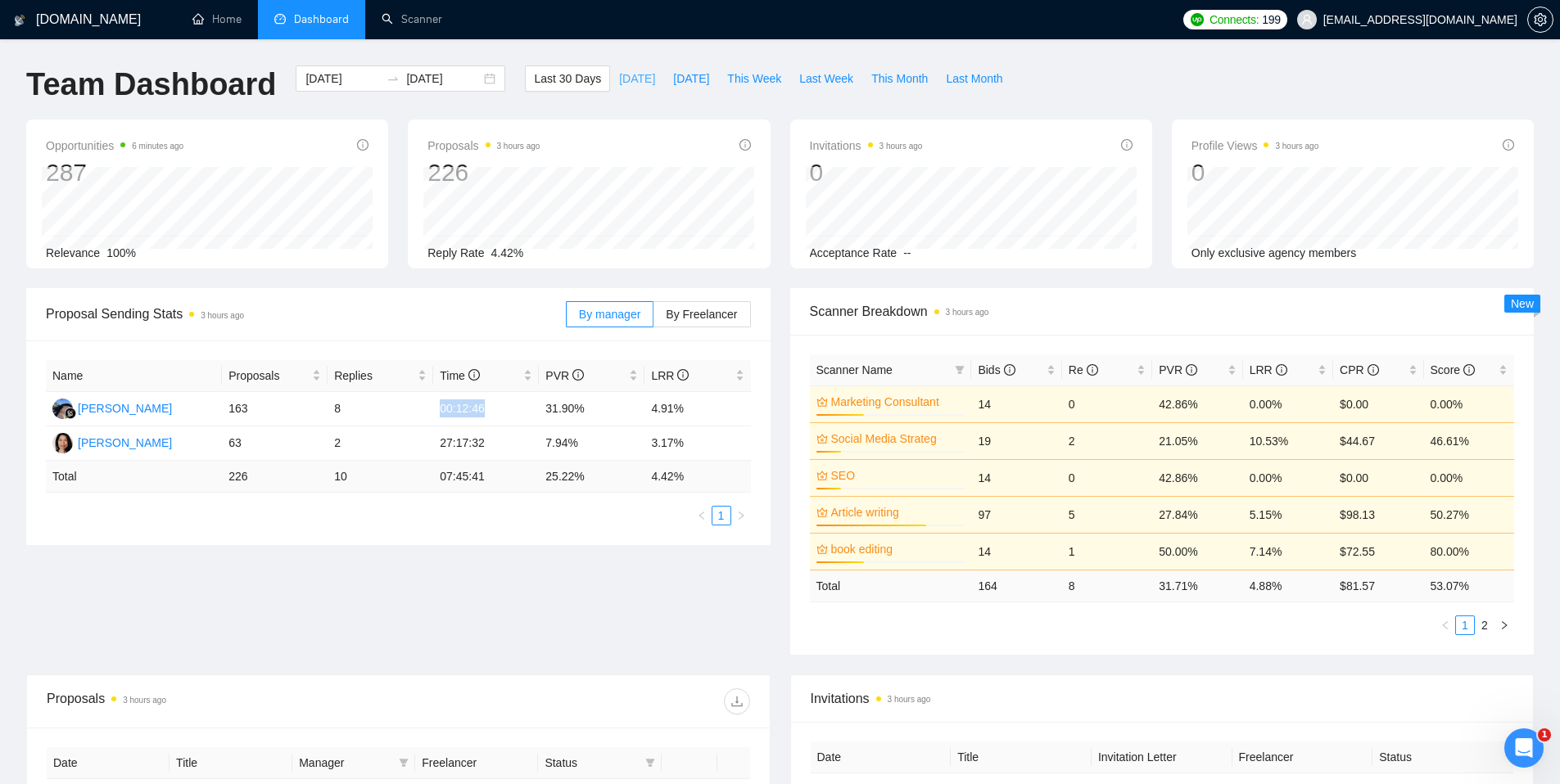
click at [623, 82] on span "[DATE]" at bounding box center [637, 78] width 36 height 18
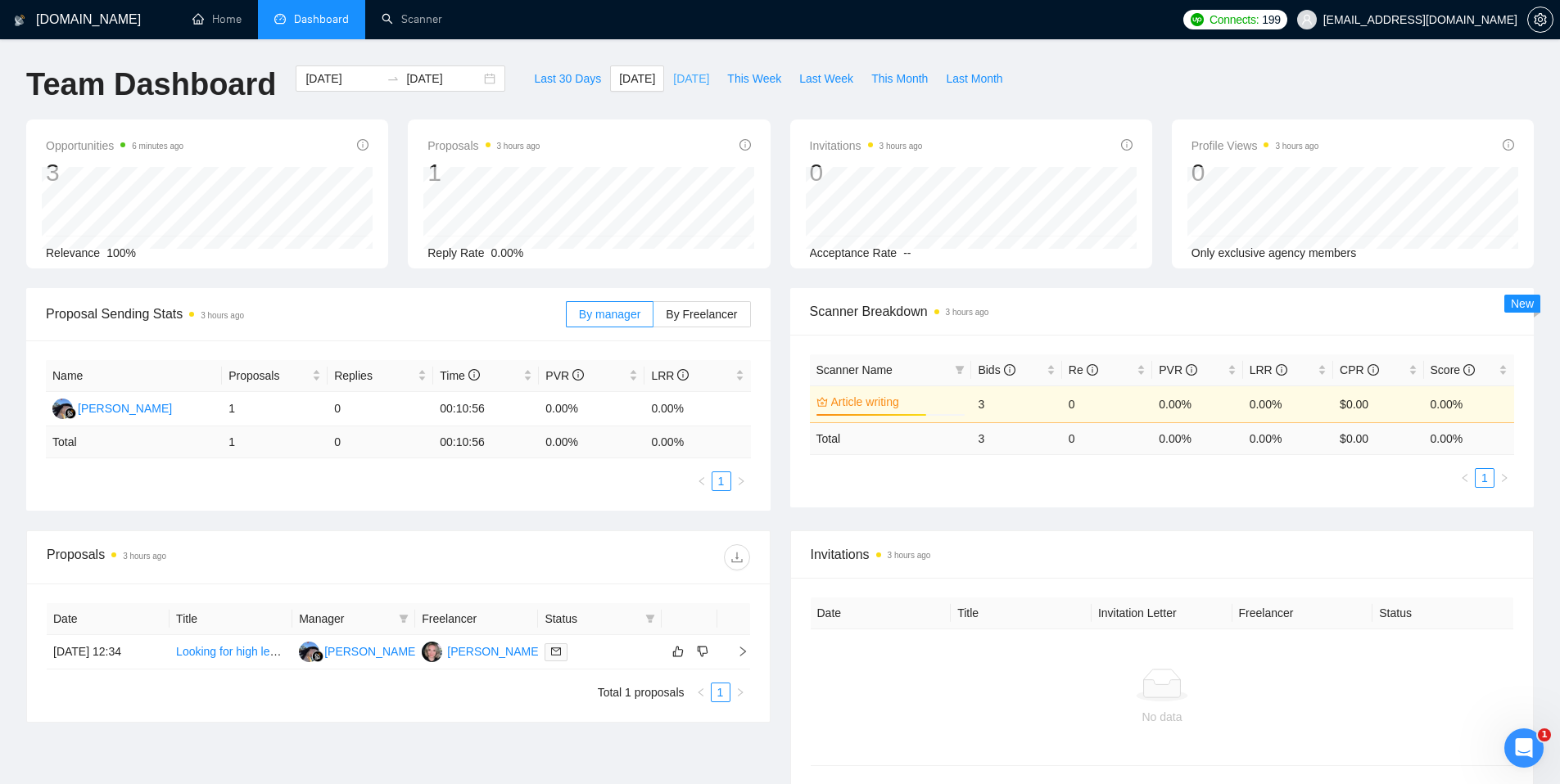
click at [683, 77] on span "[DATE]" at bounding box center [691, 78] width 36 height 18
type input "[DATE]"
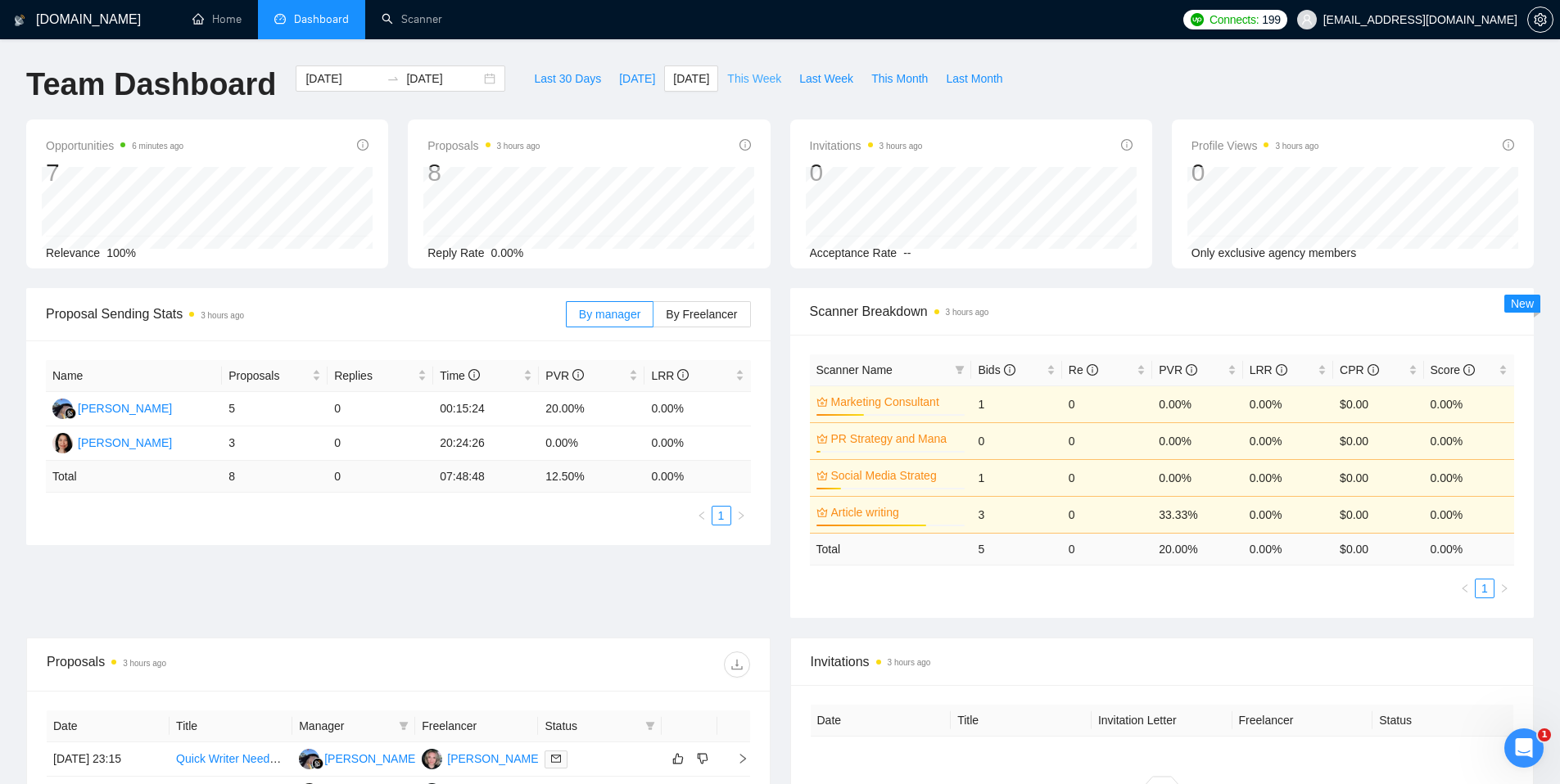
click at [762, 78] on span "This Week" at bounding box center [754, 78] width 54 height 18
type input "[DATE]"
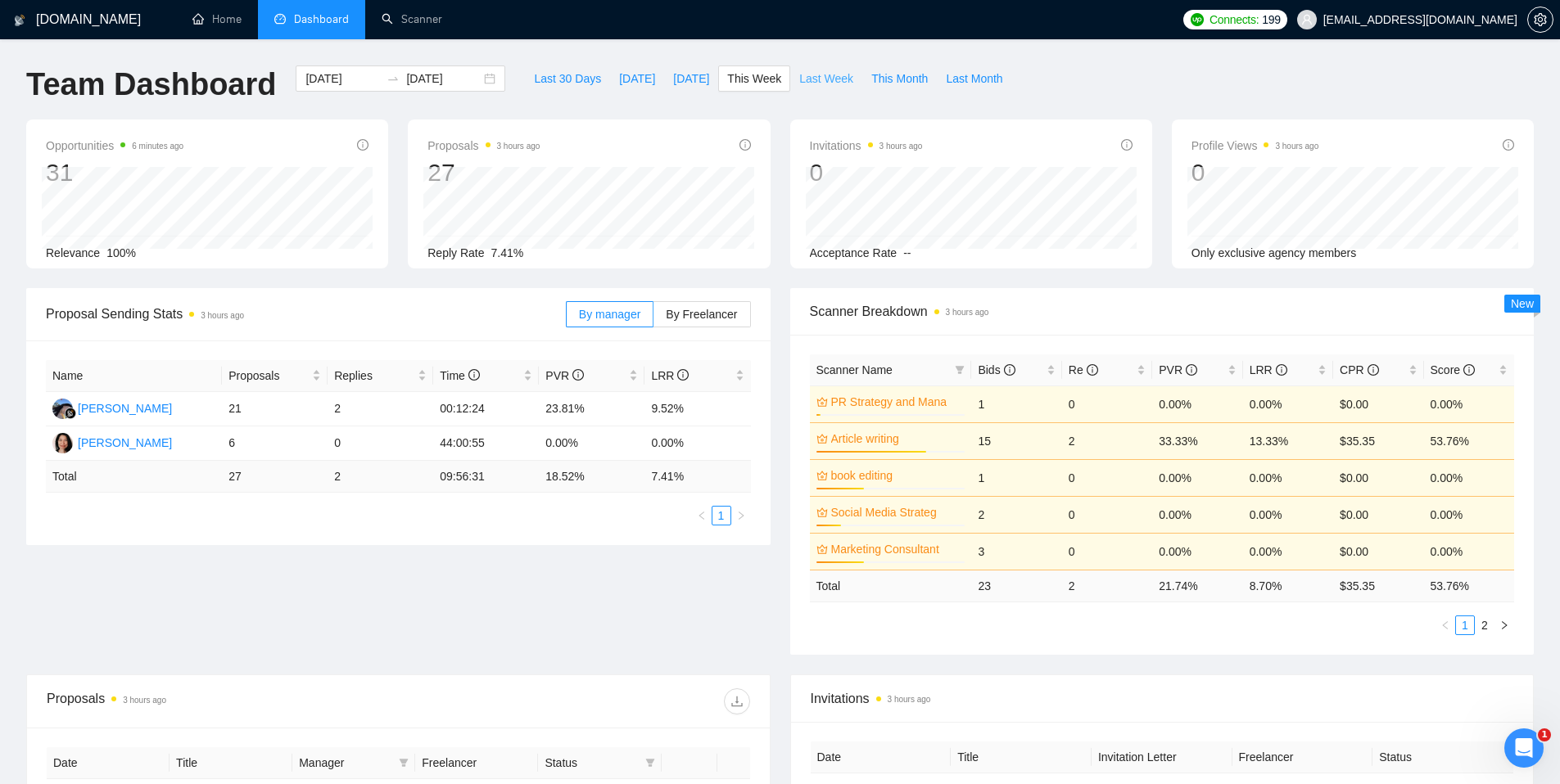
click at [829, 80] on span "Last Week" at bounding box center [826, 78] width 54 height 18
type input "[DATE]"
click at [907, 81] on span "This Month" at bounding box center [899, 78] width 56 height 18
type input "[DATE]"
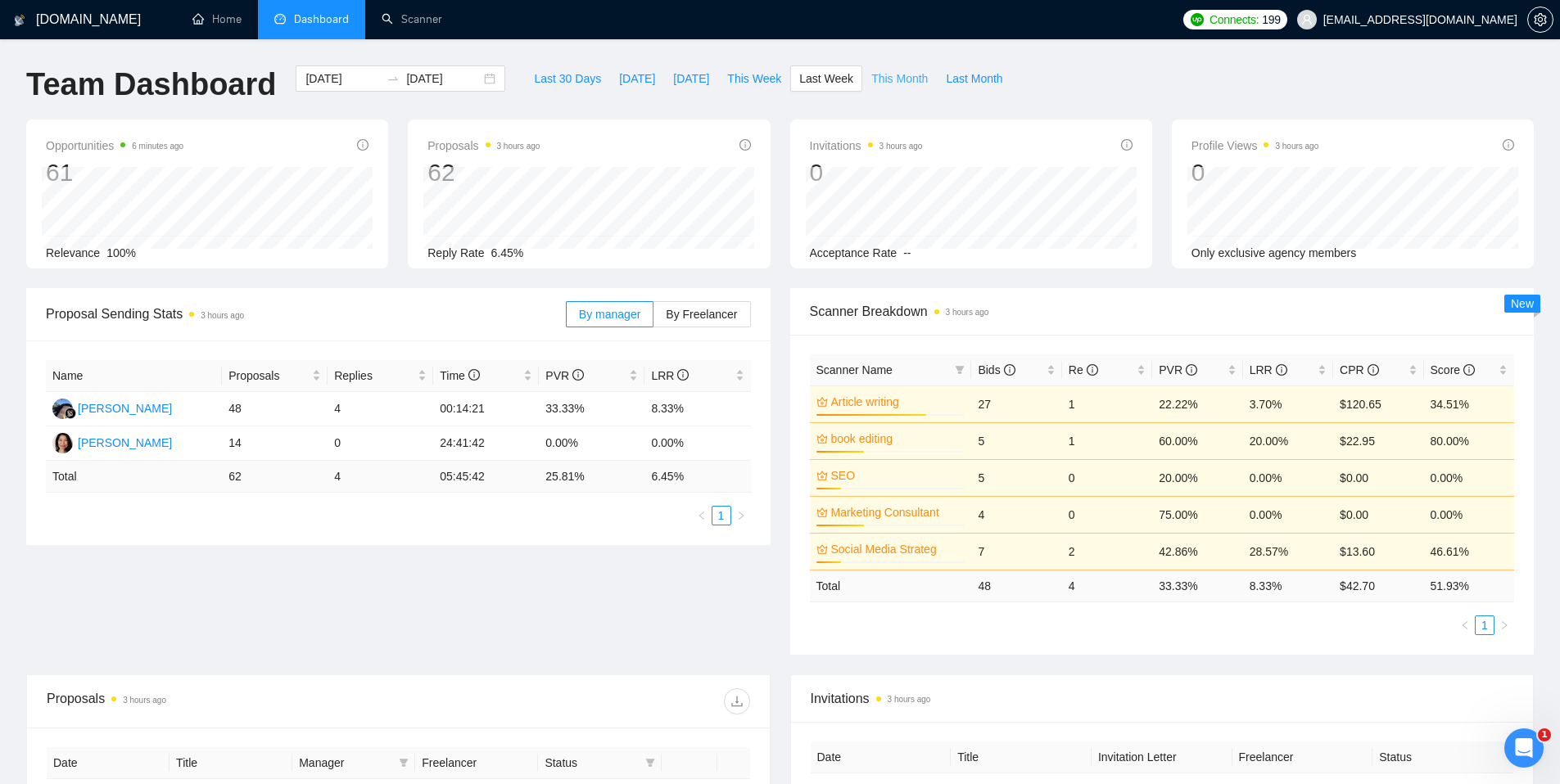
type input "[DATE]"
click at [991, 81] on span "Last Month" at bounding box center [973, 78] width 56 height 18
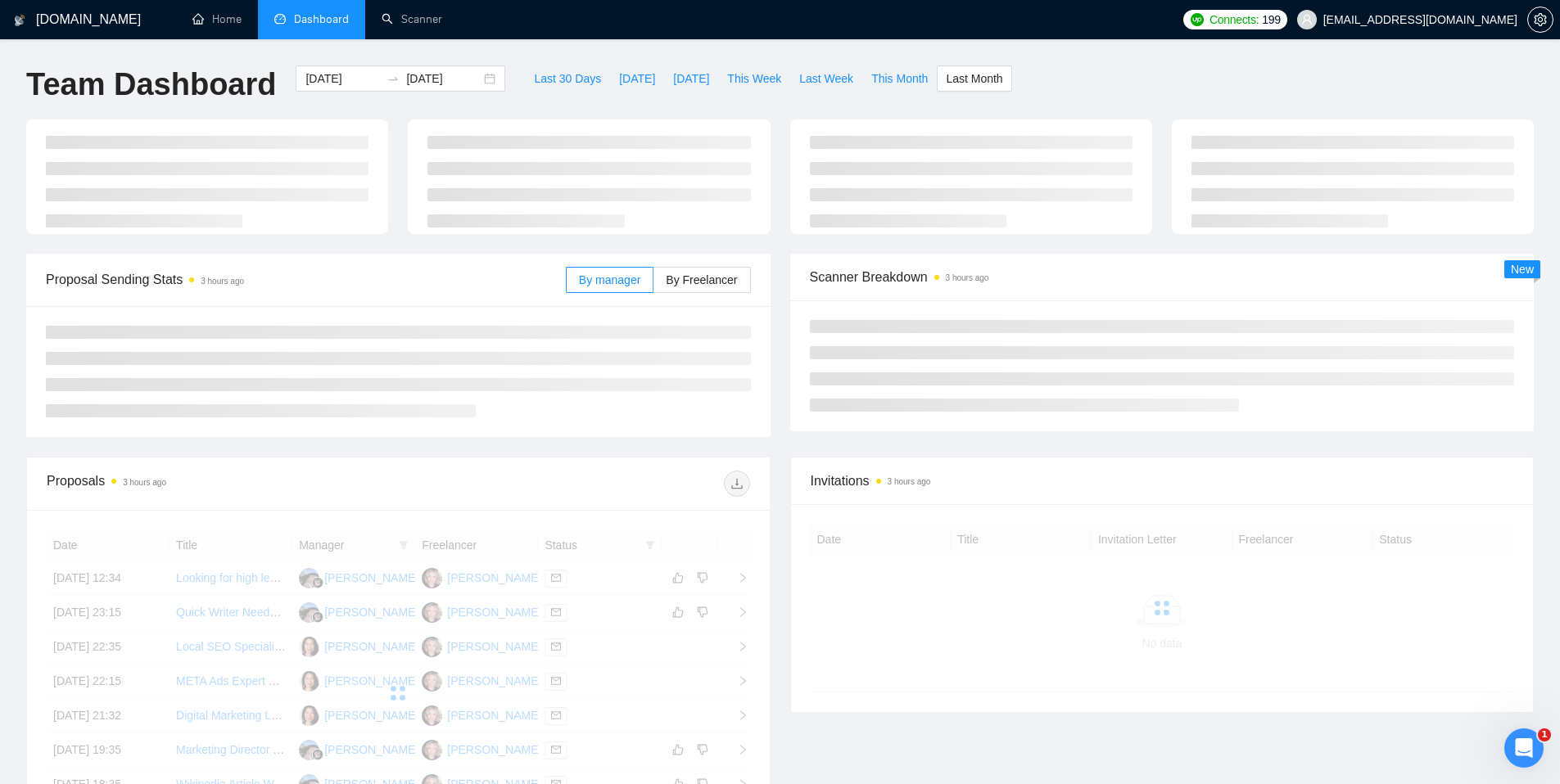
type input "[DATE]"
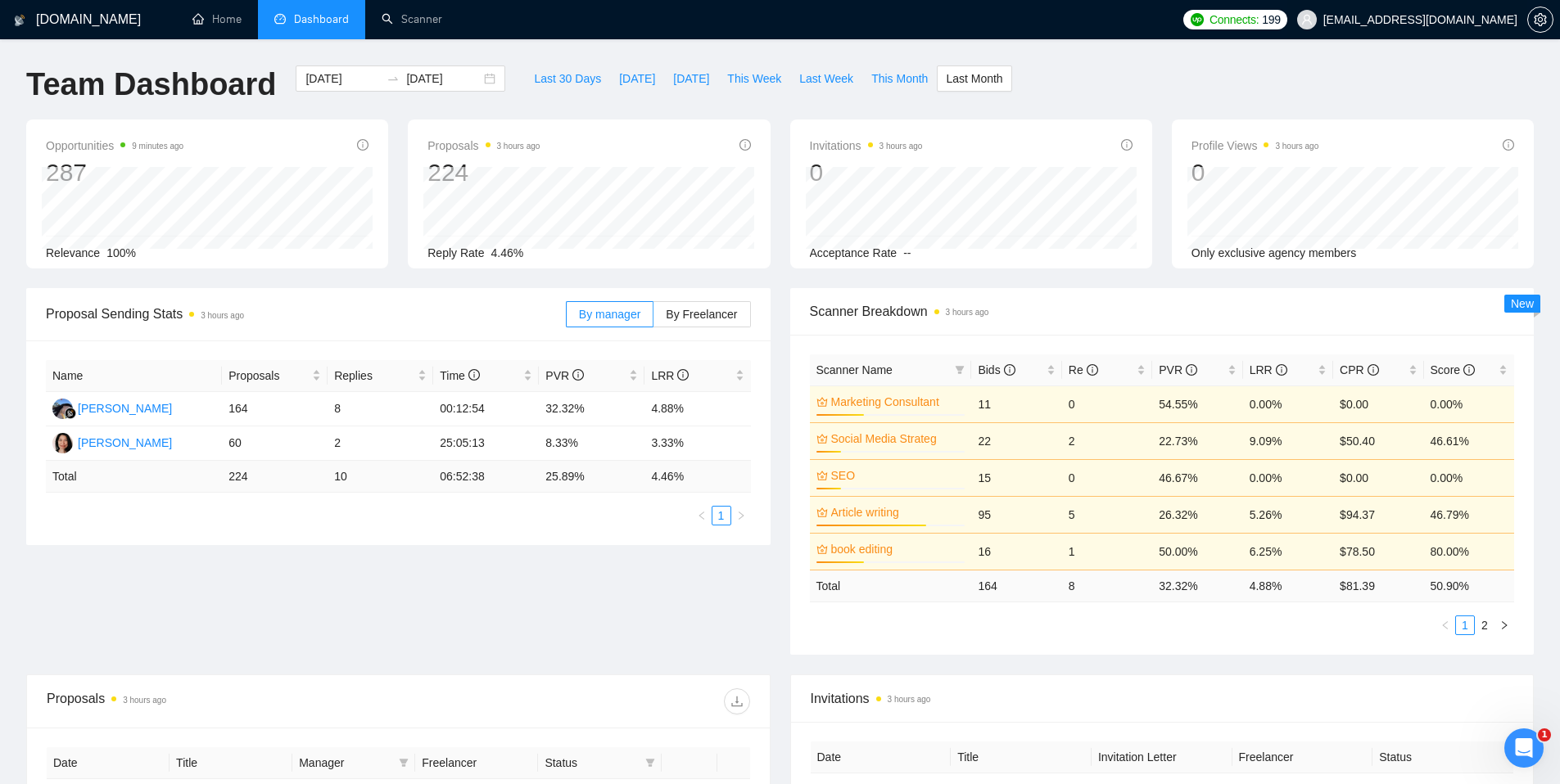
click at [1399, 20] on span "[EMAIL_ADDRESS][DOMAIN_NAME]" at bounding box center [1420, 20] width 194 height 0
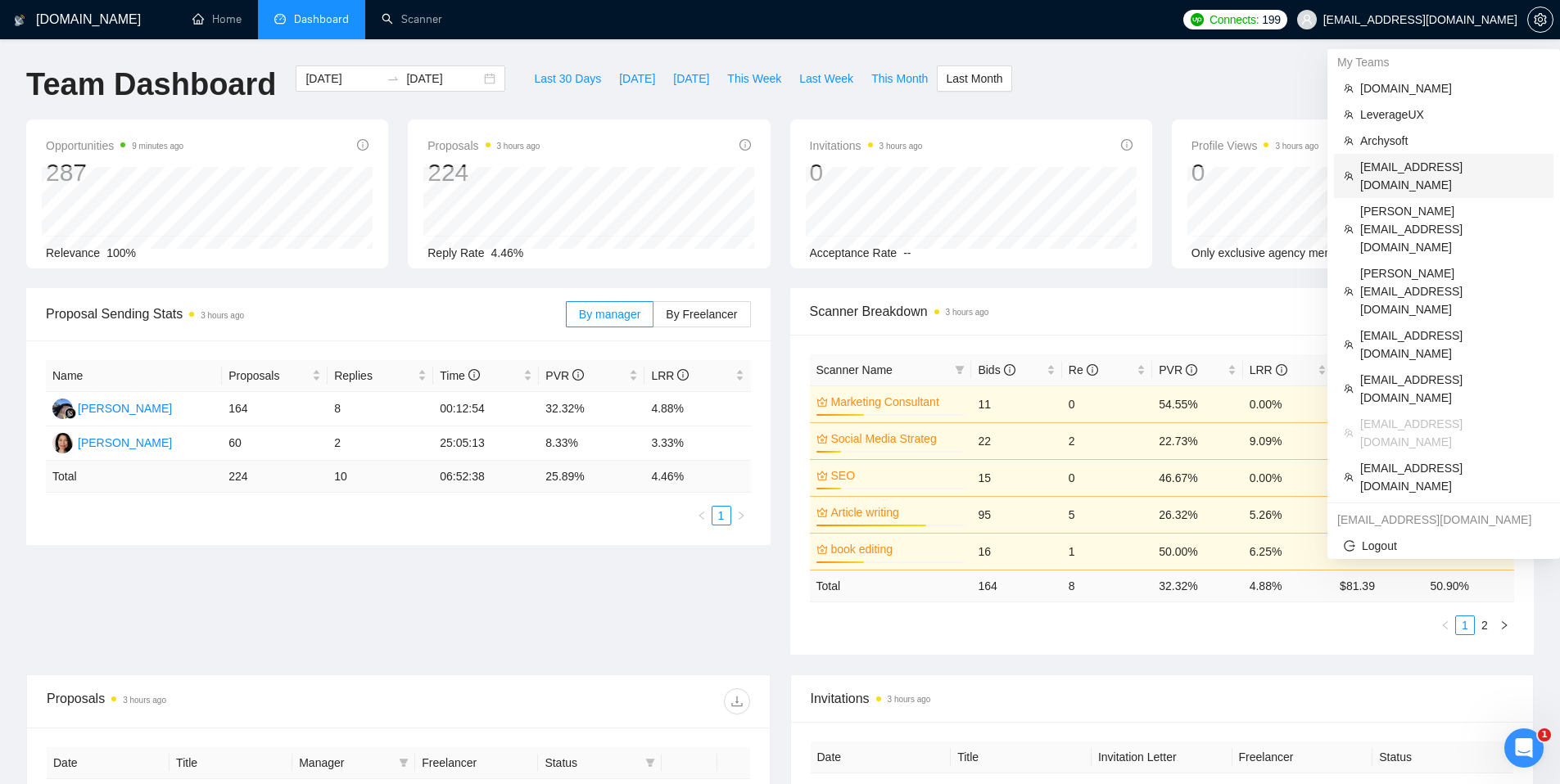
click at [1451, 162] on span "[EMAIL_ADDRESS][DOMAIN_NAME]" at bounding box center [1452, 176] width 184 height 36
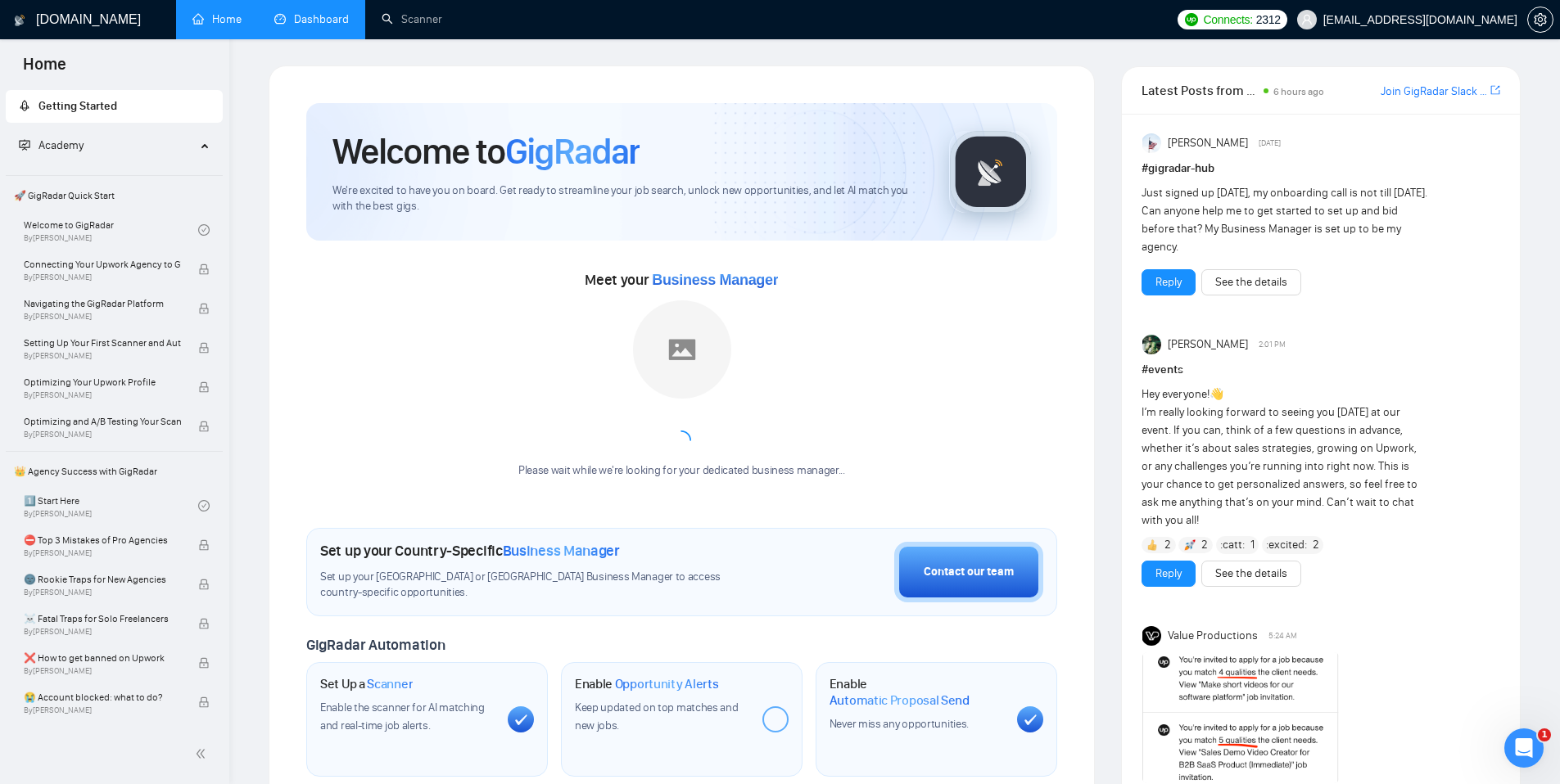
click at [322, 21] on link "Dashboard" at bounding box center [312, 20] width 75 height 14
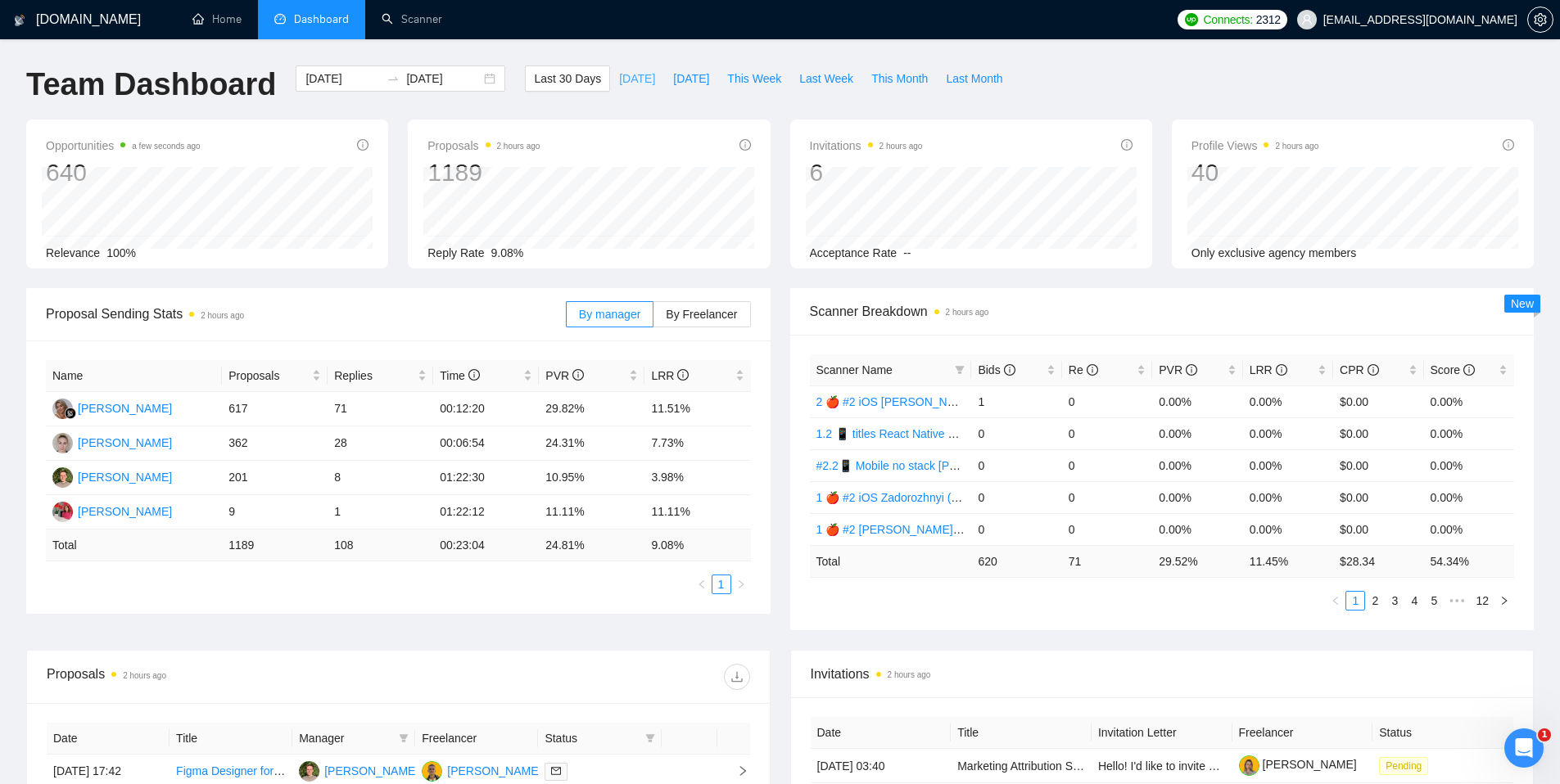
click at [624, 81] on span "[DATE]" at bounding box center [637, 78] width 36 height 18
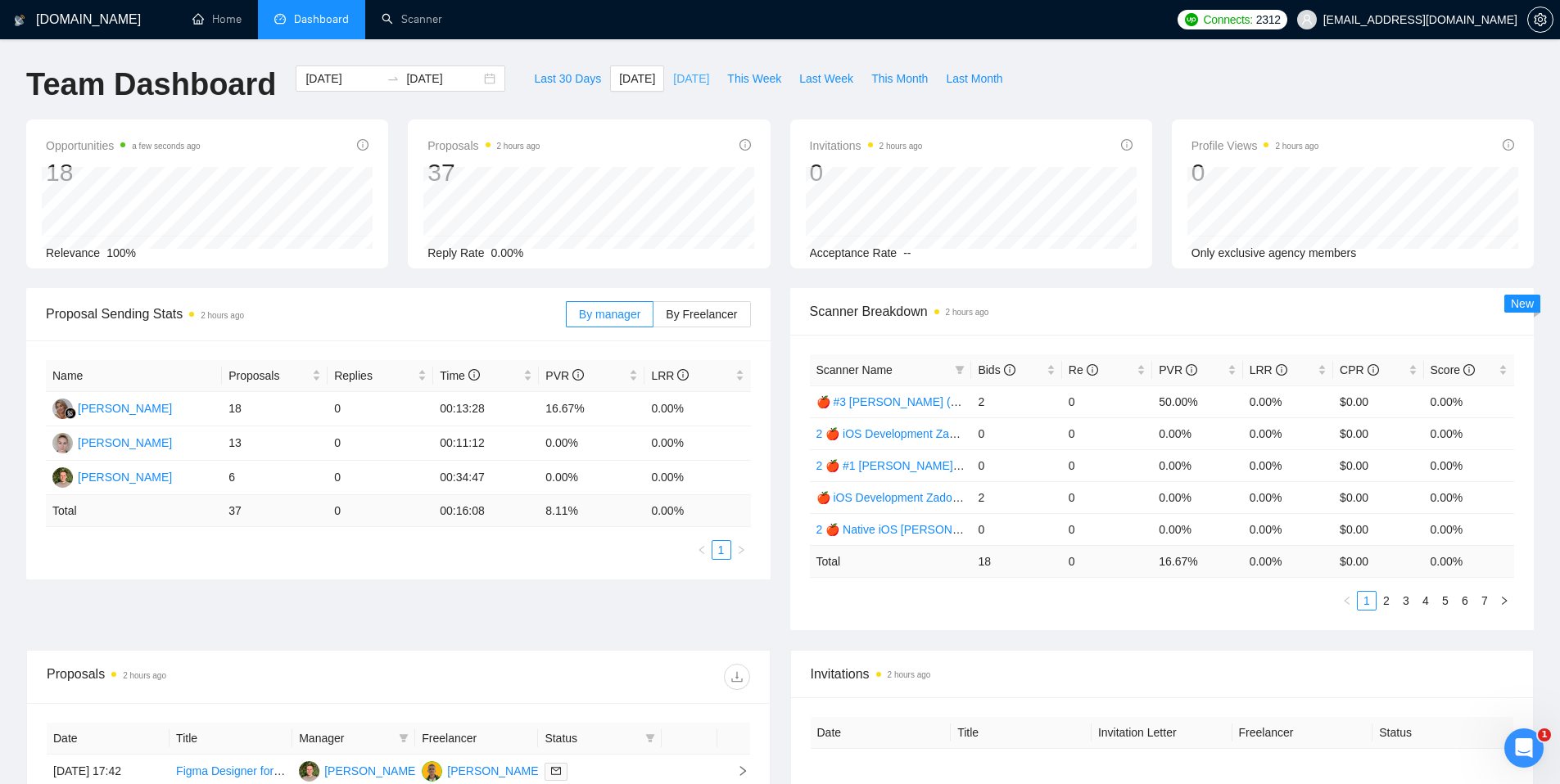
click at [705, 78] on span "[DATE]" at bounding box center [691, 78] width 36 height 18
type input "[DATE]"
click at [746, 80] on span "This Week" at bounding box center [754, 78] width 54 height 18
type input "[DATE]"
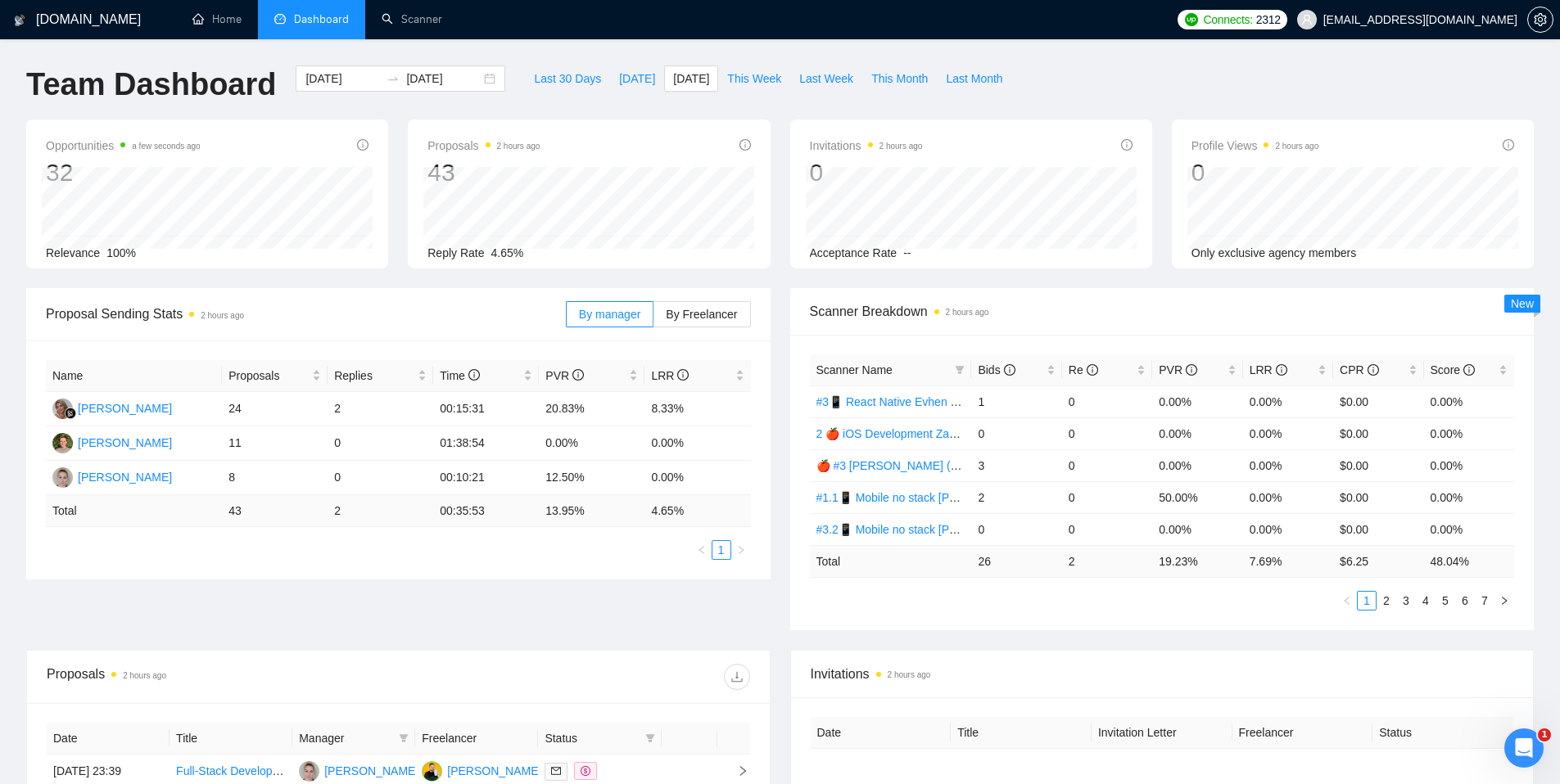
type input "[DATE]"
click at [825, 79] on span "Last Week" at bounding box center [826, 78] width 54 height 18
type input "[DATE]"
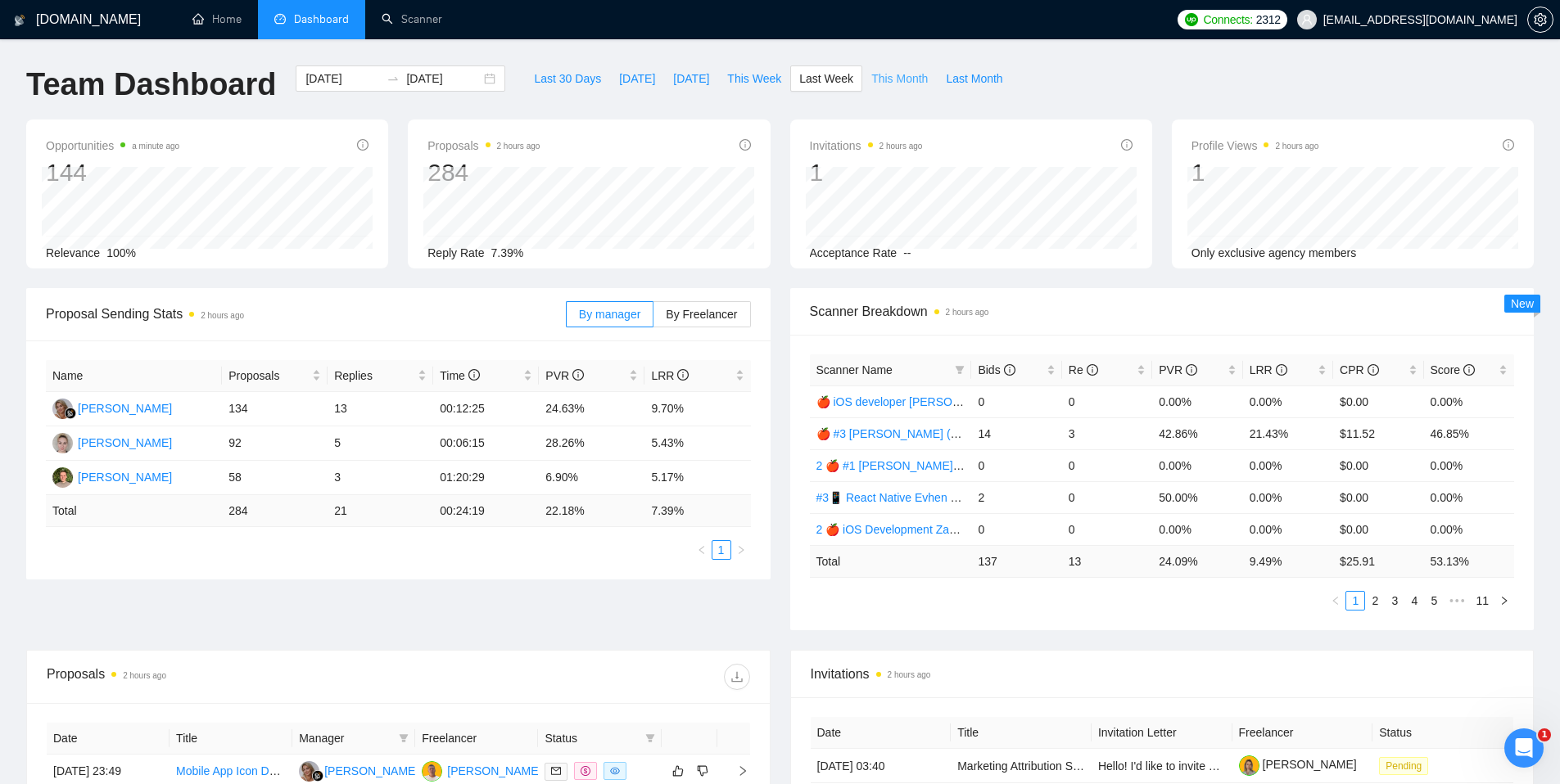
click at [895, 82] on span "This Month" at bounding box center [899, 78] width 56 height 18
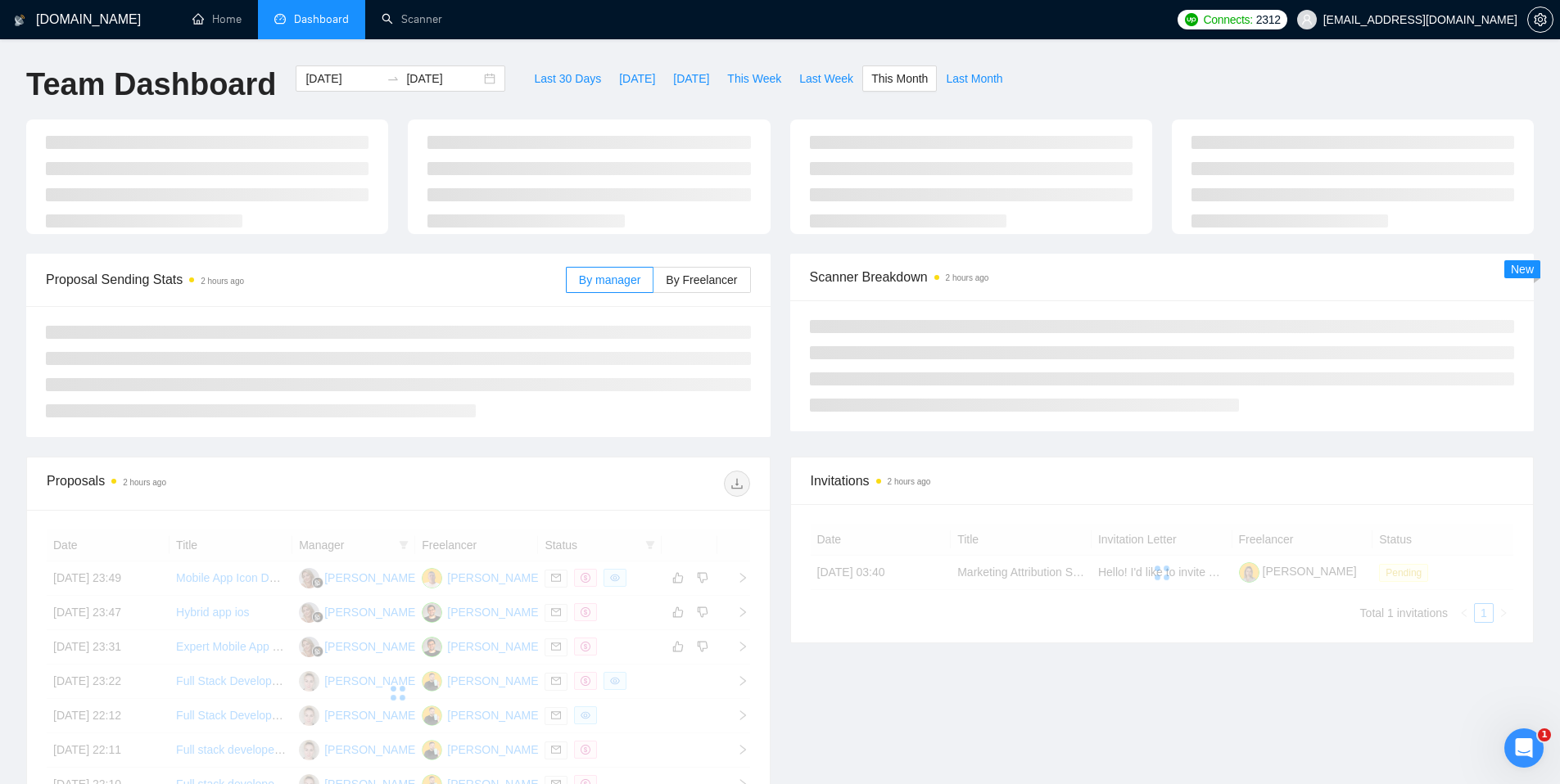
type input "[DATE]"
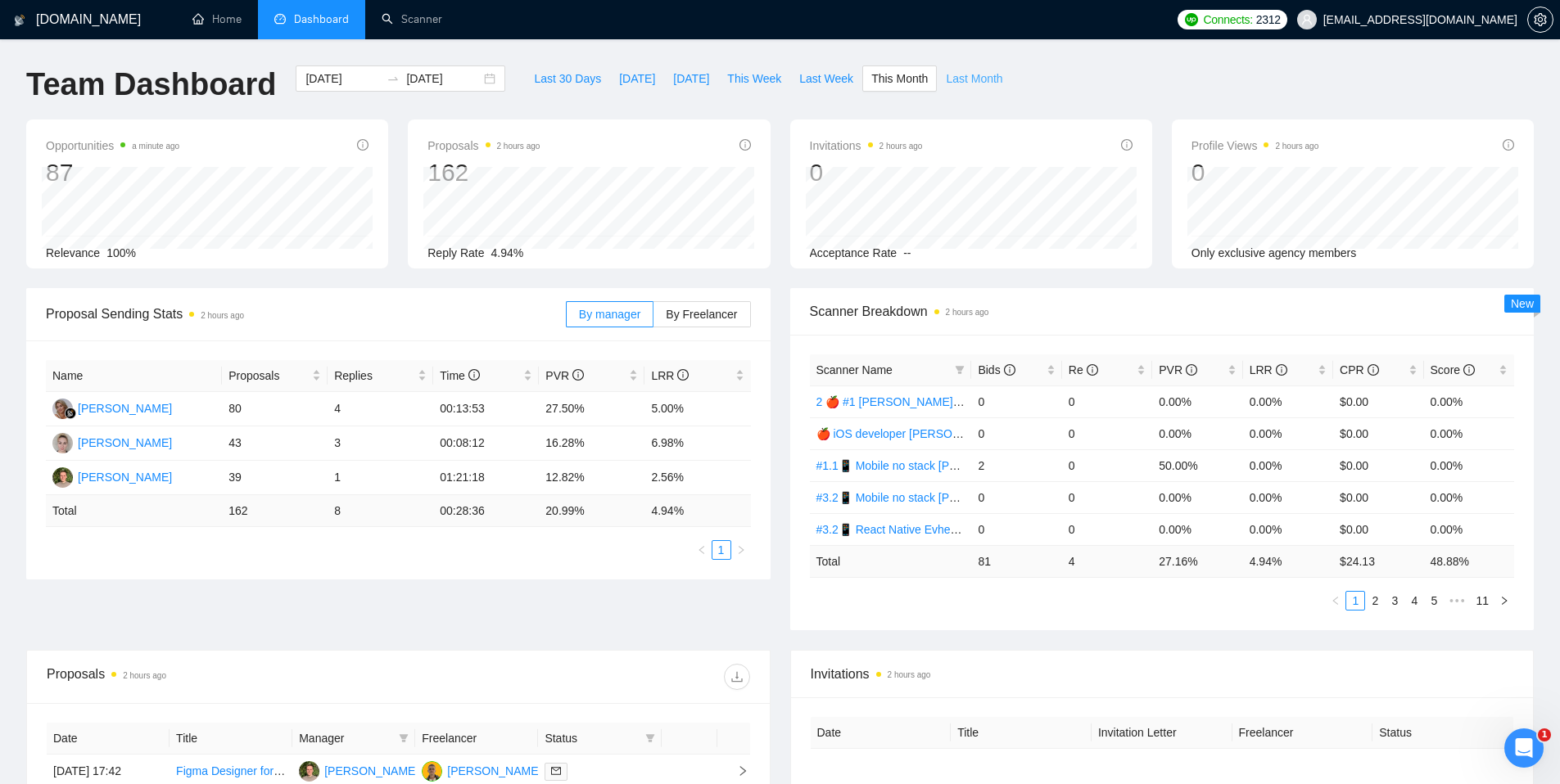
click at [969, 72] on span "Last Month" at bounding box center [973, 78] width 56 height 18
type input "[DATE]"
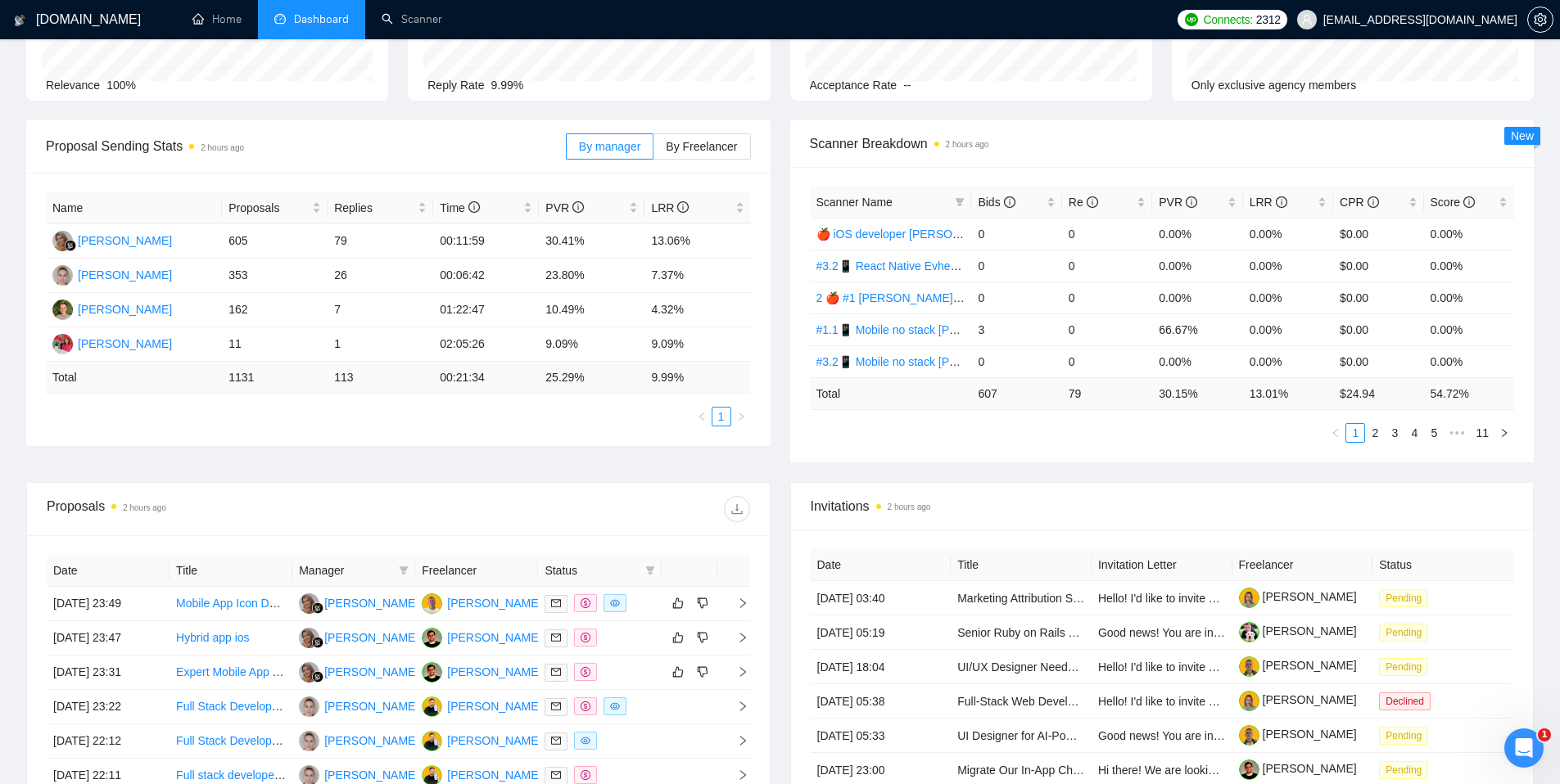
scroll to position [204, 0]
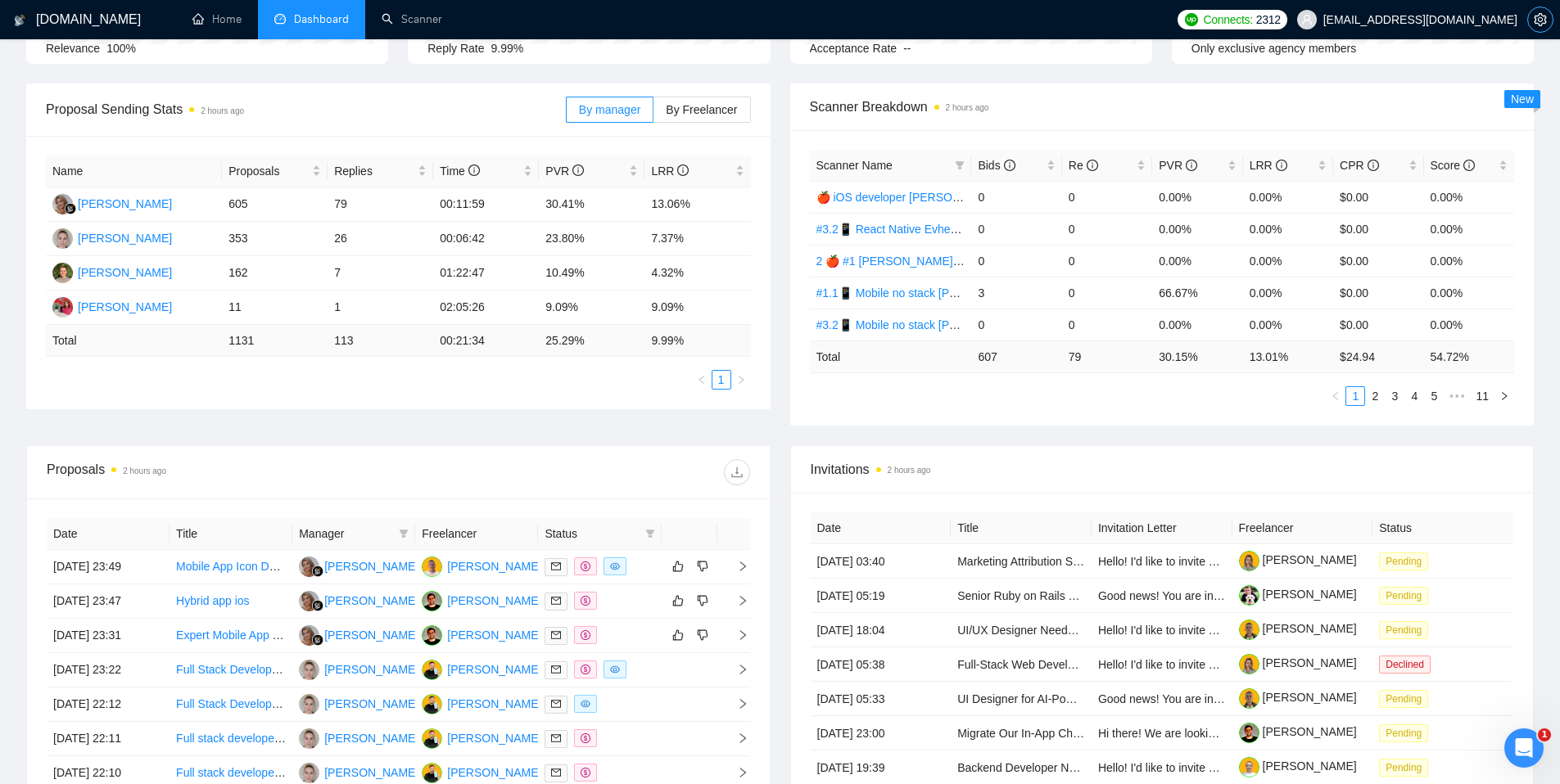
click at [1539, 13] on icon "setting" at bounding box center [1539, 20] width 13 height 13
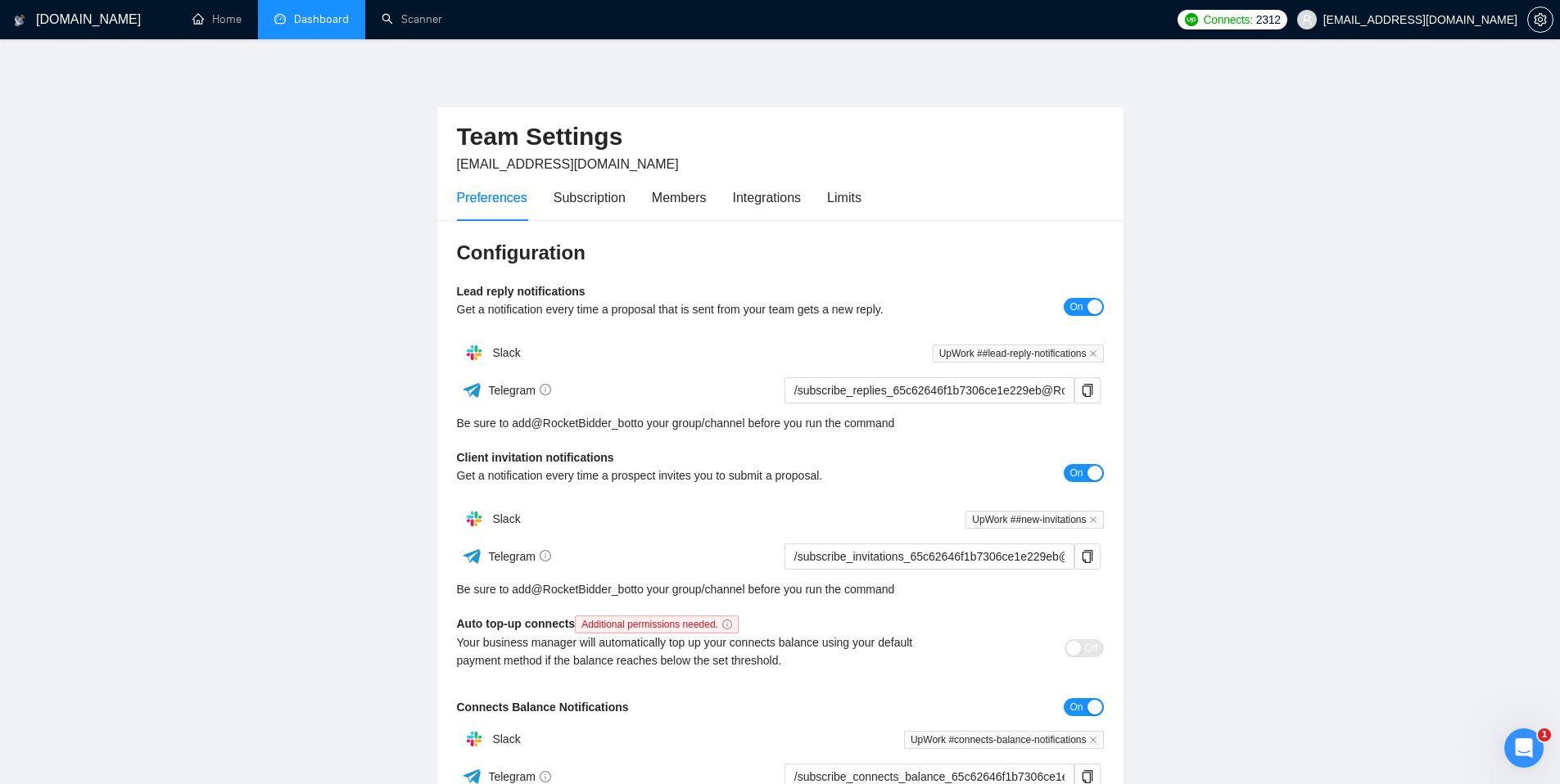
click at [332, 26] on link "Dashboard" at bounding box center [312, 20] width 75 height 14
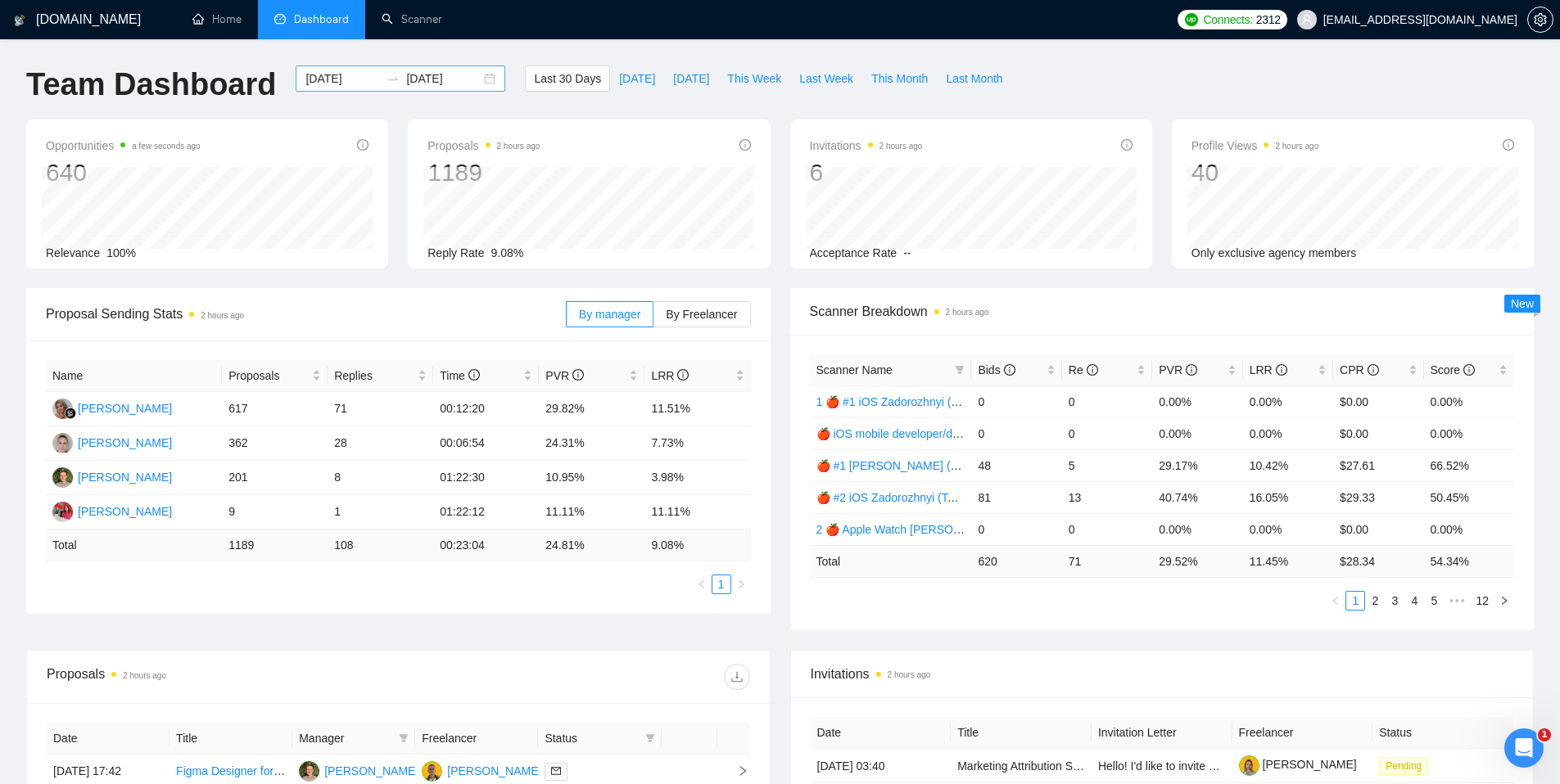
click at [407, 79] on input "[DATE]" at bounding box center [443, 78] width 75 height 18
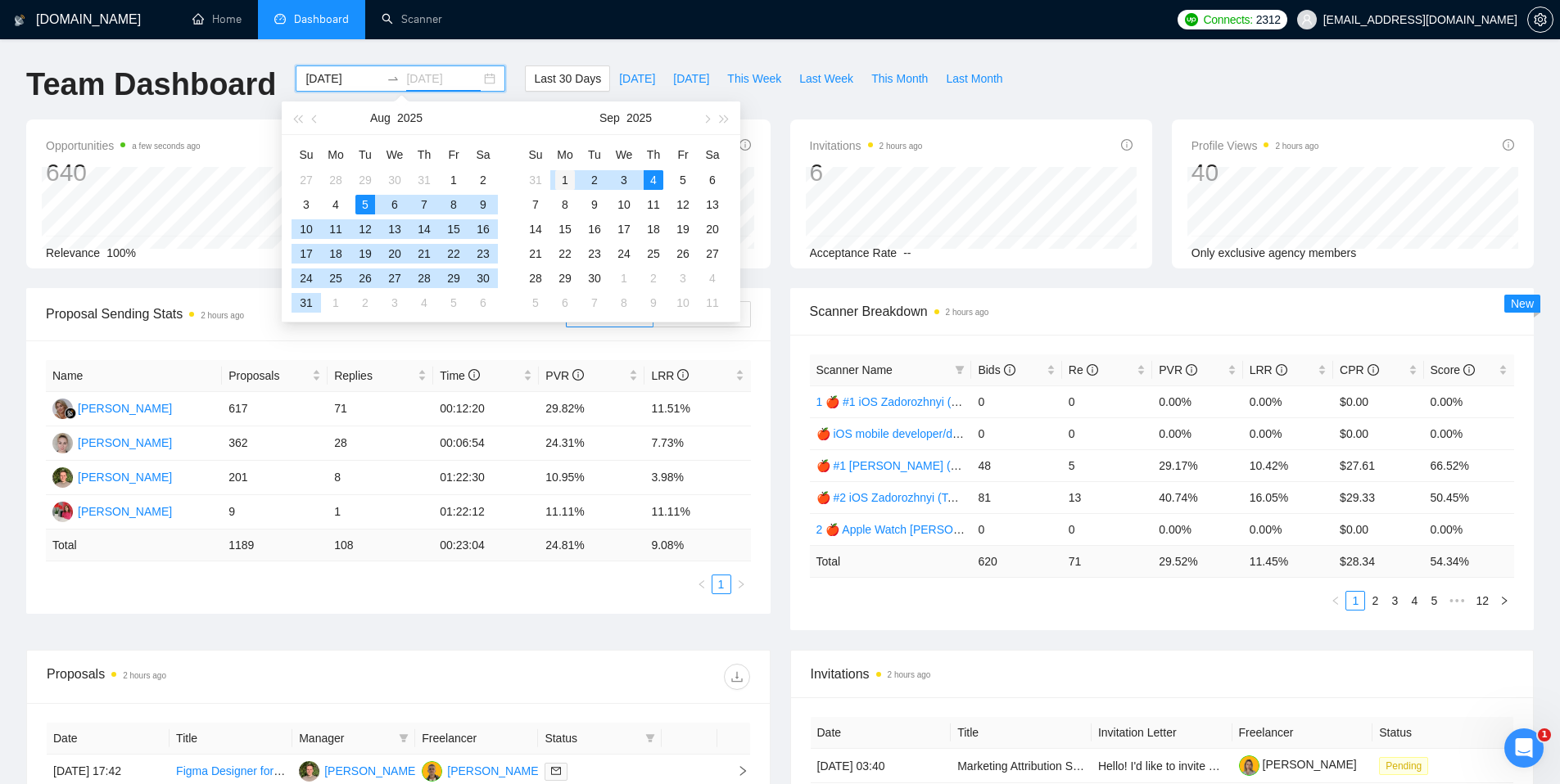
type input "[DATE]"
click at [568, 183] on div "1" at bounding box center [565, 180] width 20 height 20
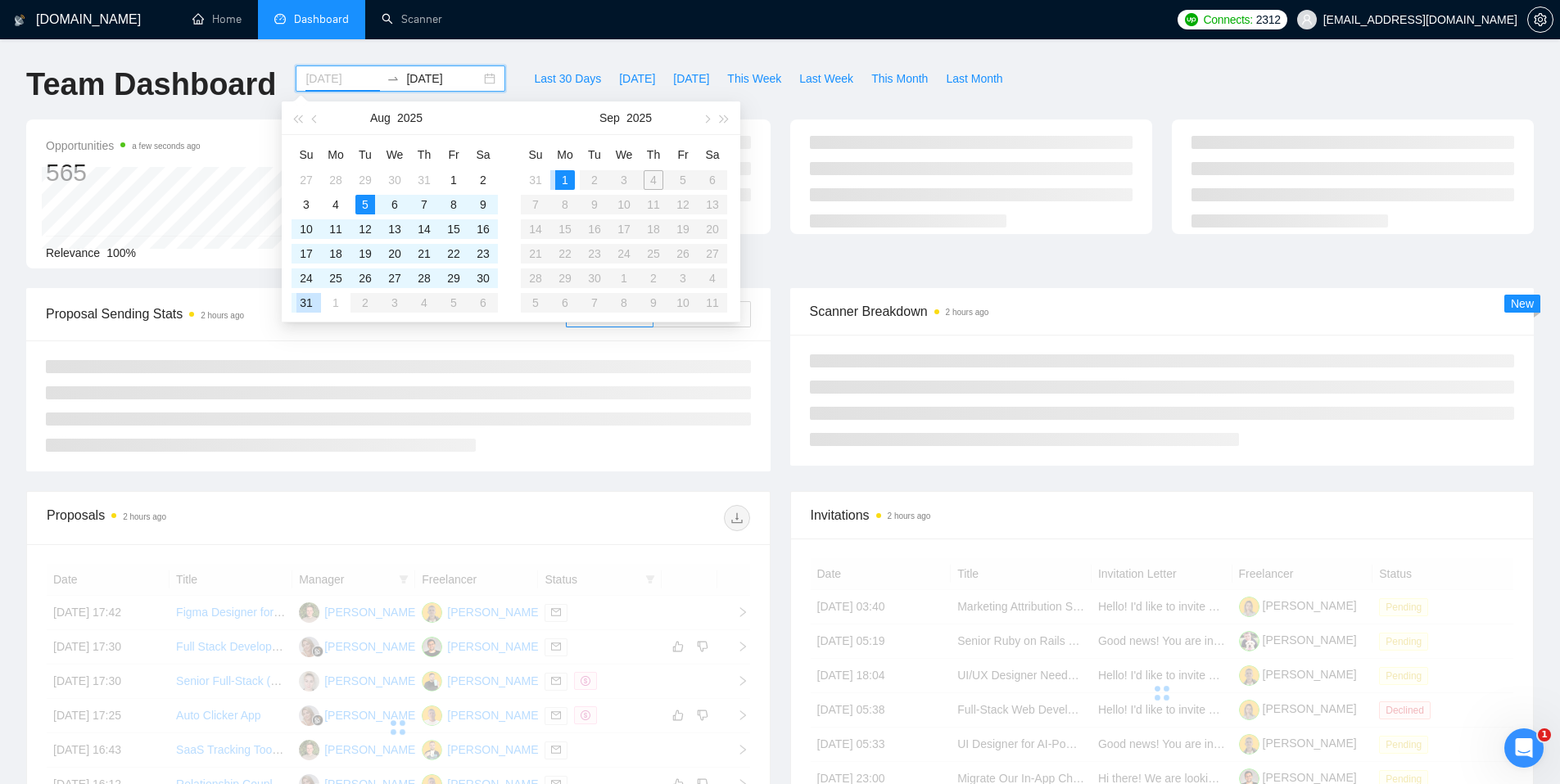
type input "[DATE]"
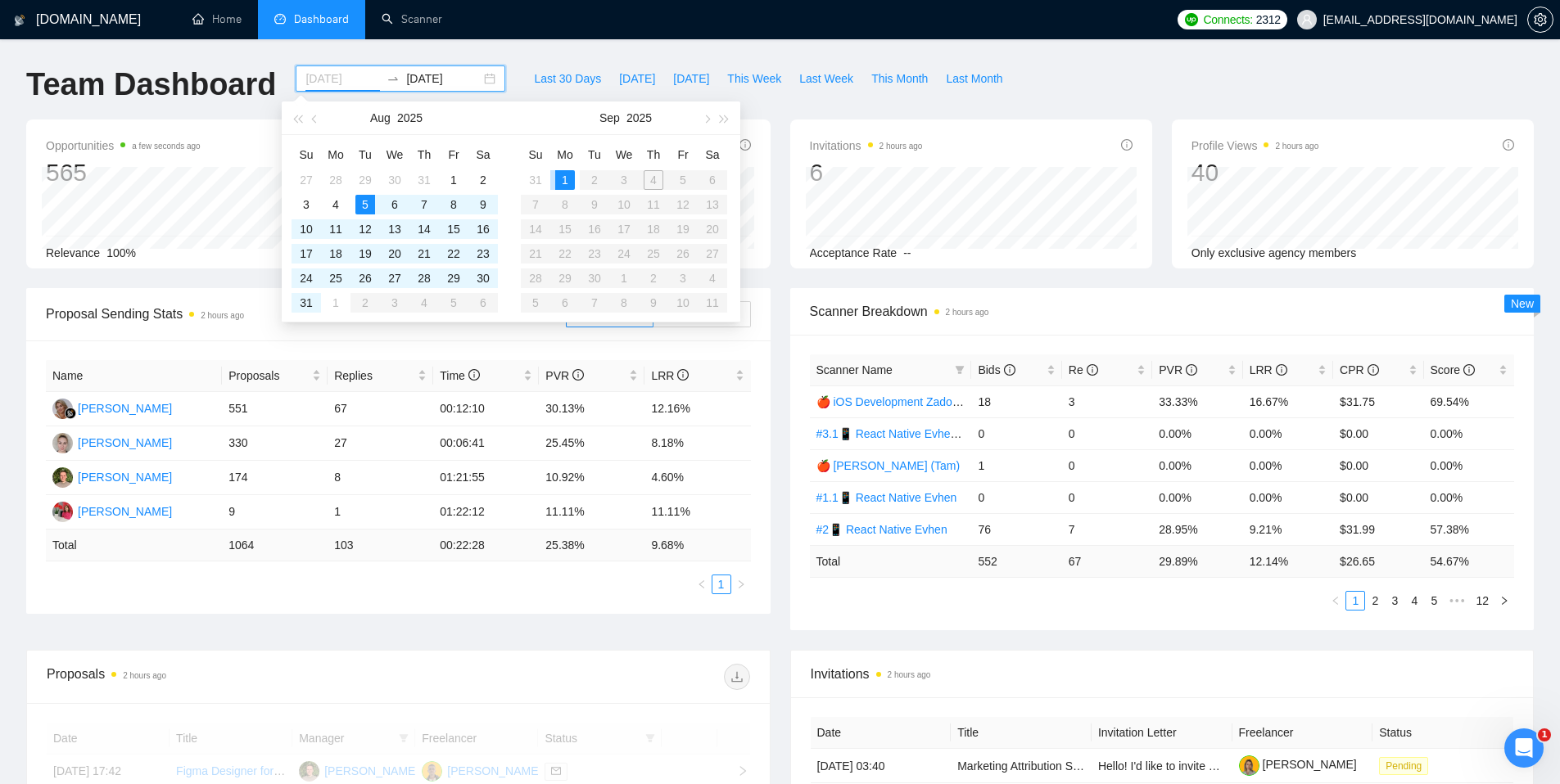
click at [557, 179] on div "1" at bounding box center [565, 180] width 20 height 20
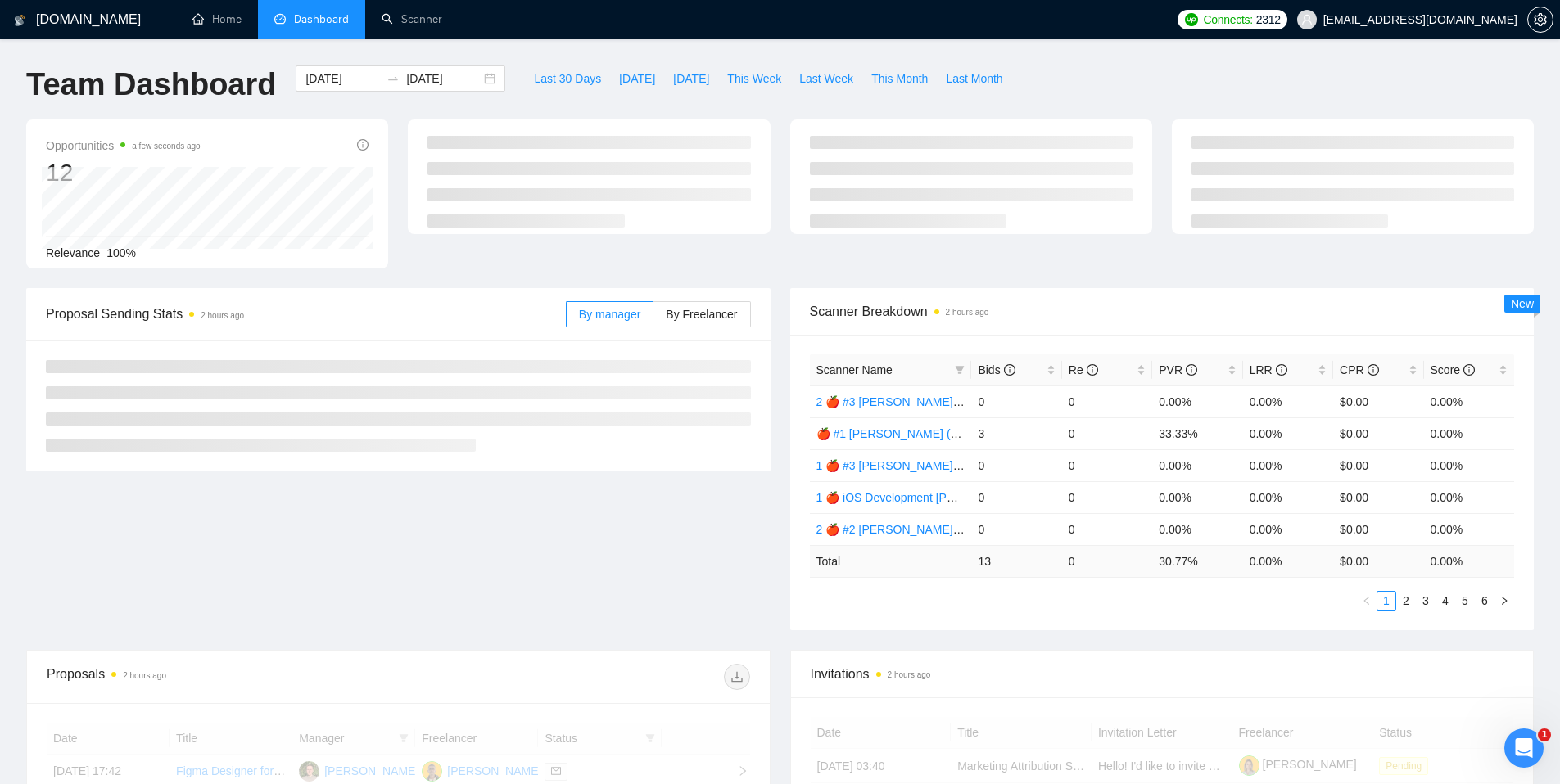
click at [509, 50] on div "[DOMAIN_NAME] Home Dashboard Scanner Connects: 2312 [EMAIL_ADDRESS][DOMAIN_NAME…" at bounding box center [780, 648] width 1560 height 1298
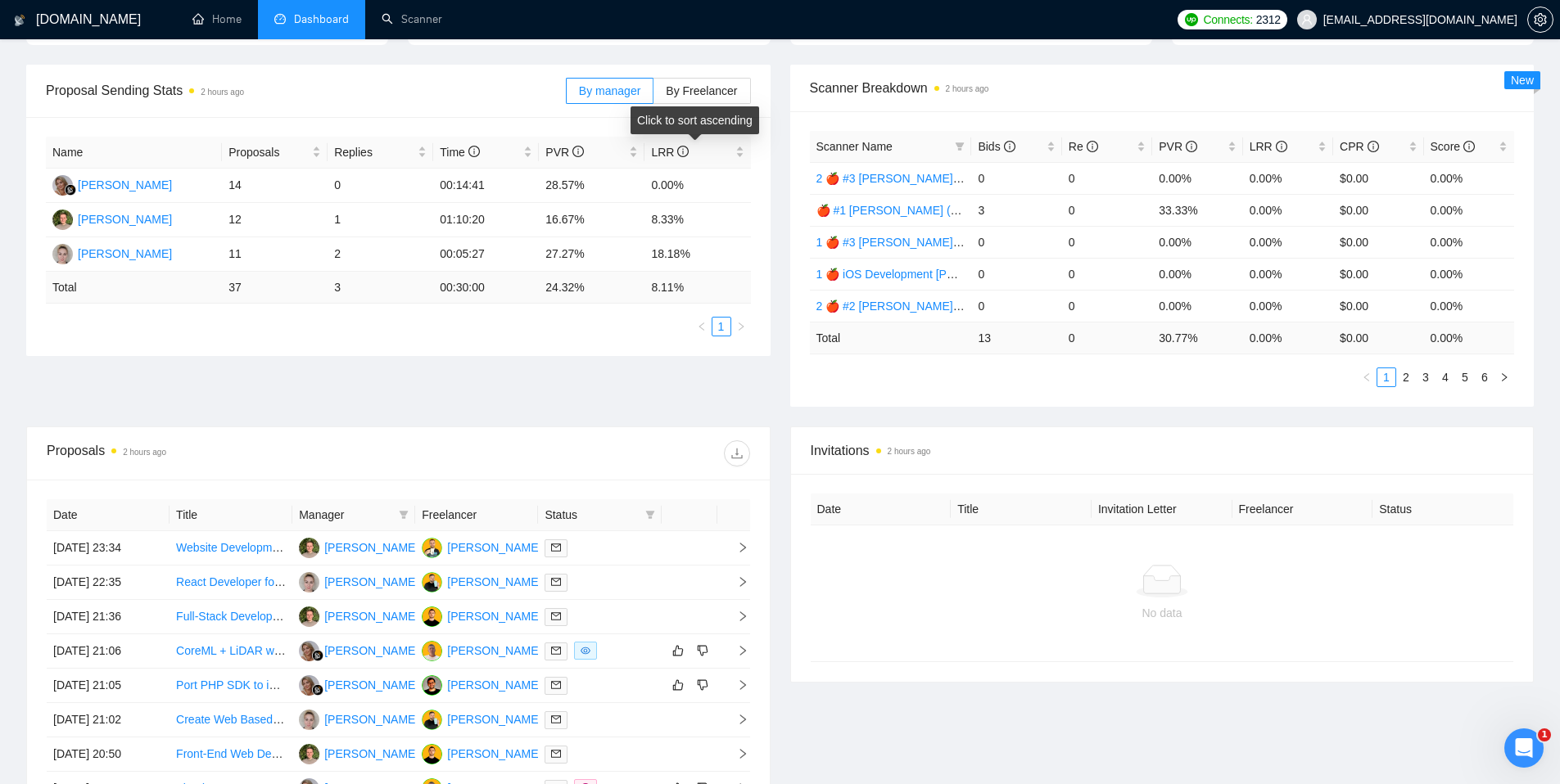
scroll to position [275, 0]
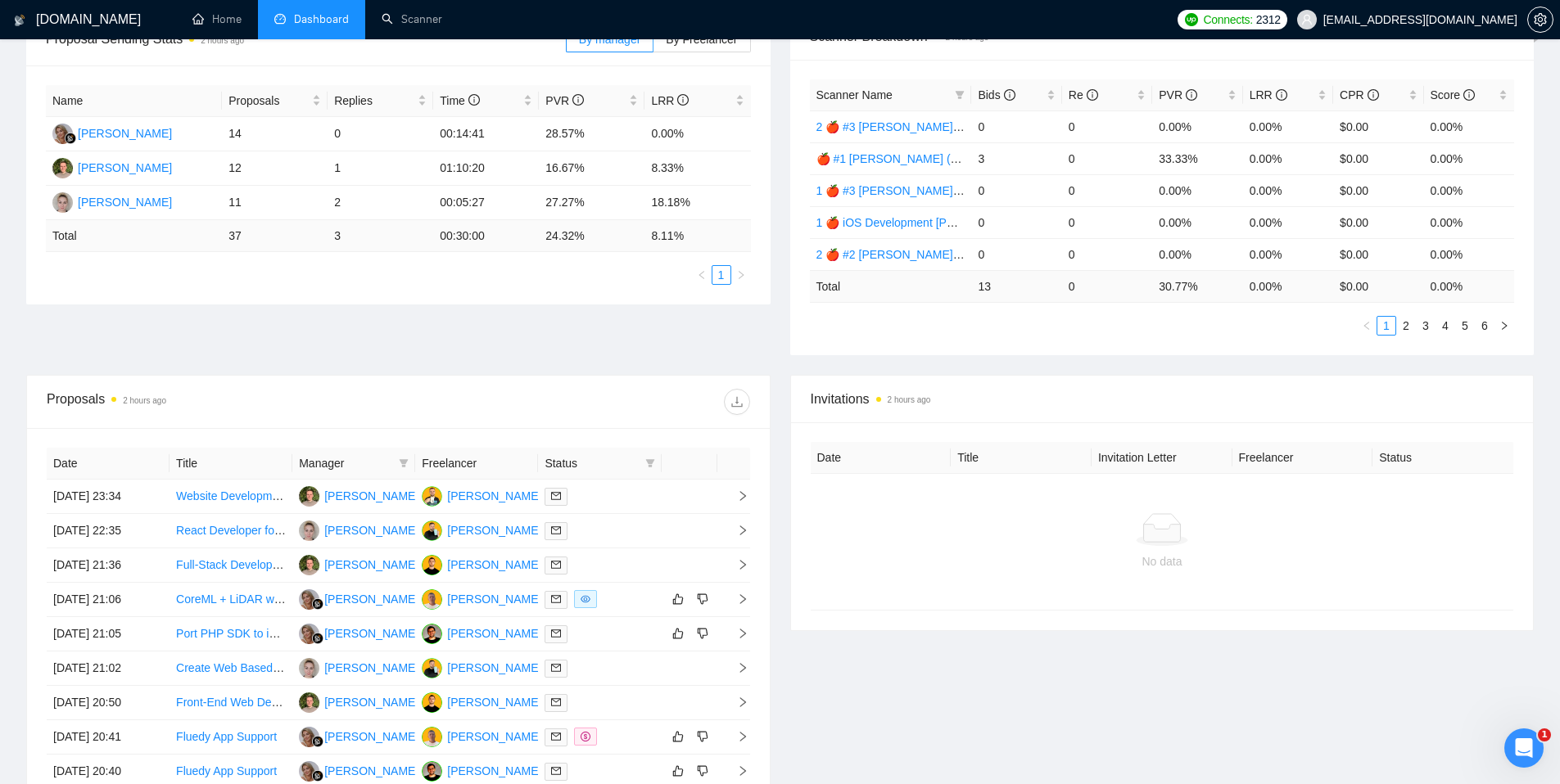
click at [636, 372] on div "Proposal Sending Stats 2 hours ago By manager By Freelancer Name Proposals Repl…" at bounding box center [780, 194] width 1527 height 362
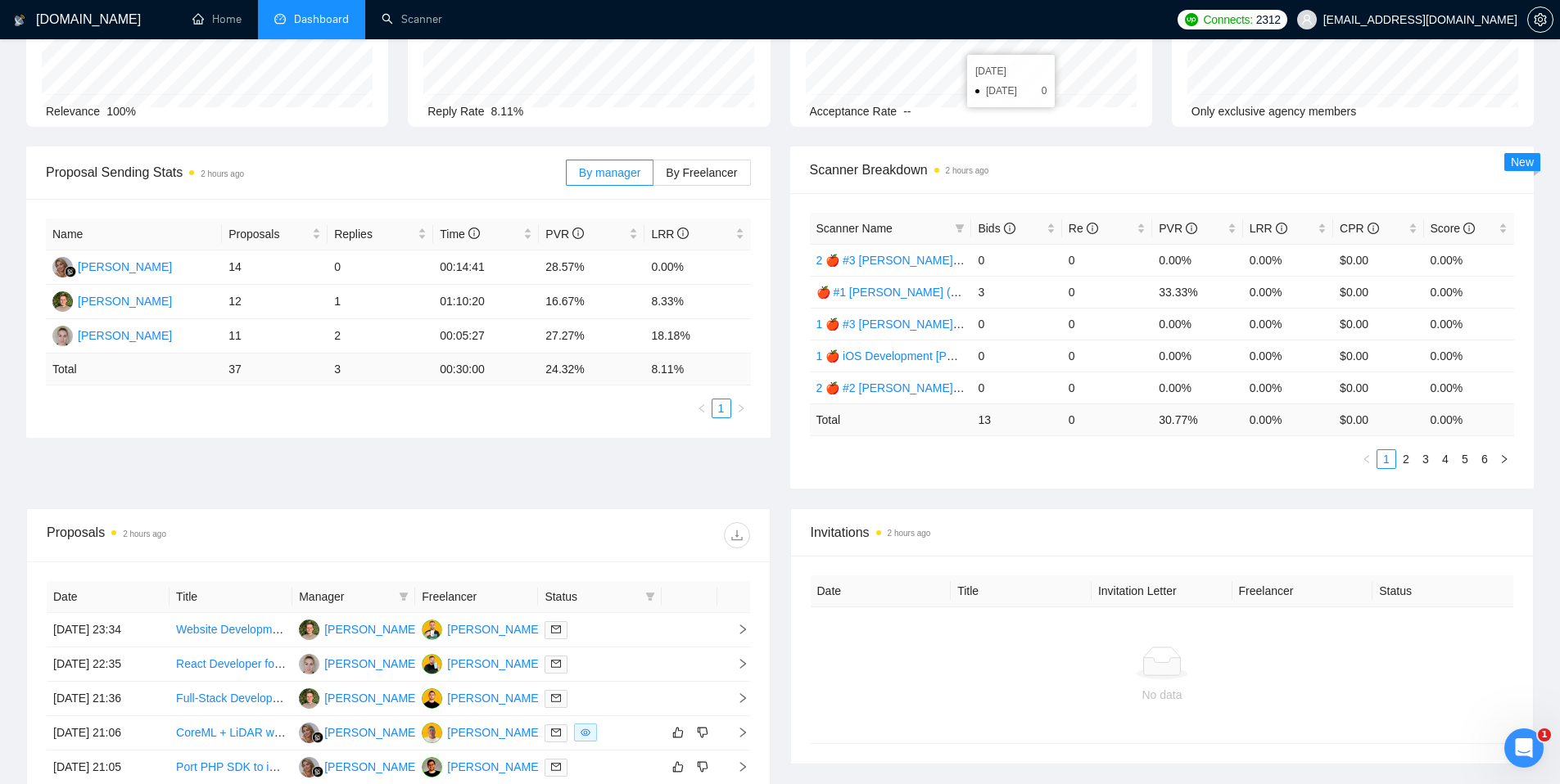
scroll to position [0, 0]
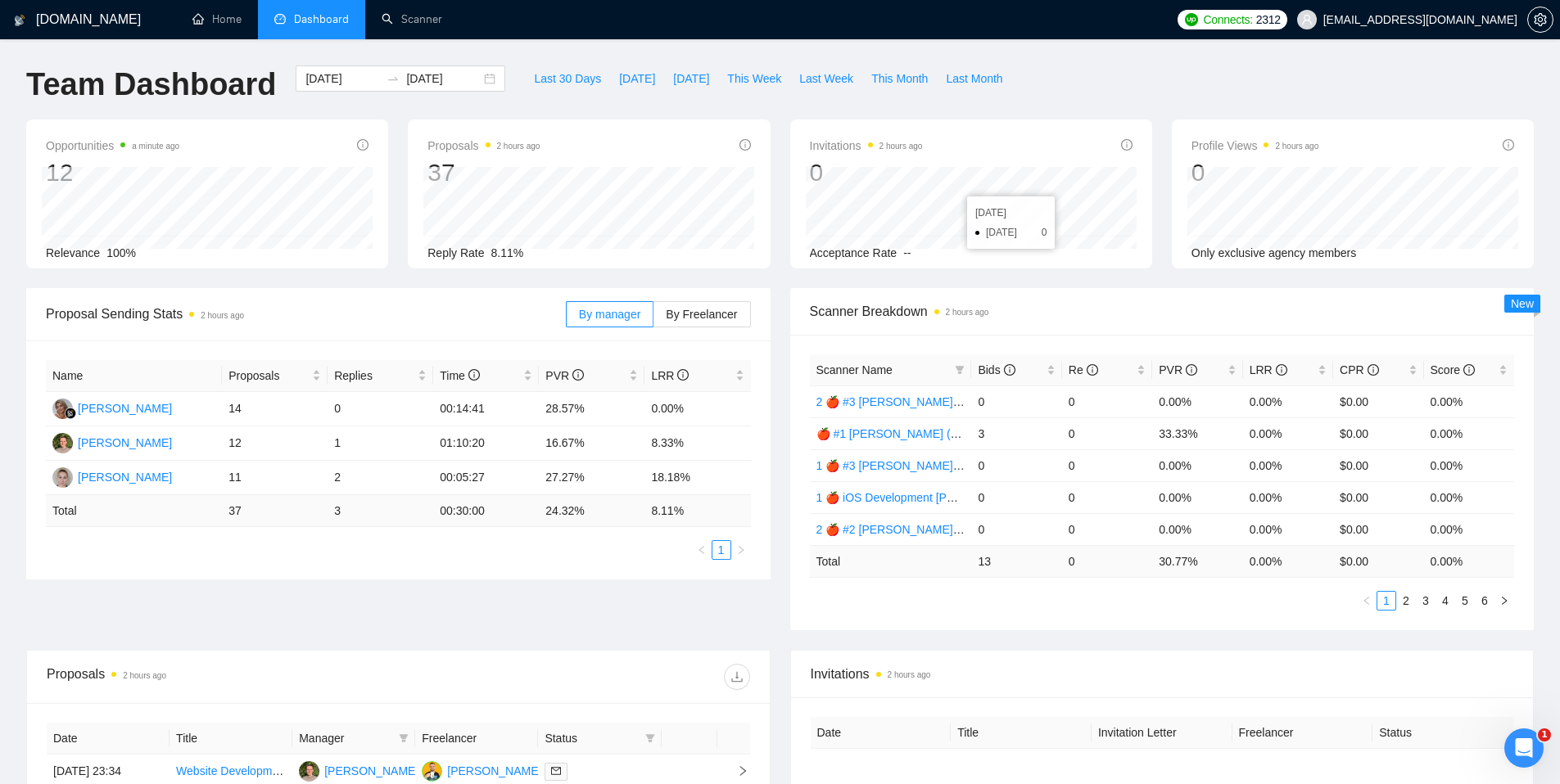
click at [487, 307] on span "Proposal Sending Stats 2 hours ago" at bounding box center [305, 314] width 520 height 21
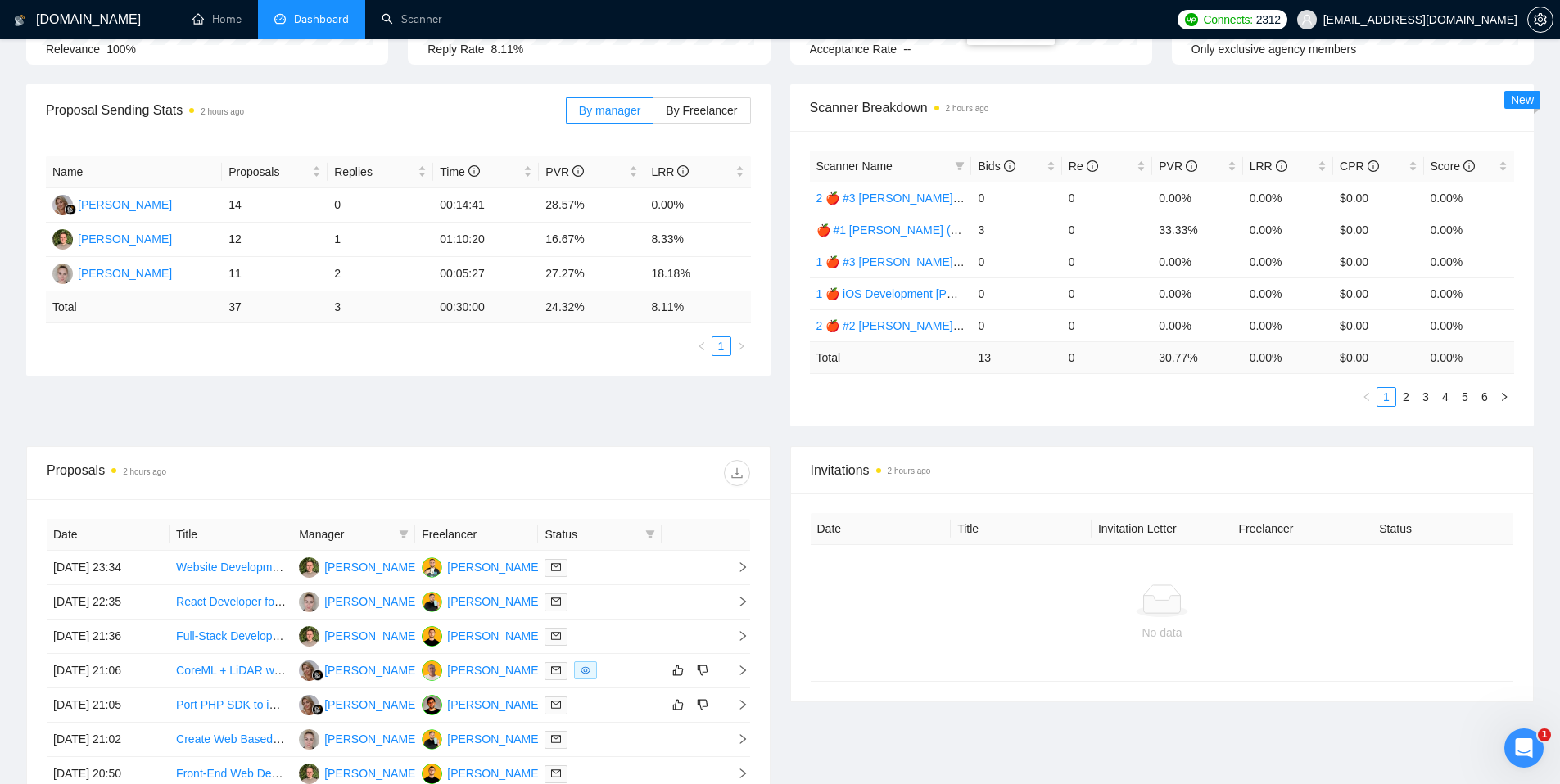
scroll to position [189, 0]
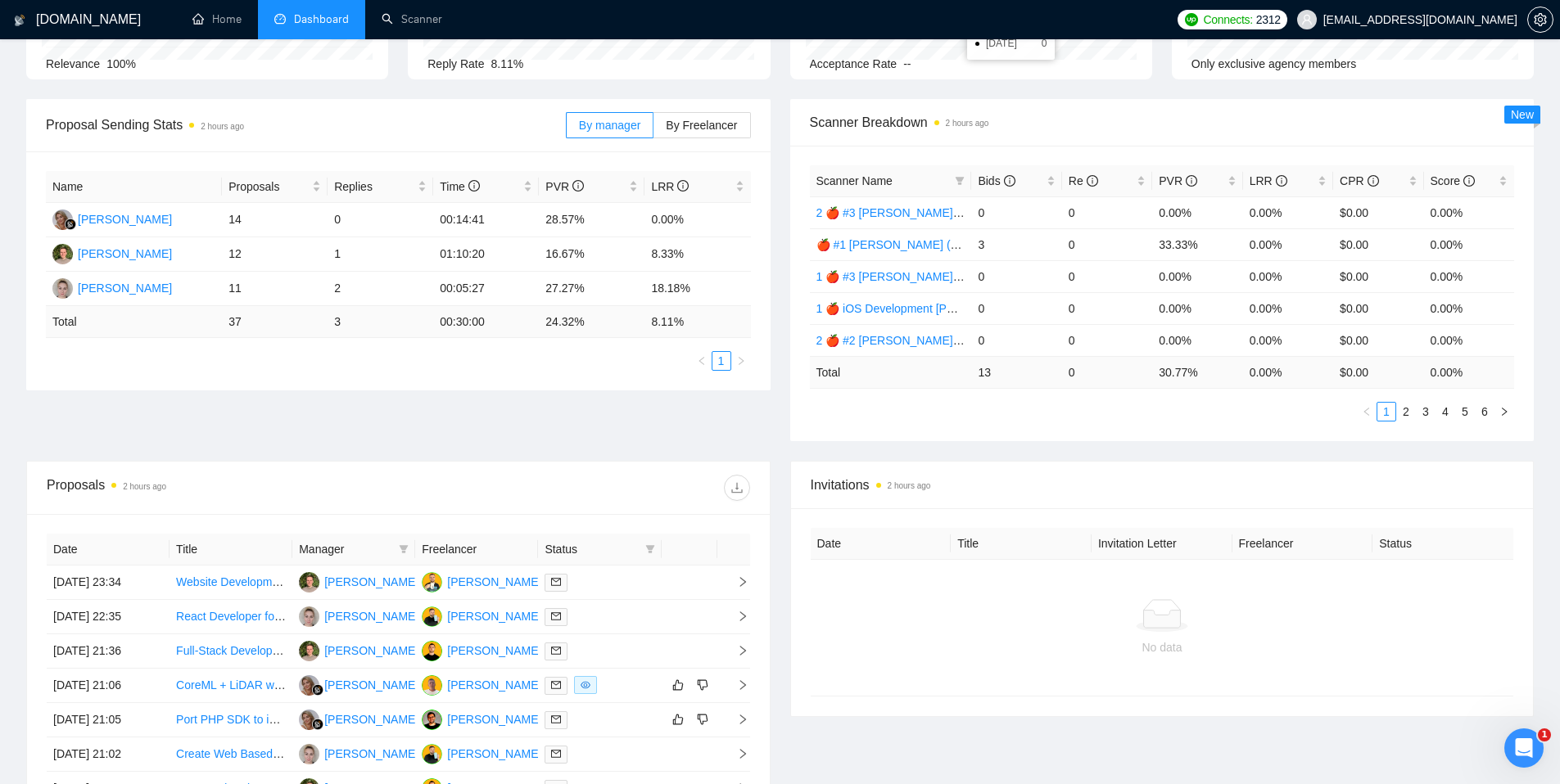
click at [512, 382] on div "Name Proposals Replies Time PVR LRR [PERSON_NAME] 14 0 00:14:41 28.57% 0.00% [P…" at bounding box center [398, 271] width 744 height 239
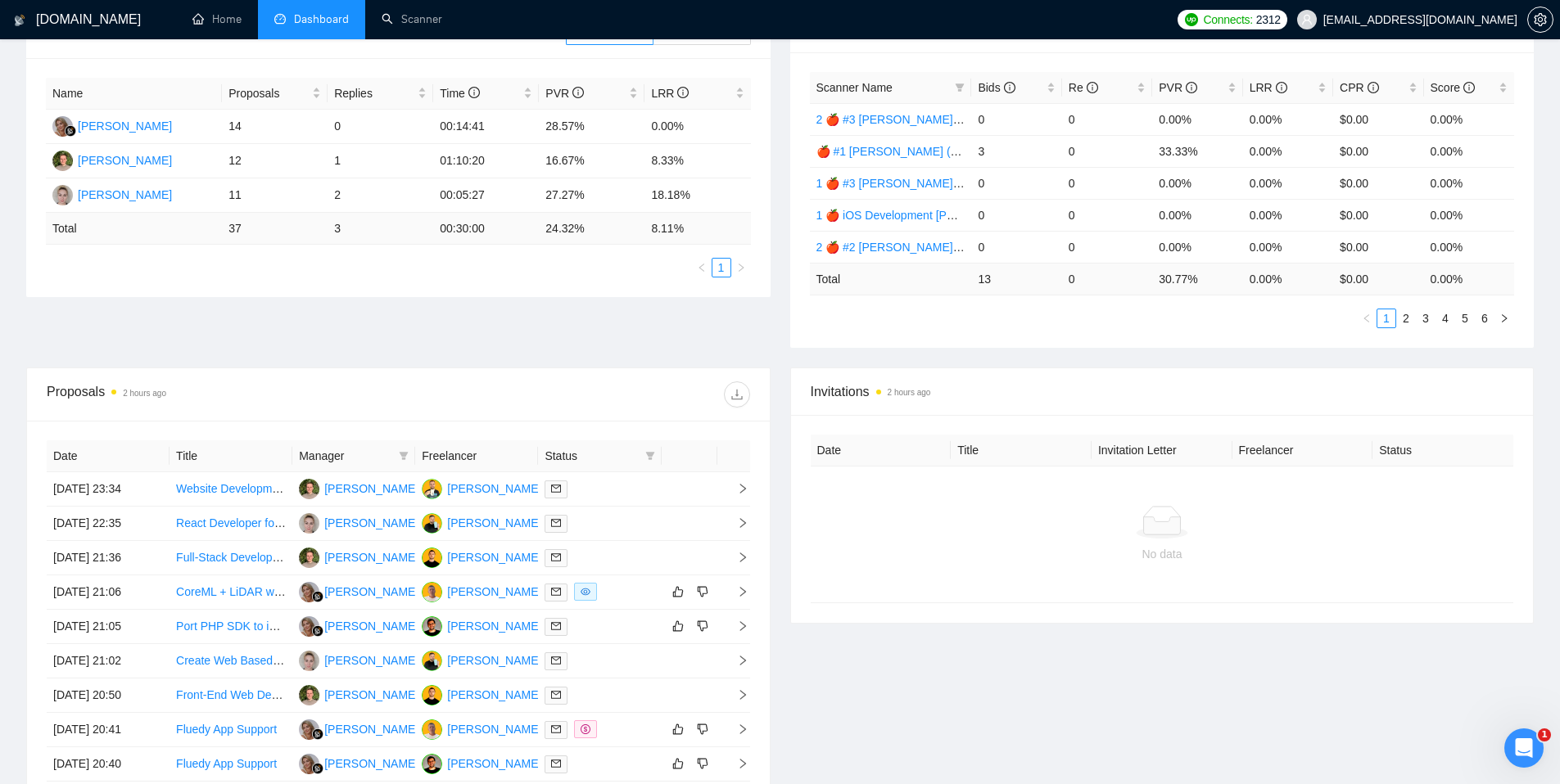
scroll to position [400, 0]
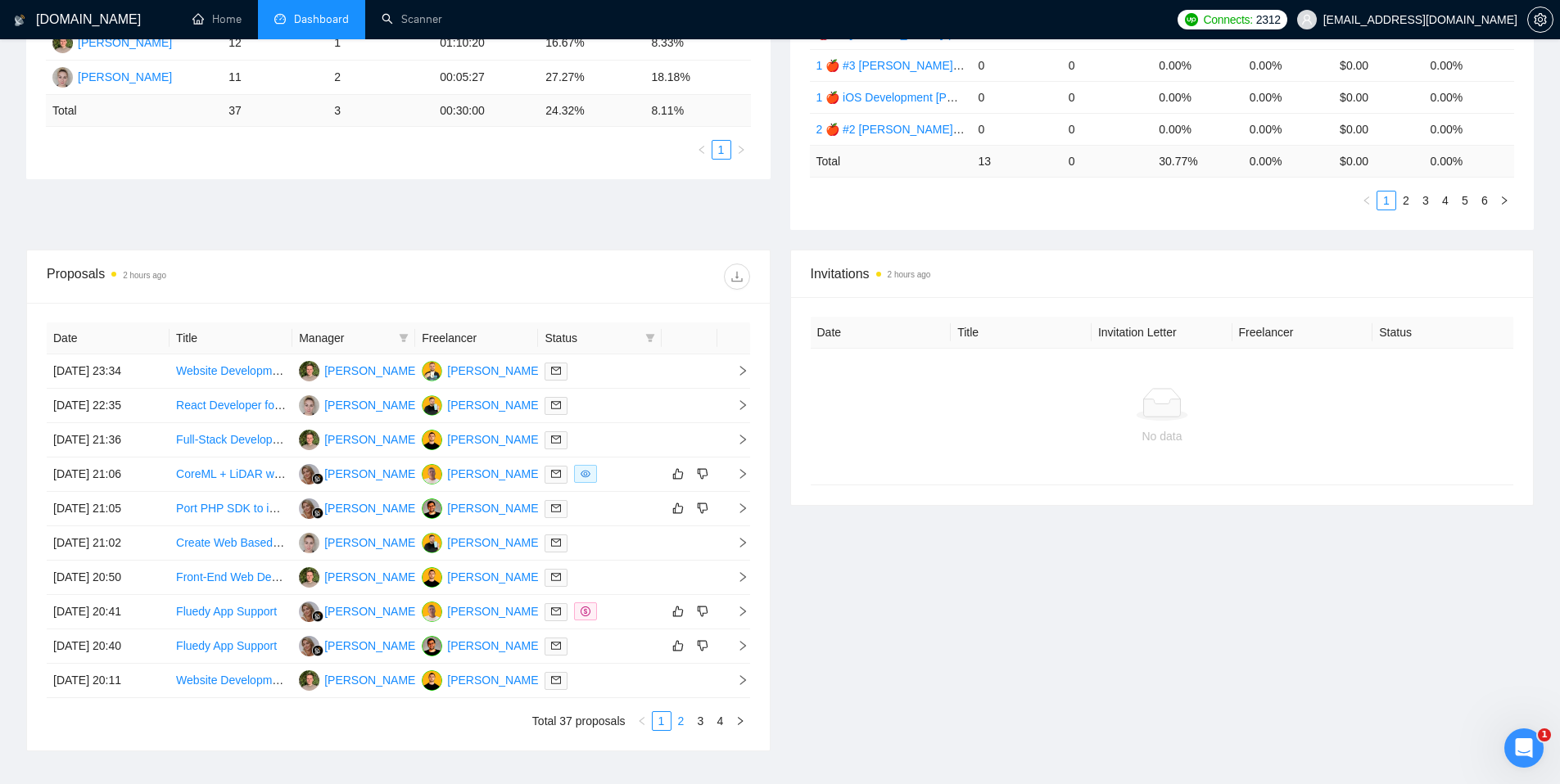
click at [681, 722] on link "2" at bounding box center [681, 722] width 18 height 18
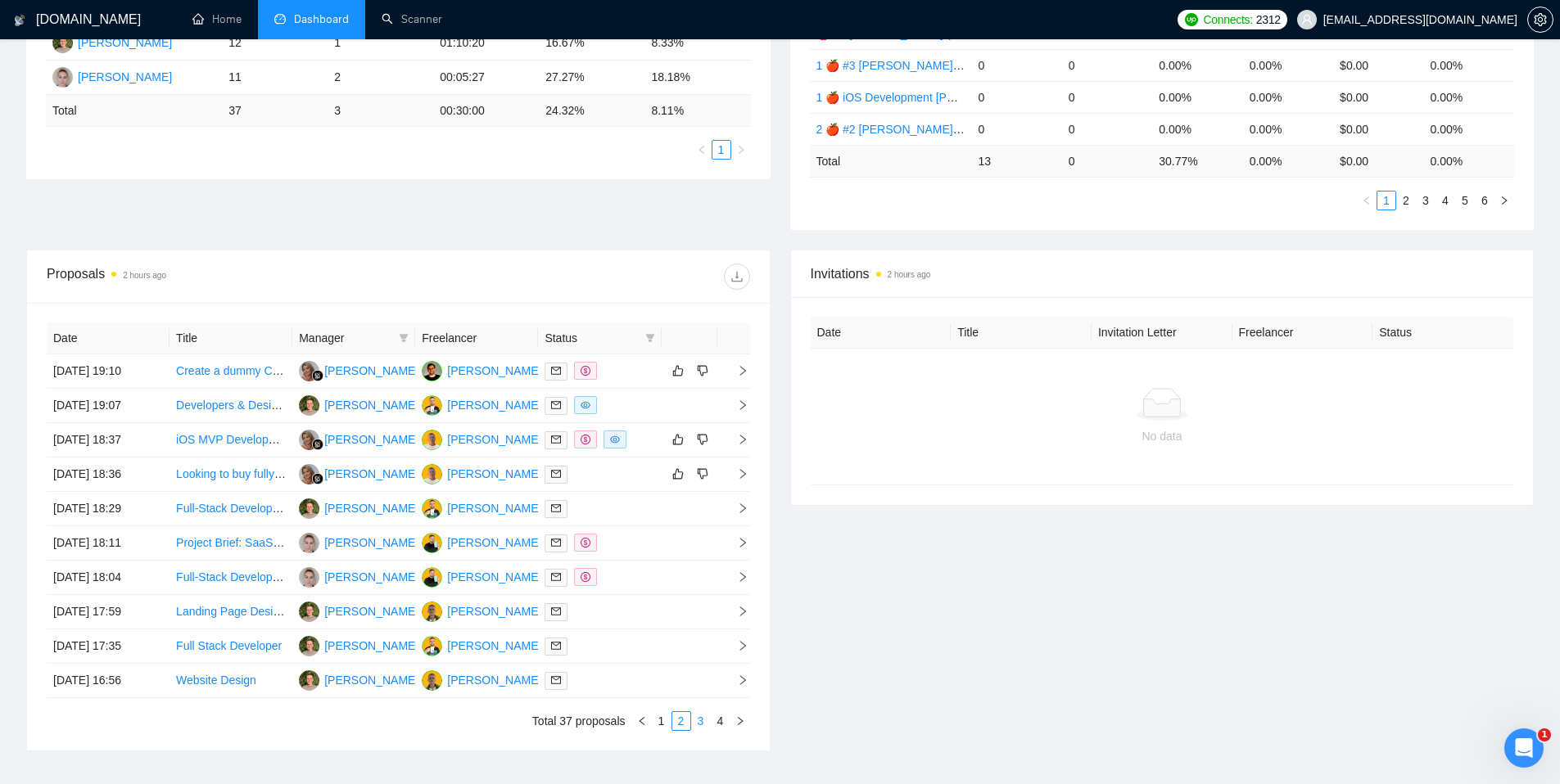
click at [704, 720] on link "3" at bounding box center [701, 722] width 18 height 18
click at [720, 722] on link "4" at bounding box center [721, 722] width 18 height 18
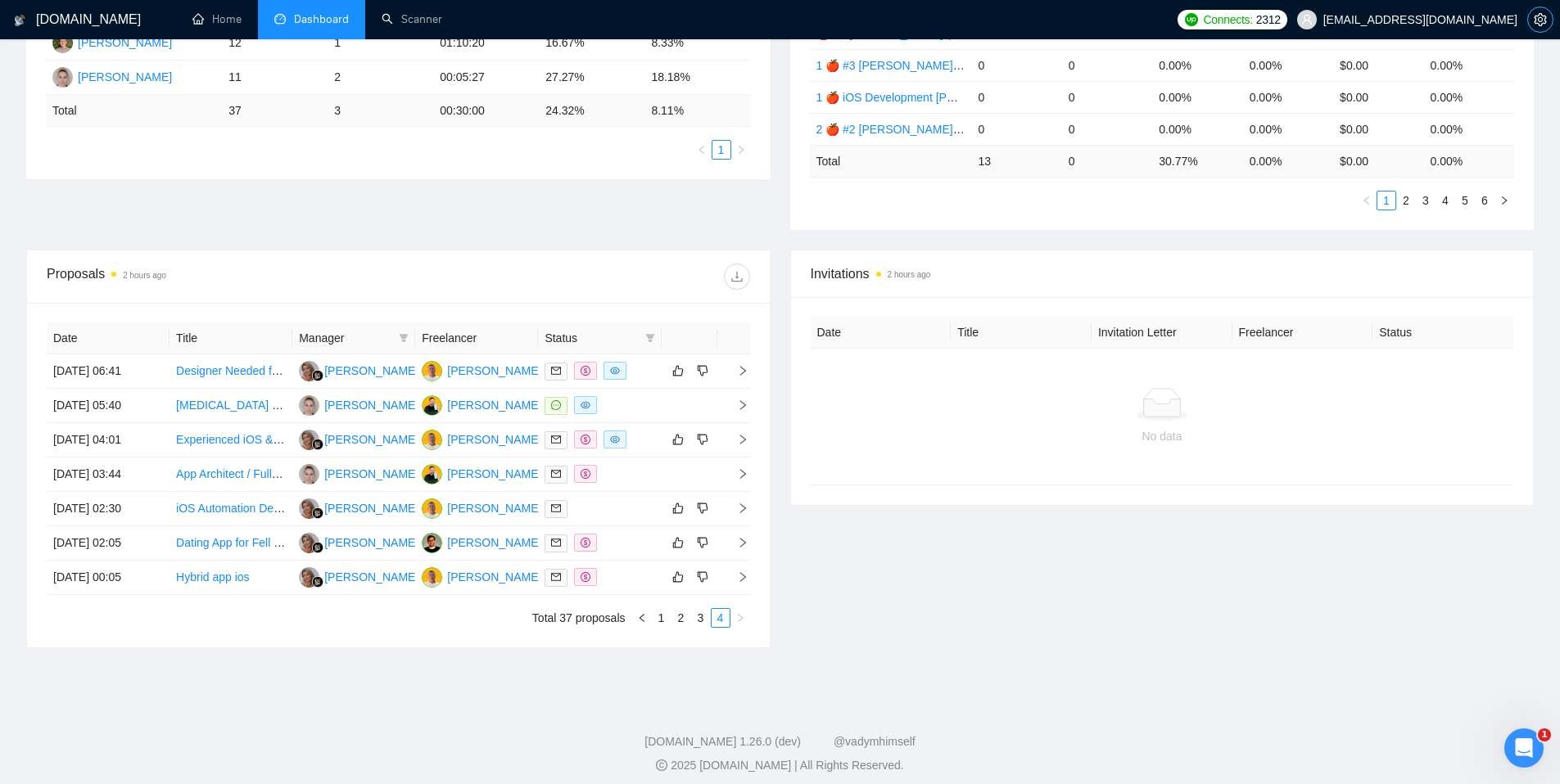
click at [1543, 15] on icon "setting" at bounding box center [1539, 20] width 13 height 13
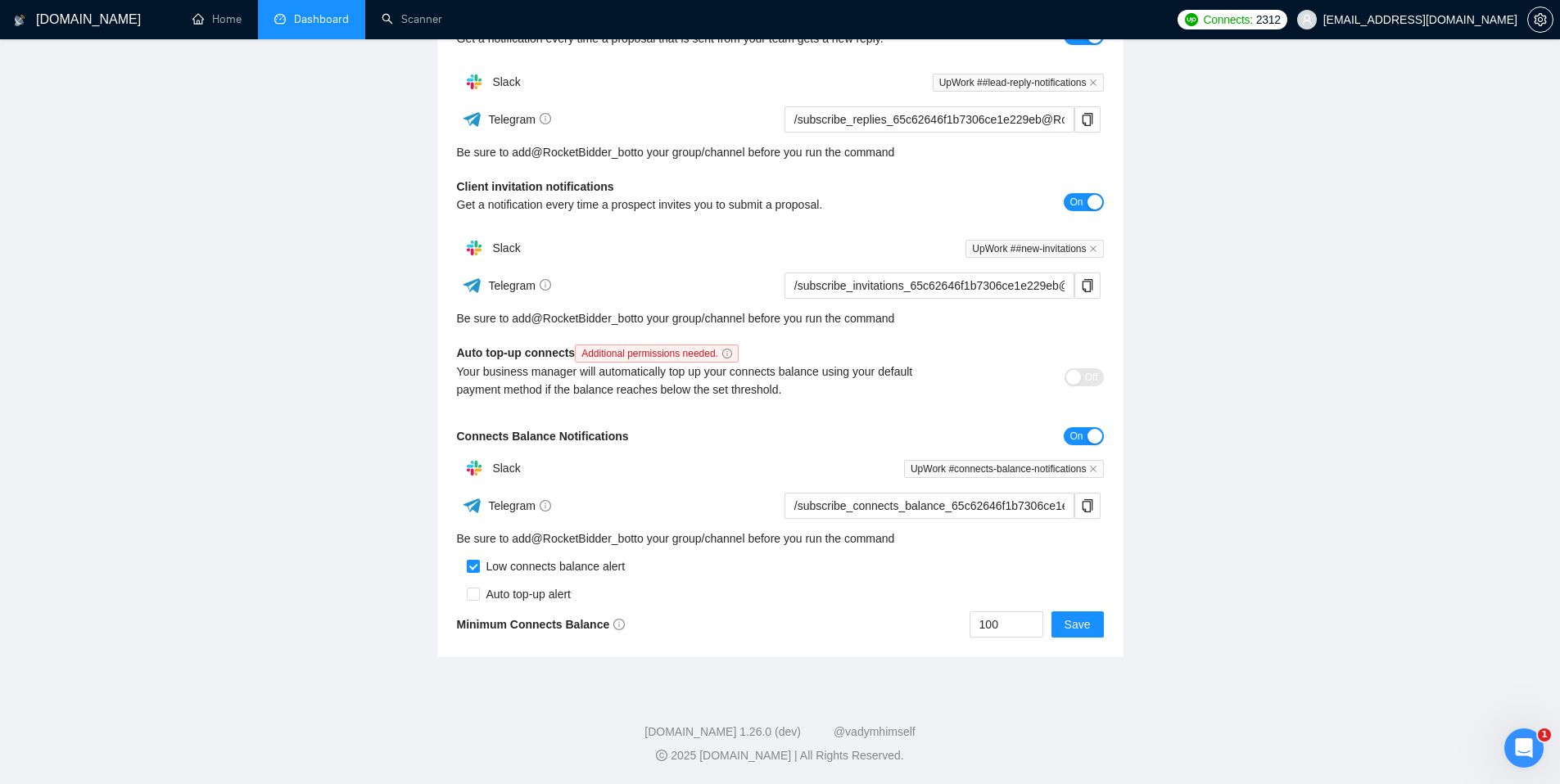
click at [314, 26] on link "Dashboard" at bounding box center [312, 20] width 75 height 14
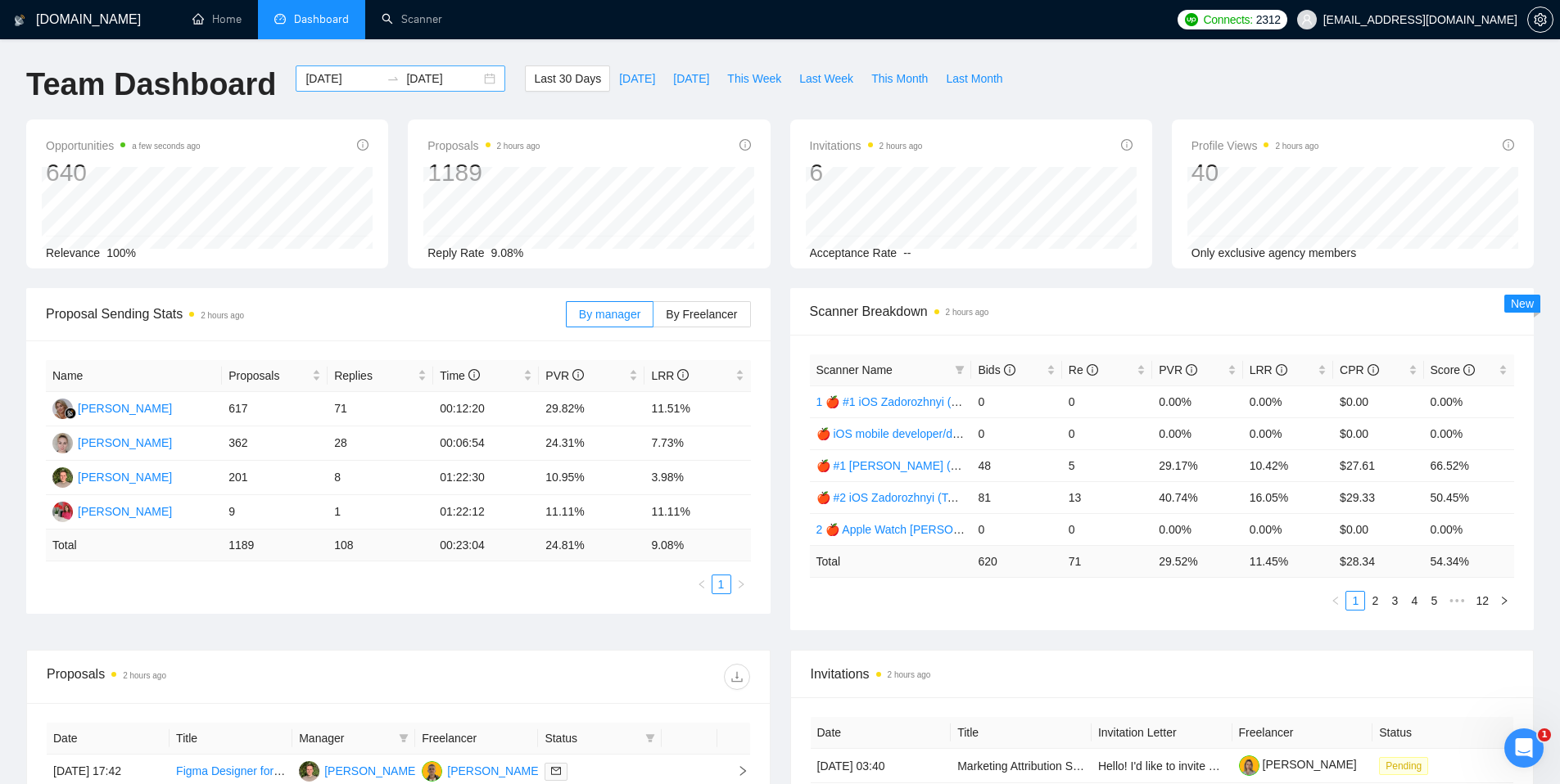
click at [449, 76] on input "[DATE]" at bounding box center [443, 78] width 75 height 18
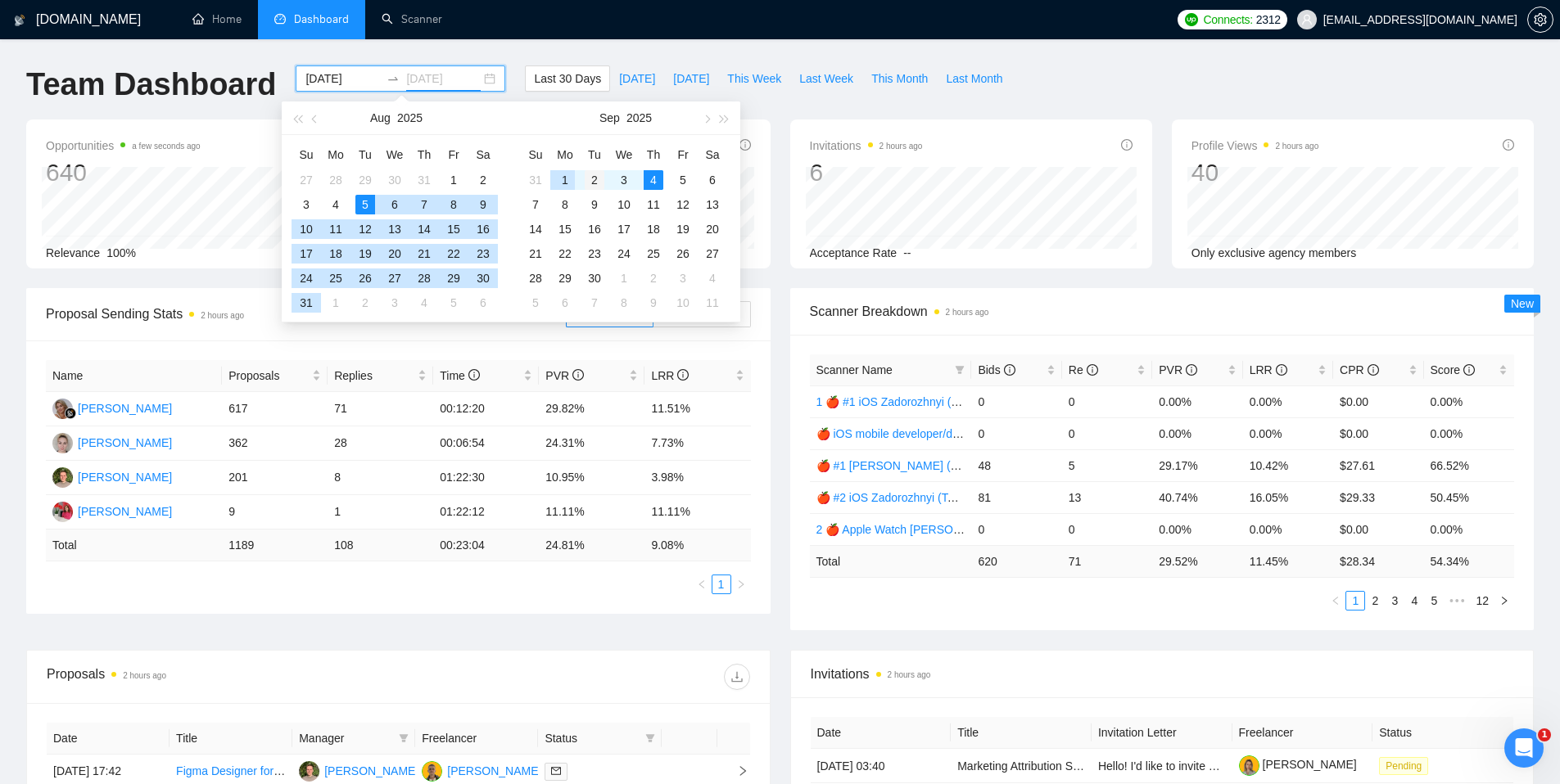
type input "[DATE]"
click at [592, 178] on div "2" at bounding box center [594, 180] width 20 height 20
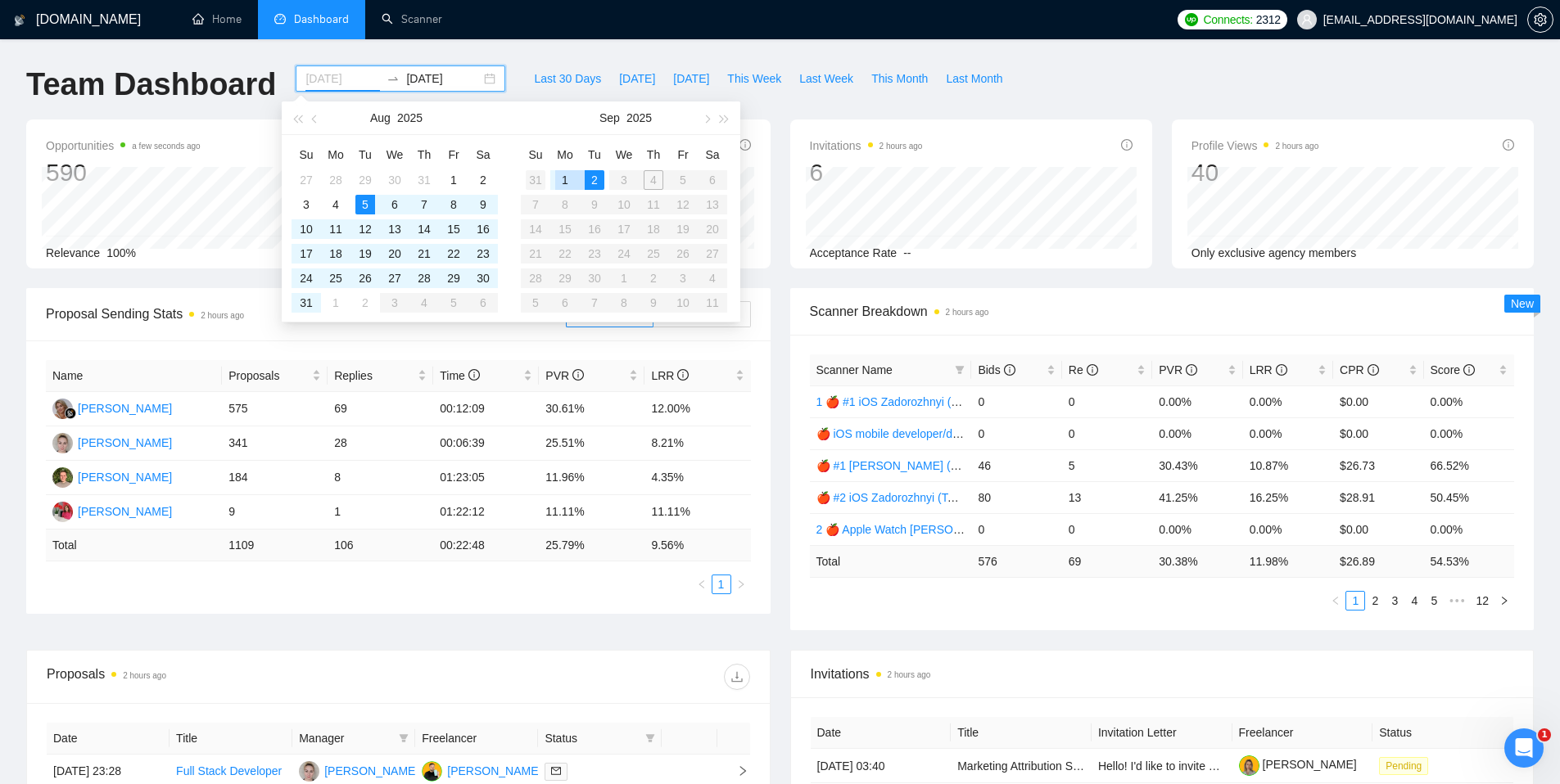
type input "[DATE]"
click at [538, 181] on div "31" at bounding box center [535, 180] width 20 height 20
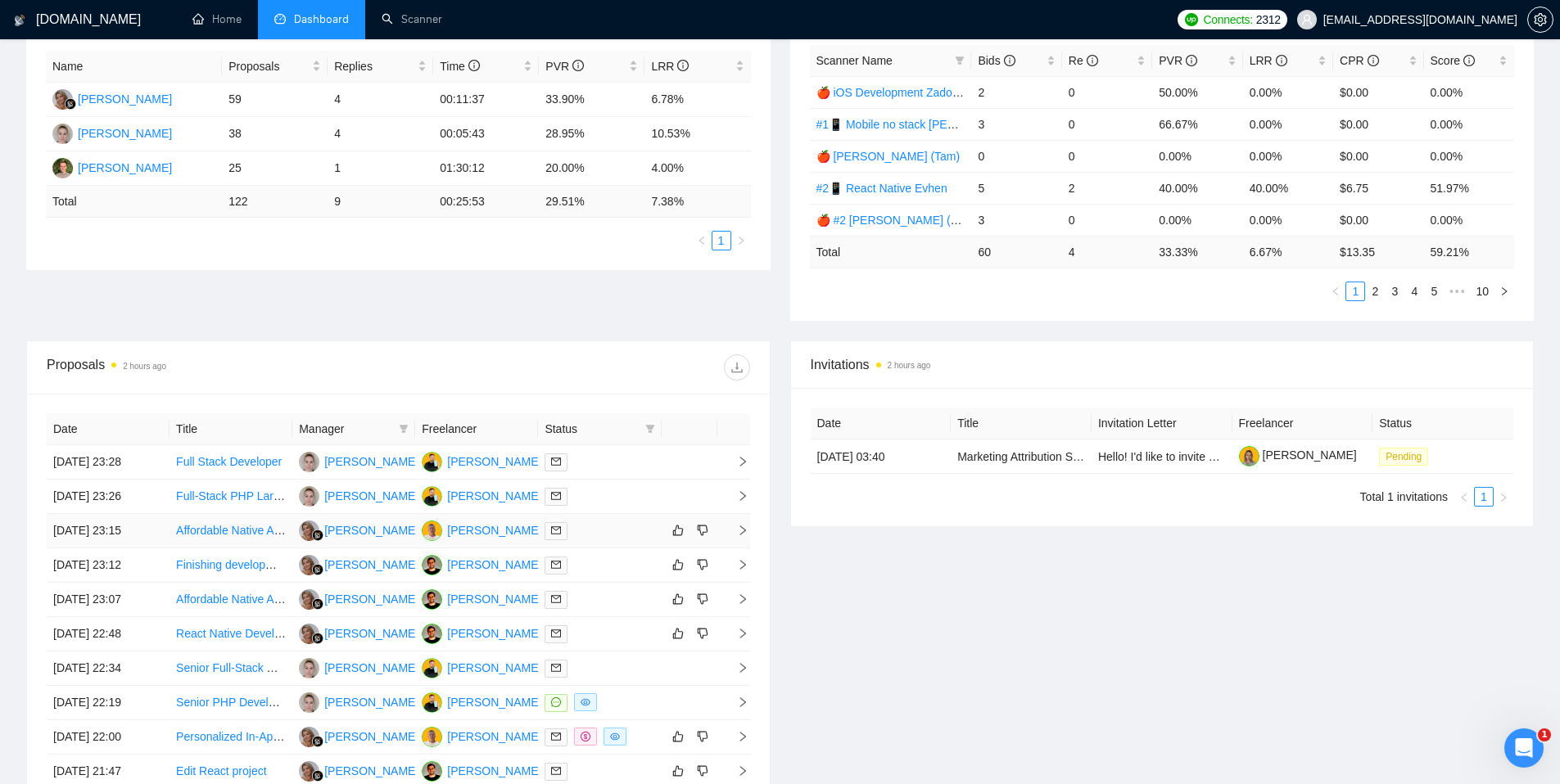
scroll to position [514, 0]
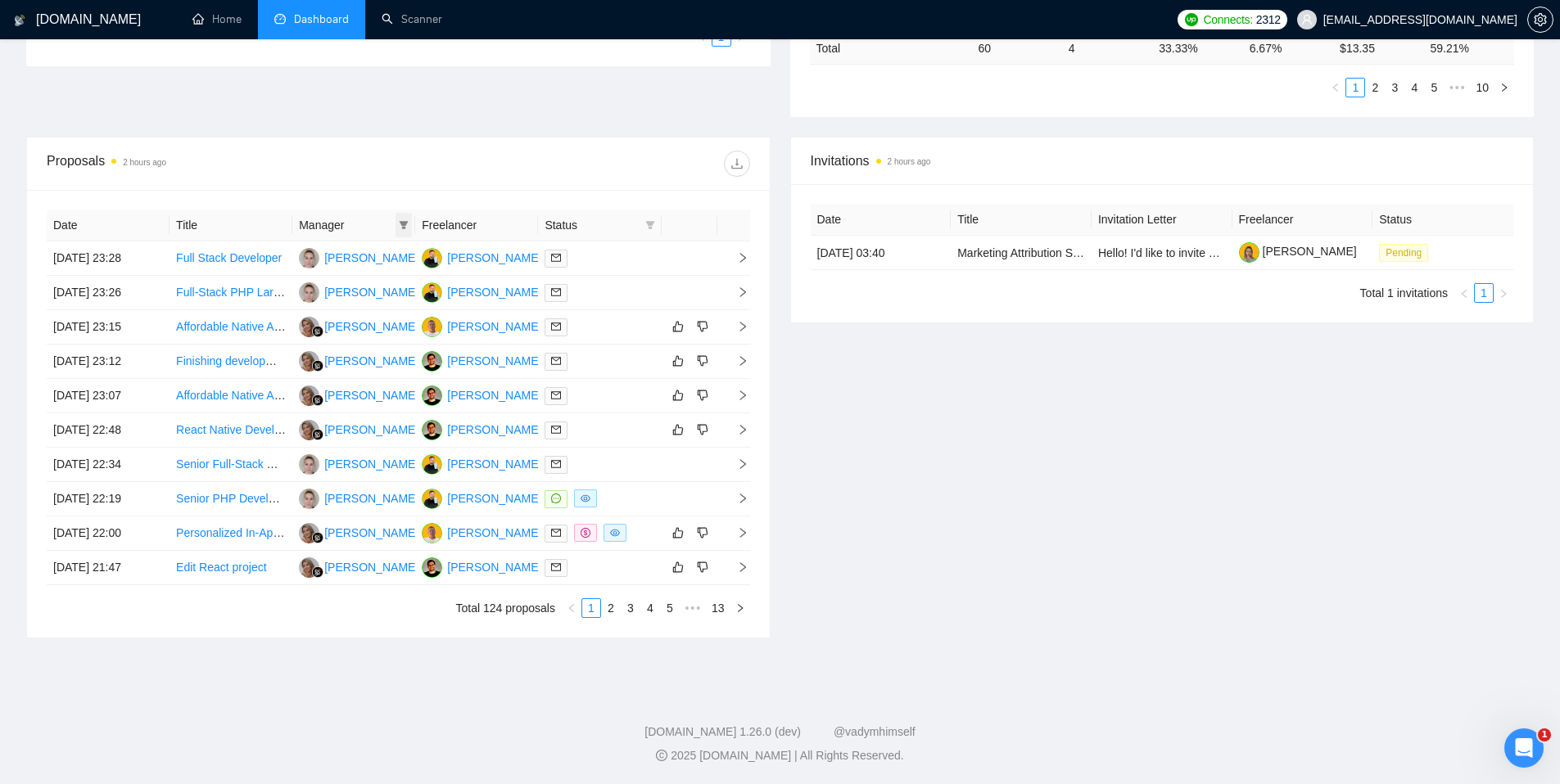
click at [407, 225] on icon "filter" at bounding box center [403, 225] width 10 height 10
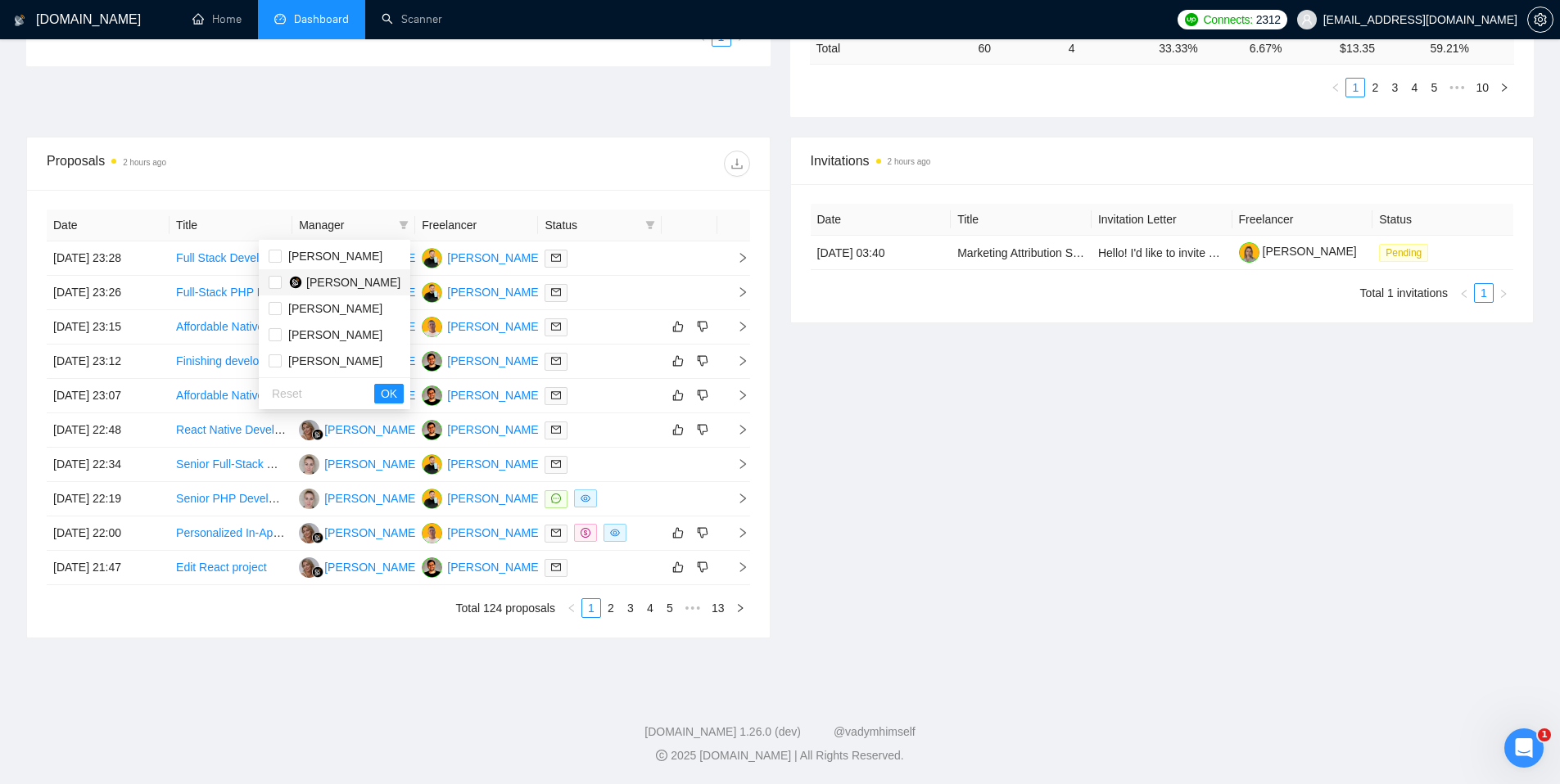
click at [335, 282] on span "[PERSON_NAME]" at bounding box center [353, 282] width 95 height 13
checkbox input "true"
click at [392, 394] on span "OK" at bounding box center [389, 393] width 16 height 18
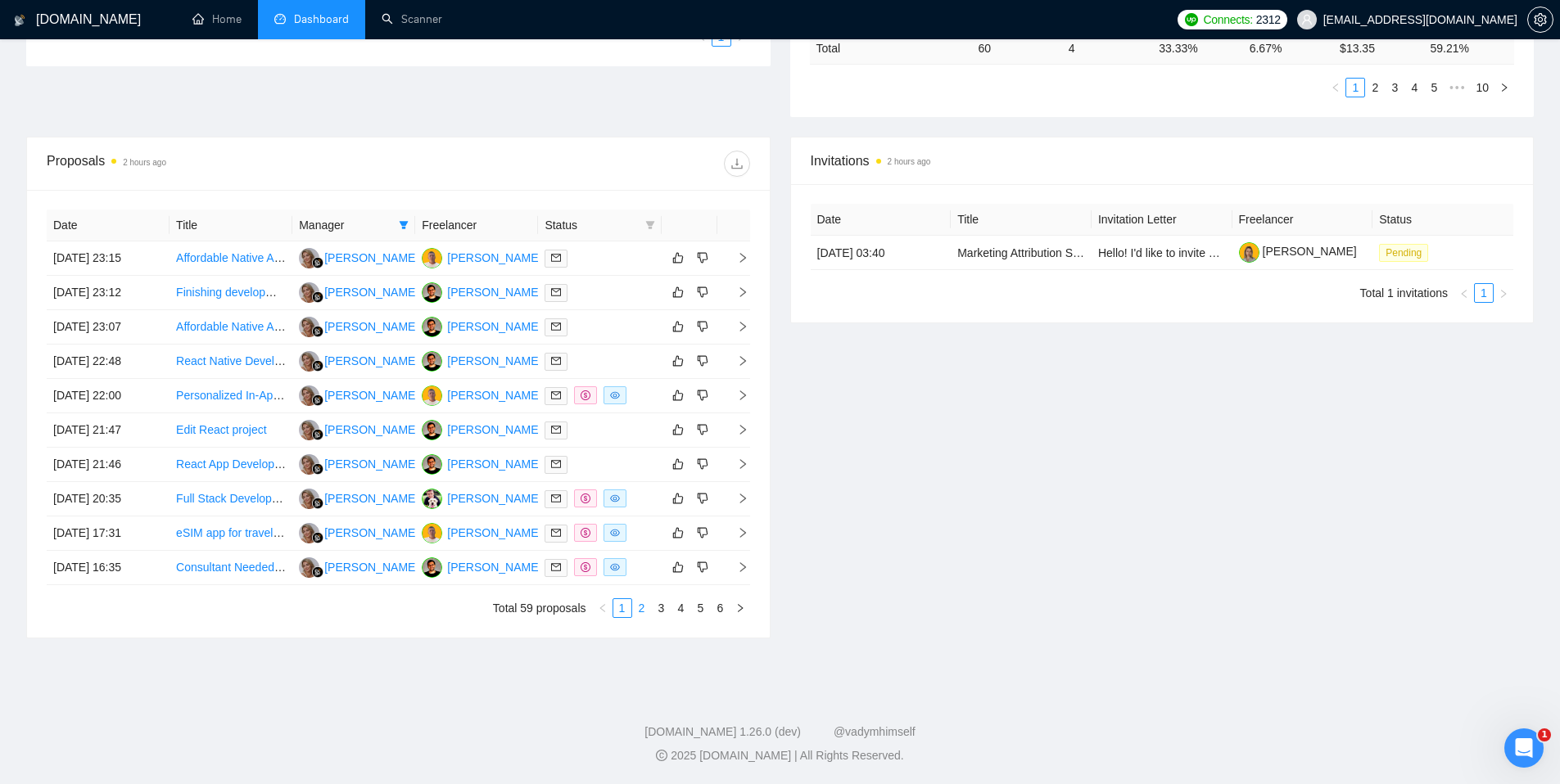
click at [640, 601] on link "2" at bounding box center [642, 608] width 18 height 18
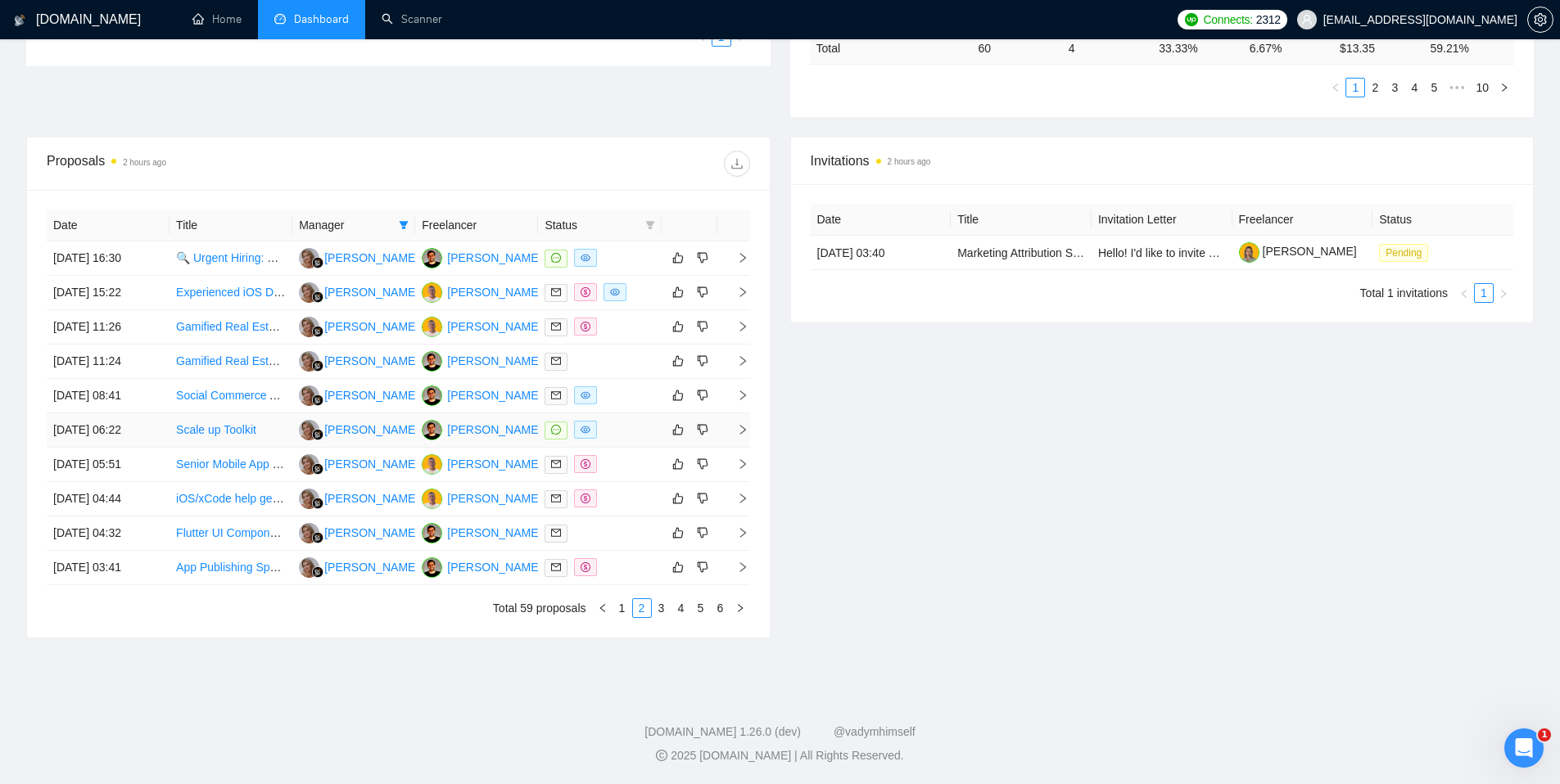
click at [633, 433] on div at bounding box center [598, 430] width 110 height 19
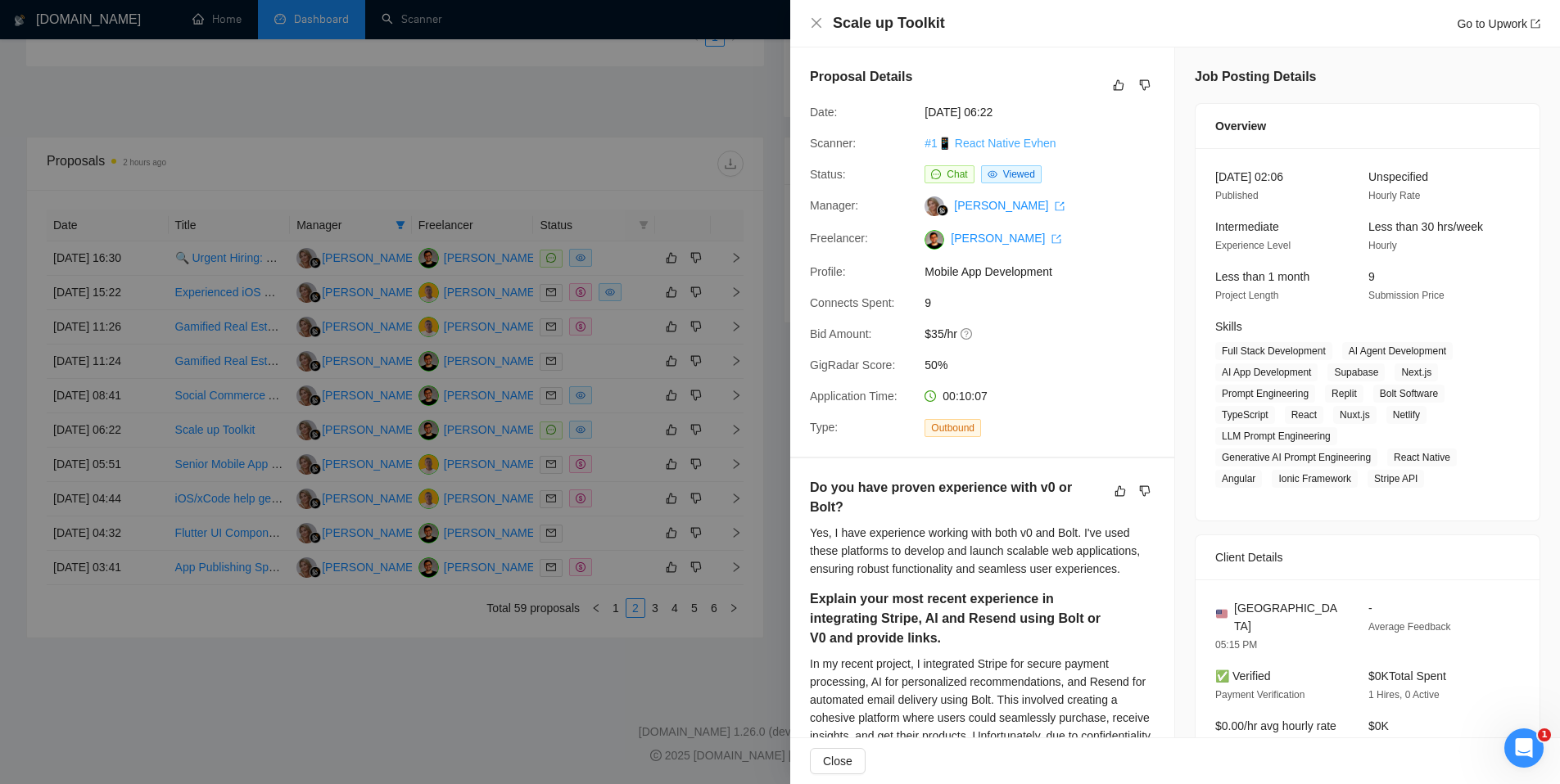
click at [986, 144] on link "#1📱 React Native Evhen" at bounding box center [989, 143] width 131 height 13
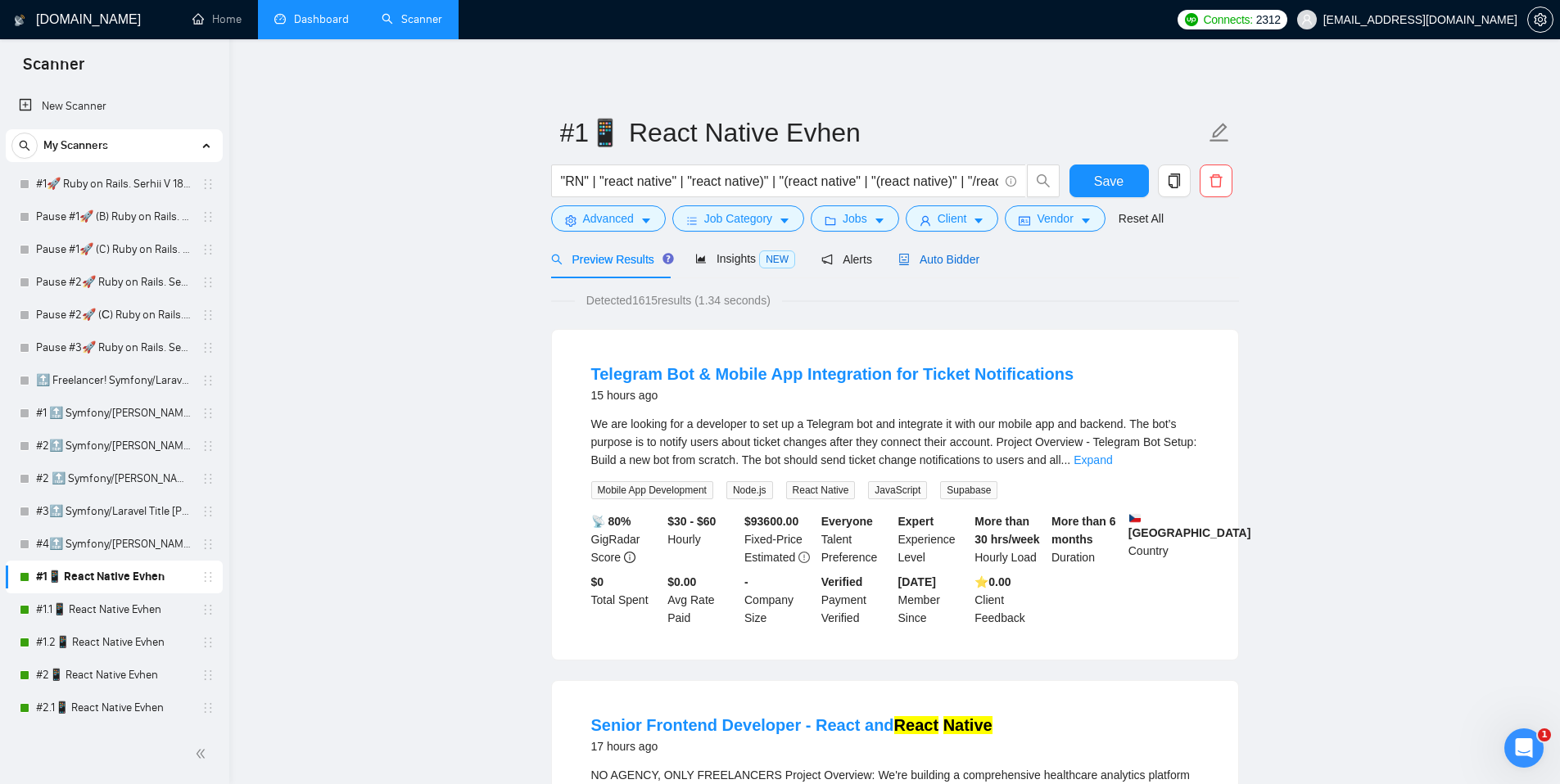
click at [944, 262] on span "Auto Bidder" at bounding box center [938, 260] width 81 height 13
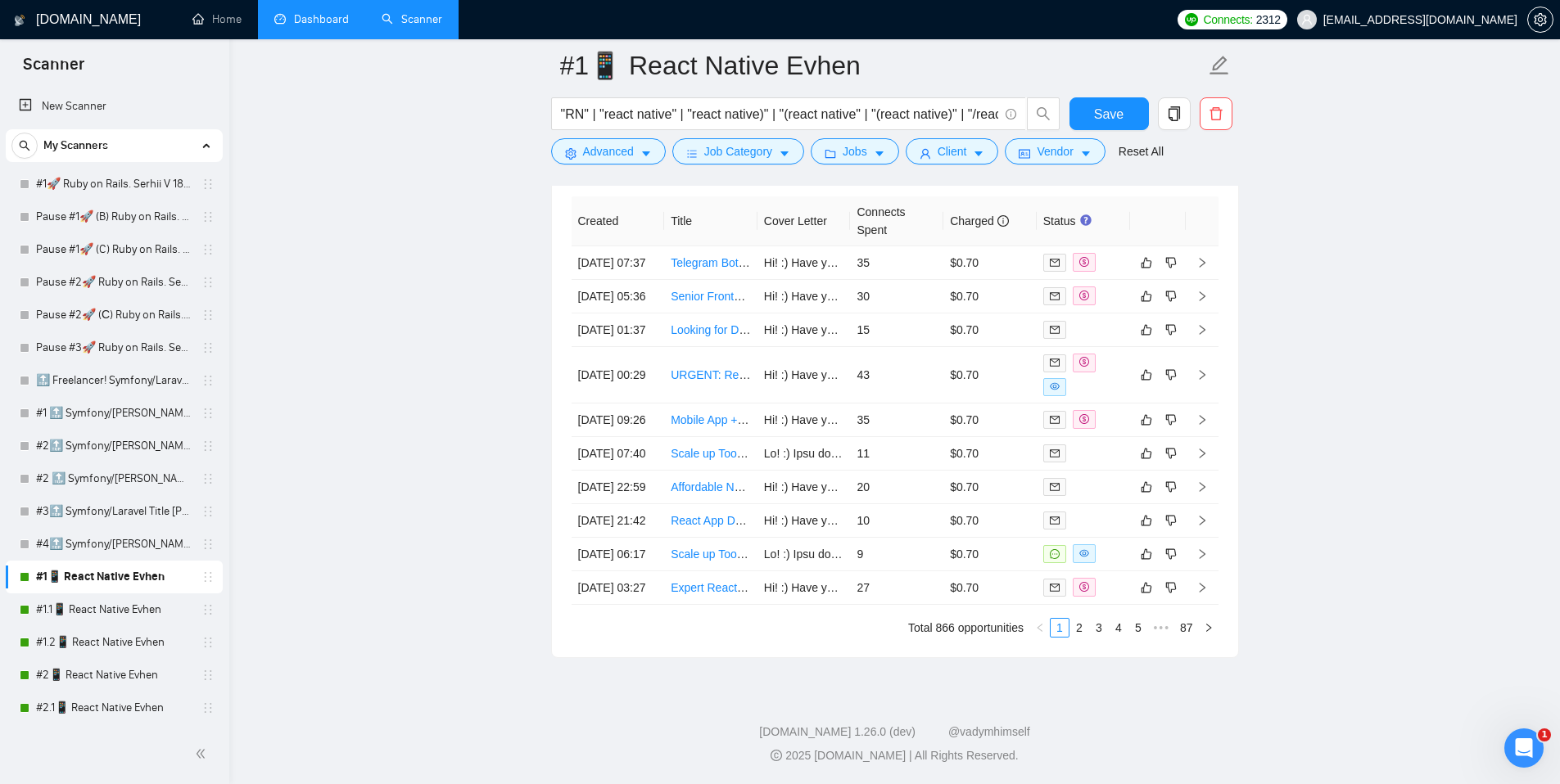
scroll to position [4303, 0]
click at [1135, 630] on link "5" at bounding box center [1138, 628] width 18 height 18
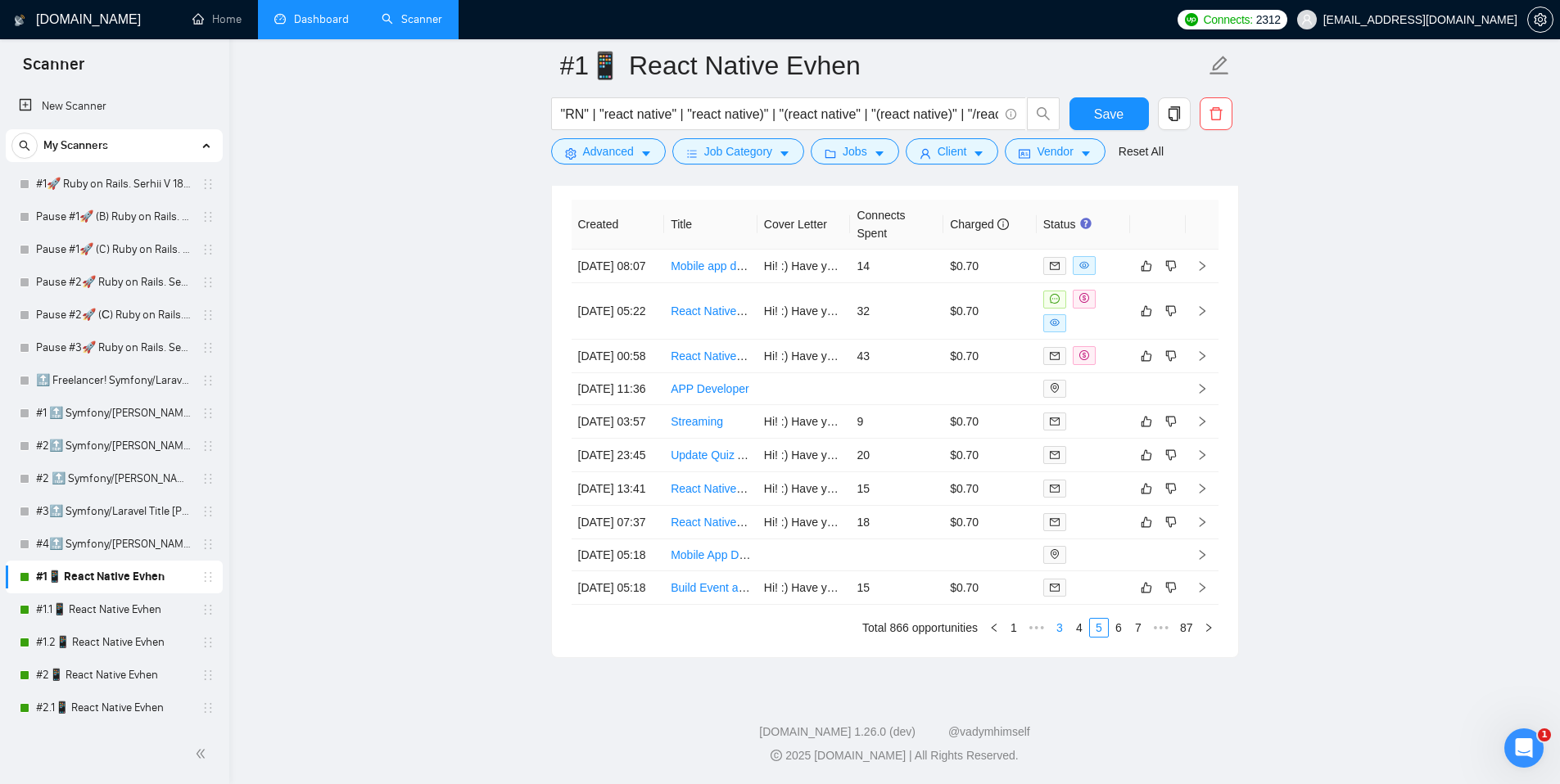
click at [1055, 631] on link "3" at bounding box center [1060, 628] width 18 height 18
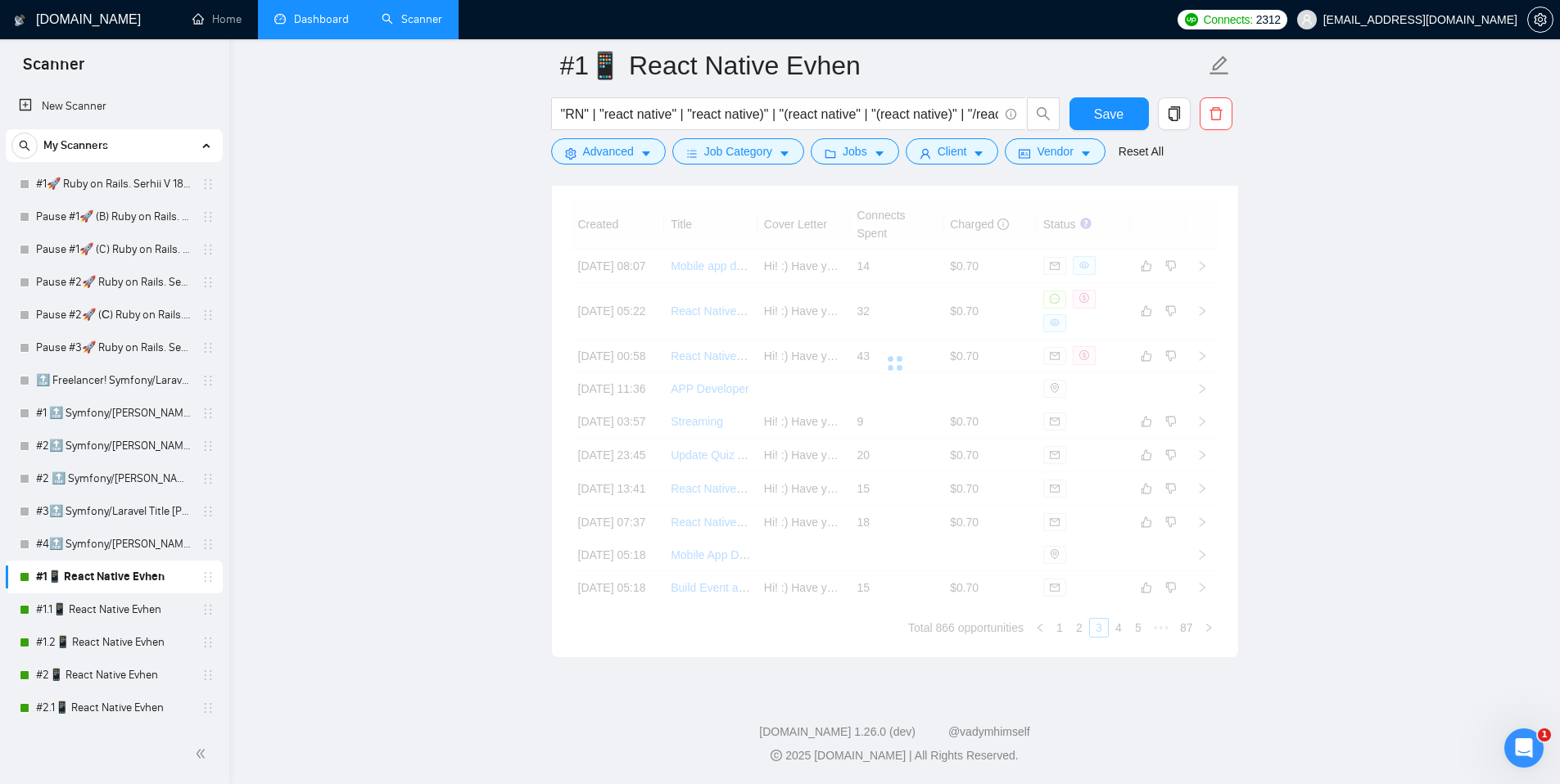
scroll to position [4295, 0]
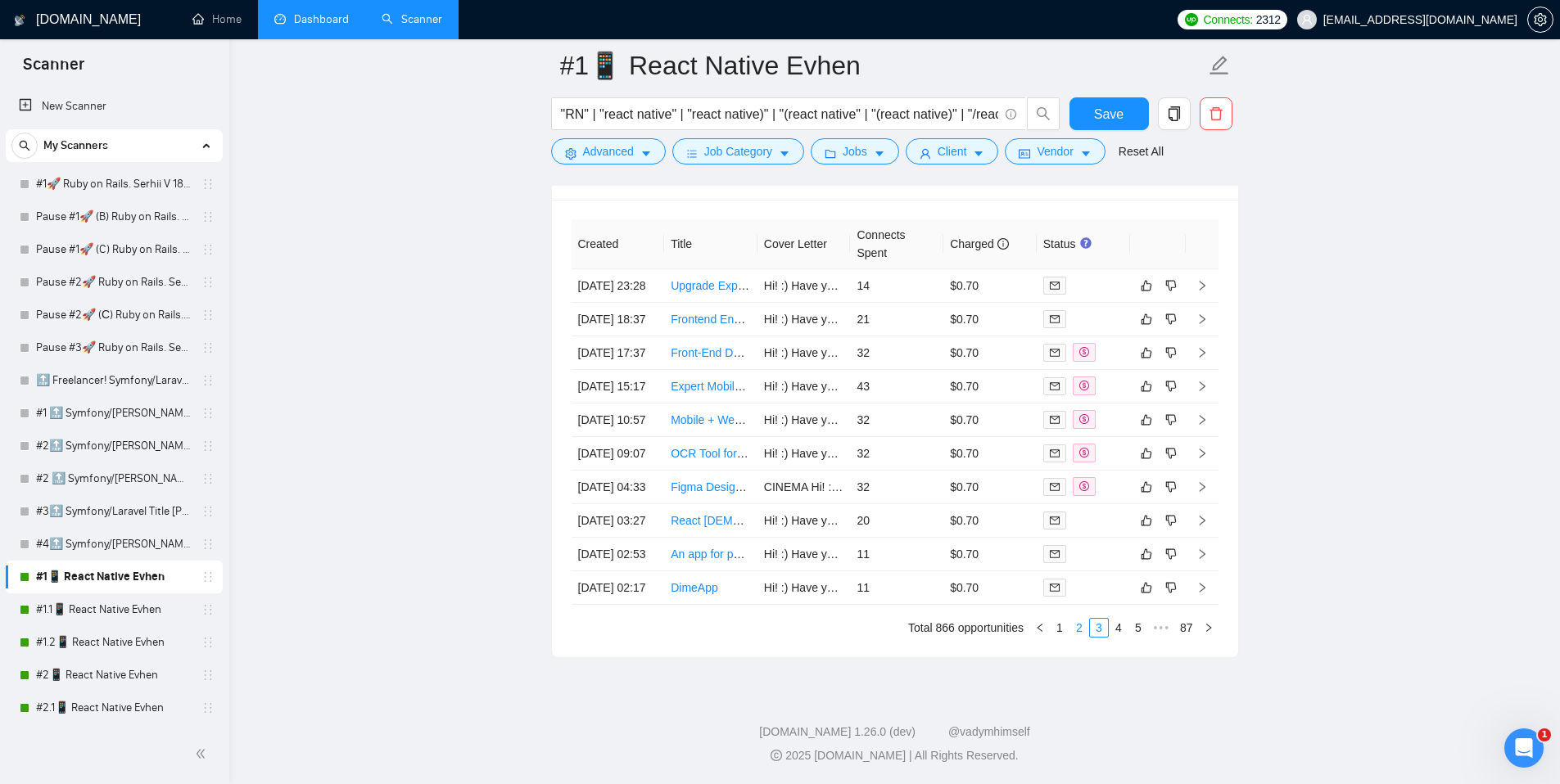
click at [1078, 631] on link "2" at bounding box center [1079, 628] width 18 height 18
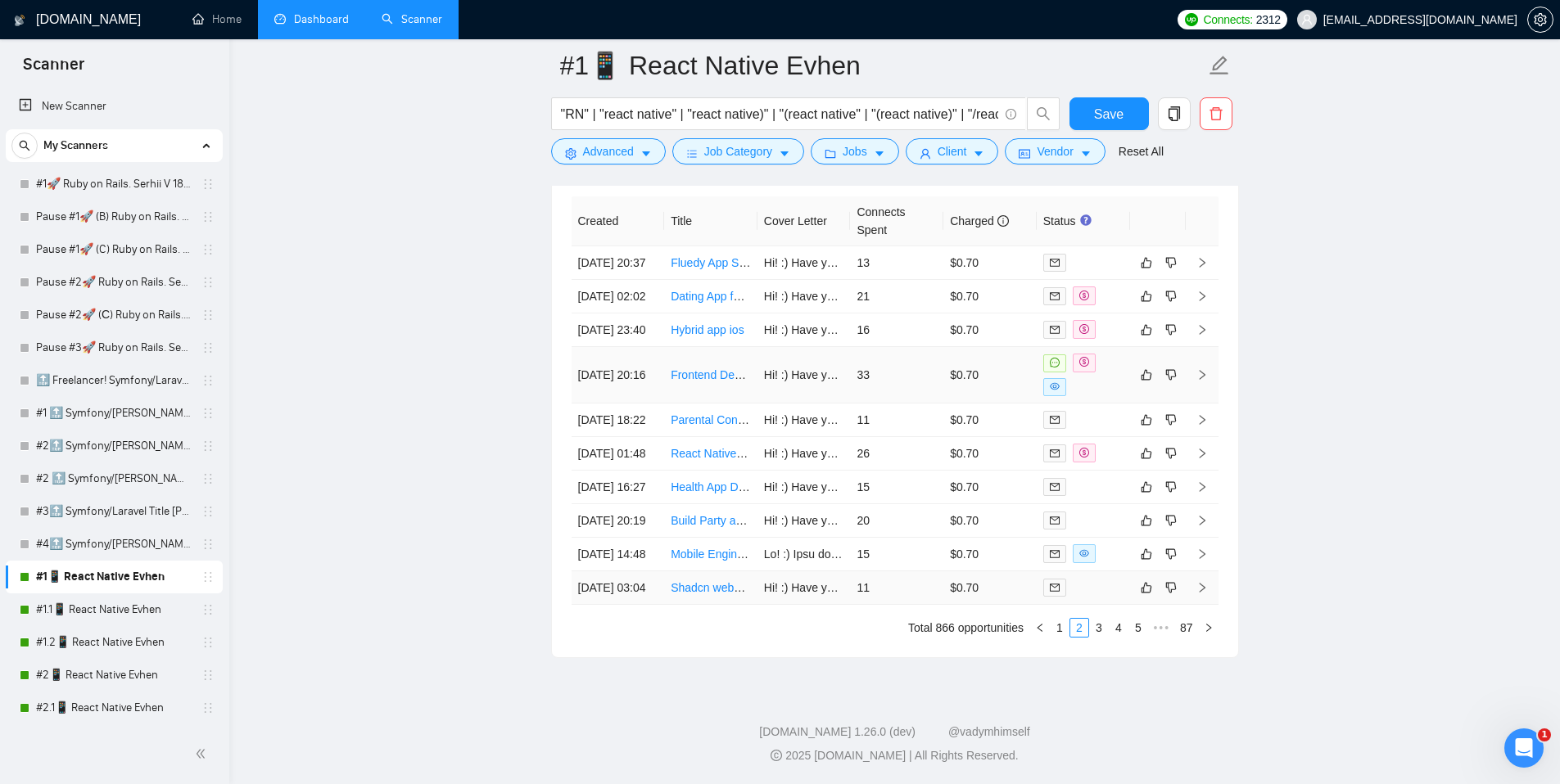
scroll to position [4276, 0]
click at [1062, 637] on link "1" at bounding box center [1060, 628] width 18 height 18
click at [920, 558] on td "9" at bounding box center [896, 555] width 94 height 34
